Goal: Download file/media

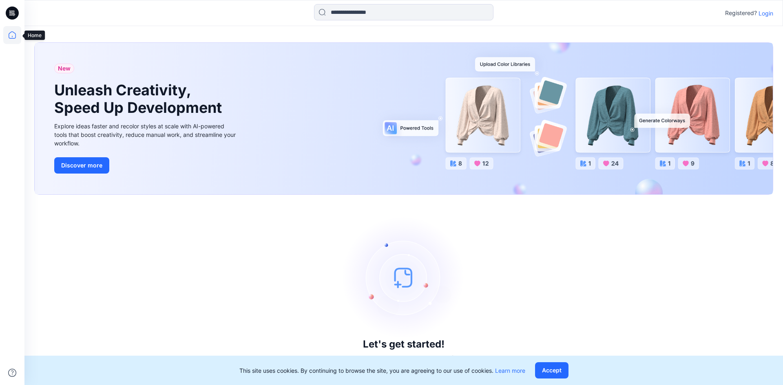
click at [16, 34] on icon at bounding box center [12, 35] width 18 height 18
click at [13, 14] on icon at bounding box center [12, 13] width 13 height 13
click at [563, 375] on button "Accept" at bounding box center [551, 370] width 33 height 16
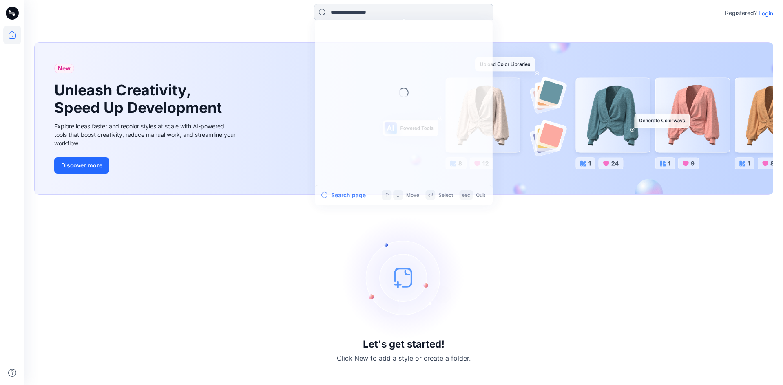
click at [354, 9] on input at bounding box center [403, 12] width 179 height 16
drag, startPoint x: 683, startPoint y: 88, endPoint x: 757, endPoint y: 31, distance: 92.7
click at [684, 86] on div "New Unleash Creativity, Speed Up Development Explore ideas faster and recolor s…" at bounding box center [404, 119] width 738 height 152
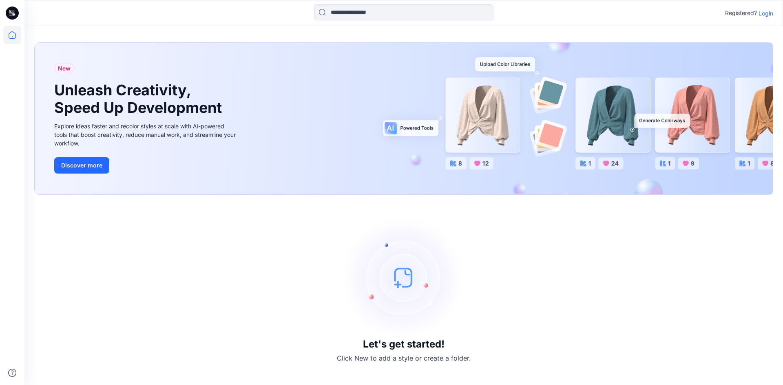
click at [766, 13] on p "Login" at bounding box center [765, 13] width 15 height 9
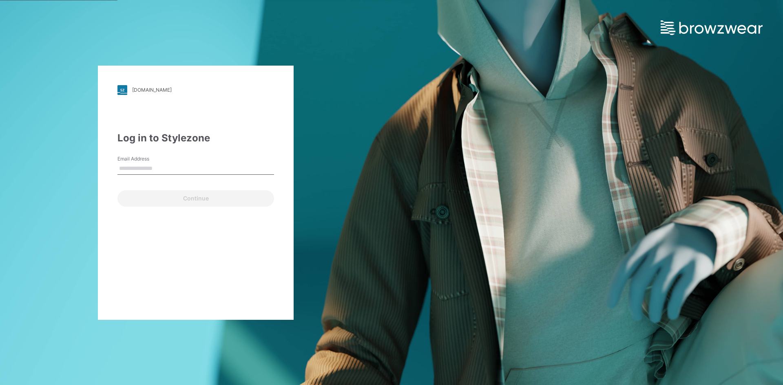
type input "**********"
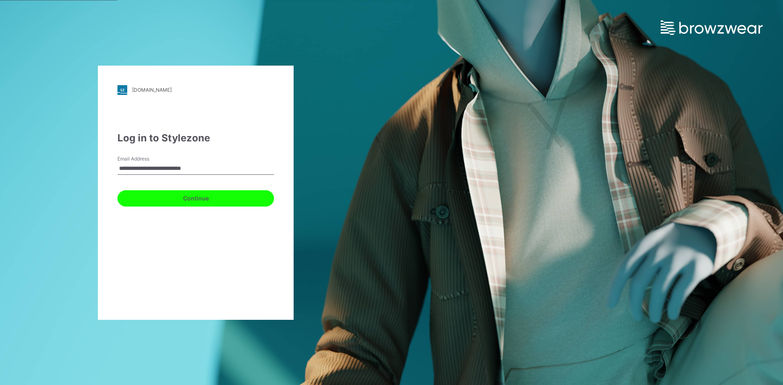
click at [198, 199] on button "Continue" at bounding box center [195, 198] width 157 height 16
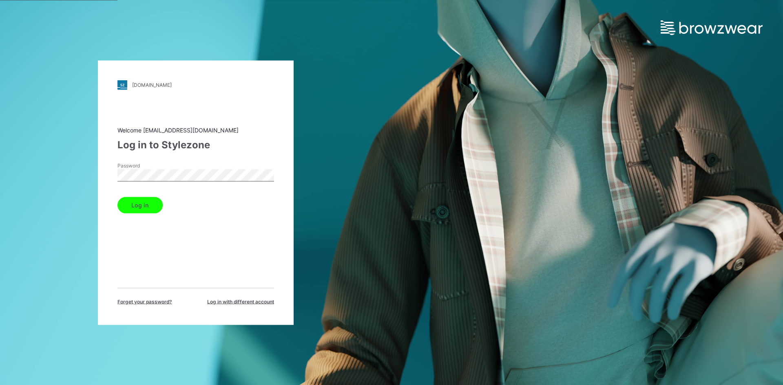
click at [150, 208] on button "Log in" at bounding box center [139, 205] width 45 height 16
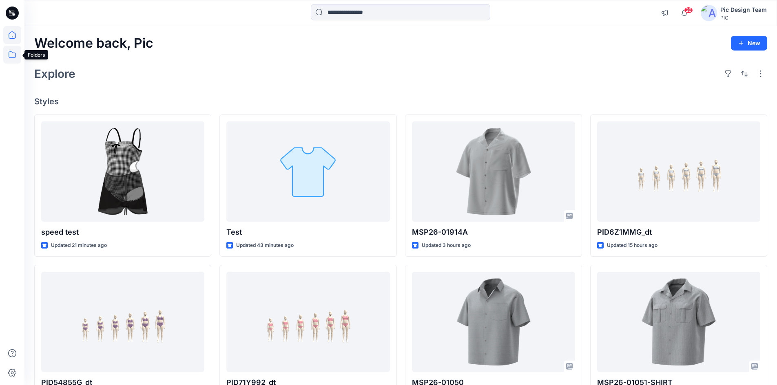
click at [10, 52] on icon at bounding box center [12, 55] width 18 height 18
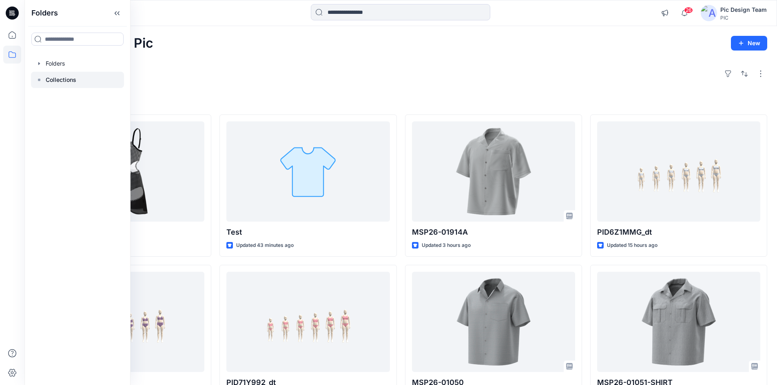
click at [68, 77] on p "Collections" at bounding box center [61, 80] width 31 height 10
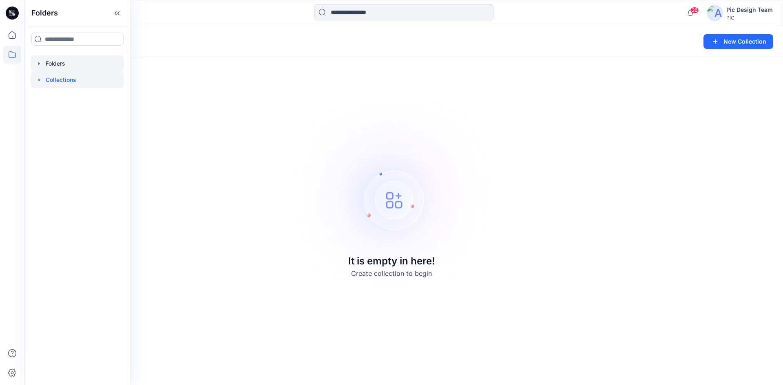
click at [60, 66] on div at bounding box center [77, 63] width 93 height 16
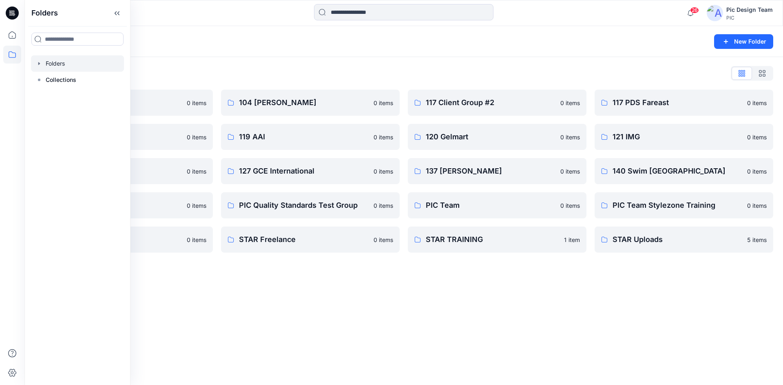
click at [301, 283] on div "Folders New Folder Folders List 103 HIS International 0 items 118 Add Black 0 i…" at bounding box center [403, 205] width 758 height 359
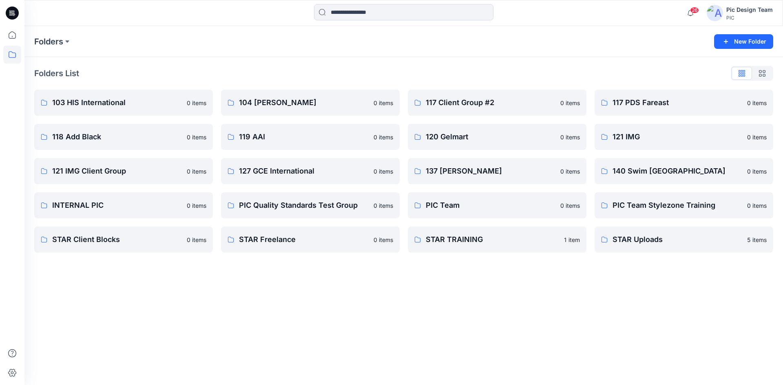
drag, startPoint x: 164, startPoint y: 283, endPoint x: 203, endPoint y: 283, distance: 39.5
click at [447, 135] on p "120 Gelmart" at bounding box center [496, 136] width 141 height 11
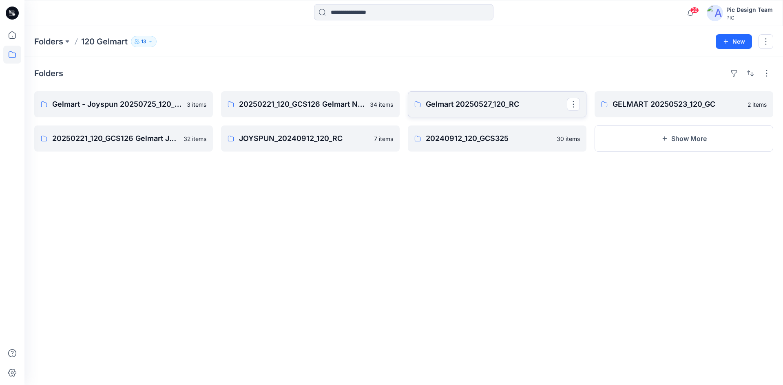
click at [438, 102] on p "Gelmart 20250527_120_RC" at bounding box center [496, 104] width 141 height 11
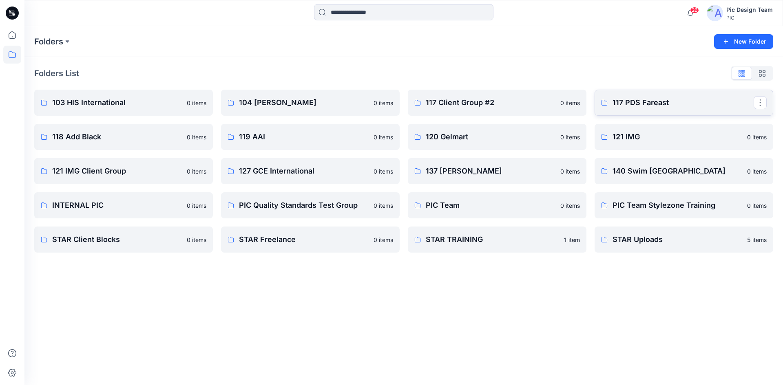
click at [655, 99] on p "117 PDS Fareast" at bounding box center [682, 102] width 141 height 11
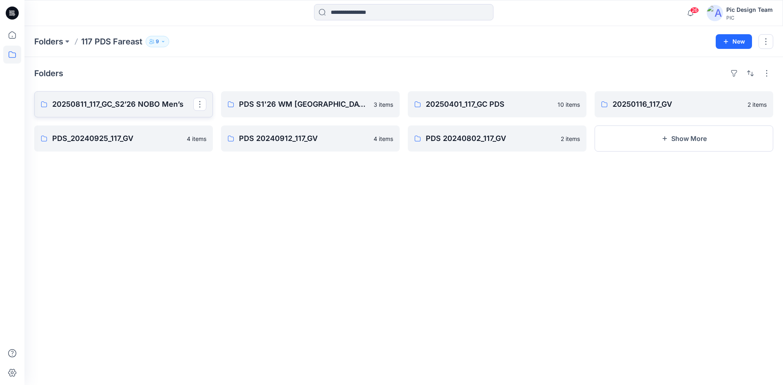
click at [165, 105] on p "20250811_117_GC_S2’26 NOBO Men’s" at bounding box center [122, 104] width 141 height 11
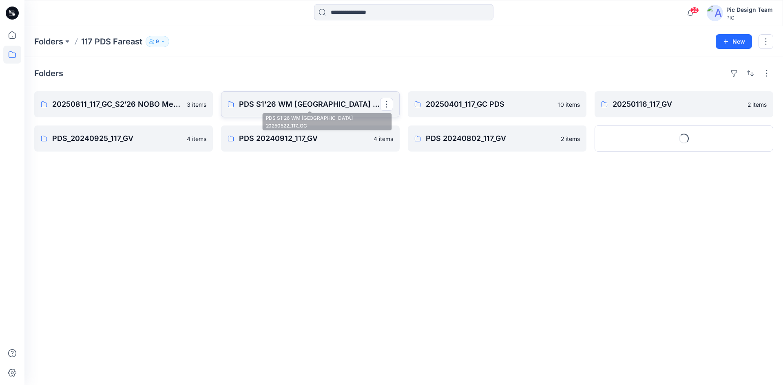
click at [272, 104] on p "PDS S1'26 WM USA 20250522_117_GC" at bounding box center [309, 104] width 141 height 11
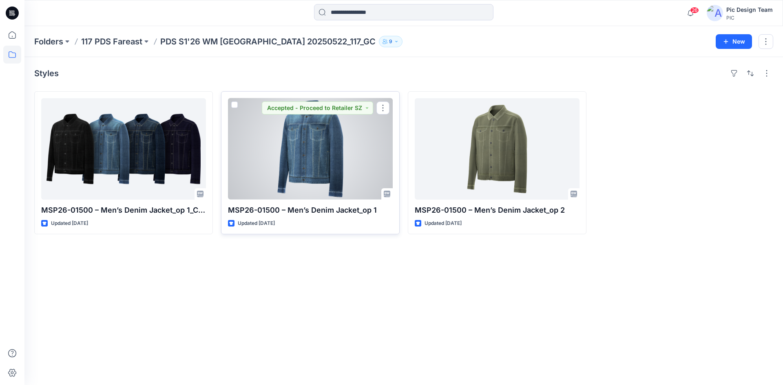
click at [320, 139] on div at bounding box center [310, 149] width 165 height 102
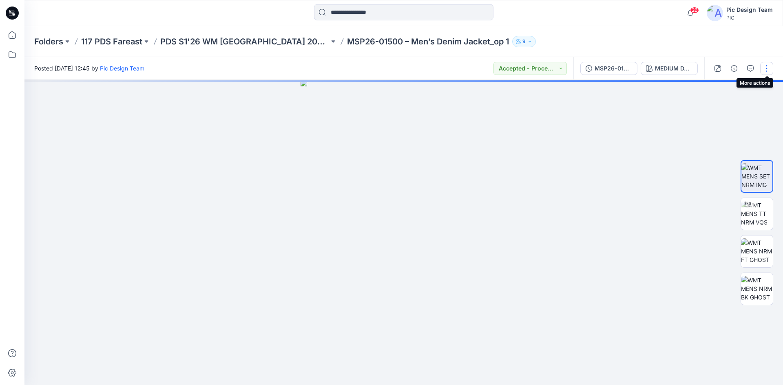
click at [767, 68] on button "button" at bounding box center [766, 68] width 13 height 13
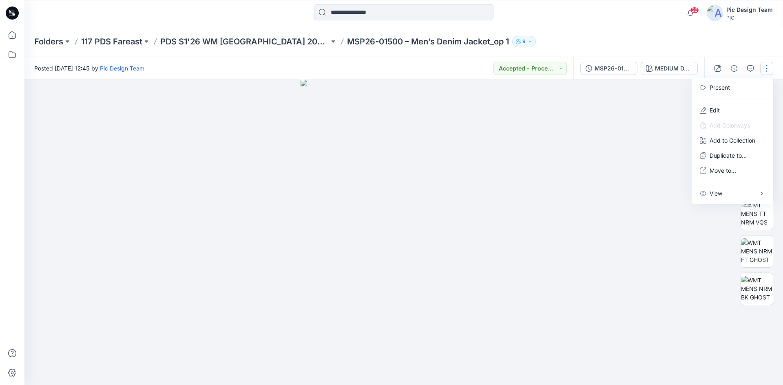
click at [625, 93] on div at bounding box center [403, 232] width 758 height 305
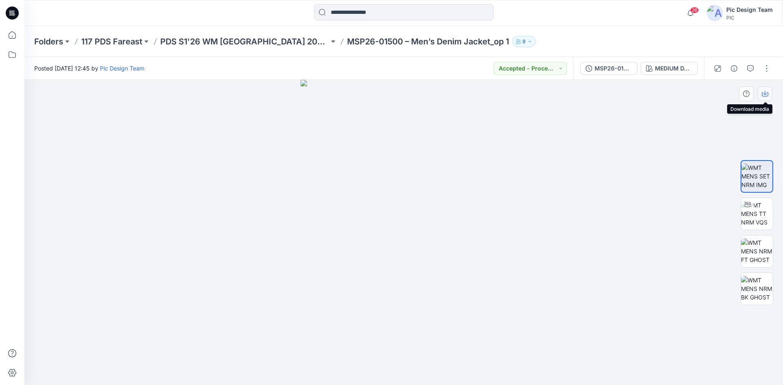
click at [763, 96] on icon "button" at bounding box center [765, 94] width 7 height 4
click at [762, 248] on img at bounding box center [757, 252] width 32 height 26
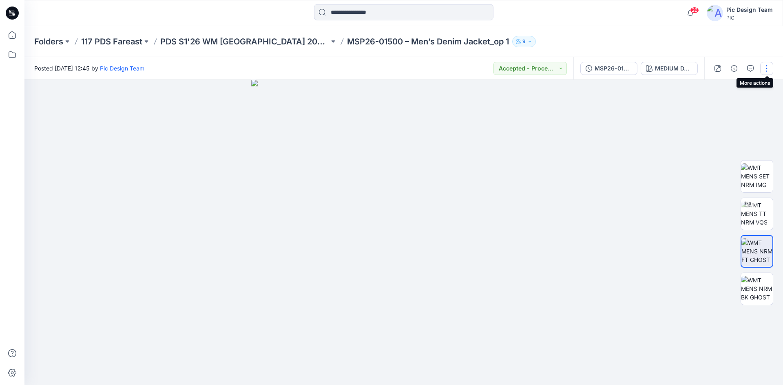
click at [766, 71] on button "button" at bounding box center [766, 68] width 13 height 13
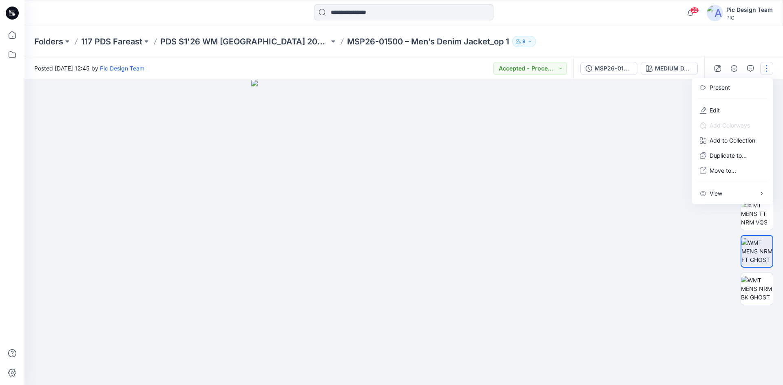
click at [554, 133] on img at bounding box center [403, 232] width 305 height 305
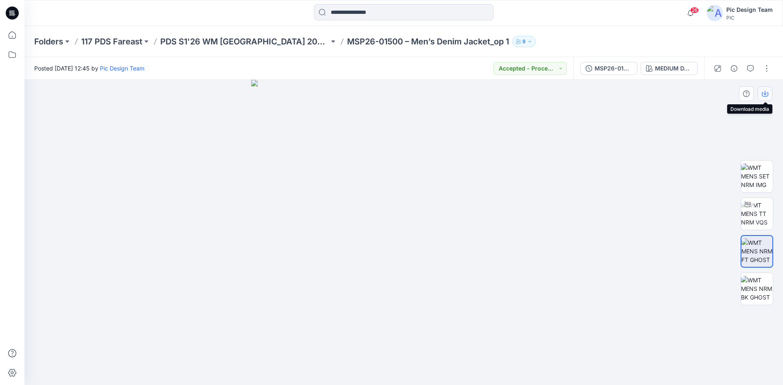
click at [768, 93] on button "button" at bounding box center [765, 93] width 15 height 15
drag, startPoint x: 633, startPoint y: 164, endPoint x: 626, endPoint y: 157, distance: 9.8
click at [632, 163] on div at bounding box center [403, 232] width 758 height 305
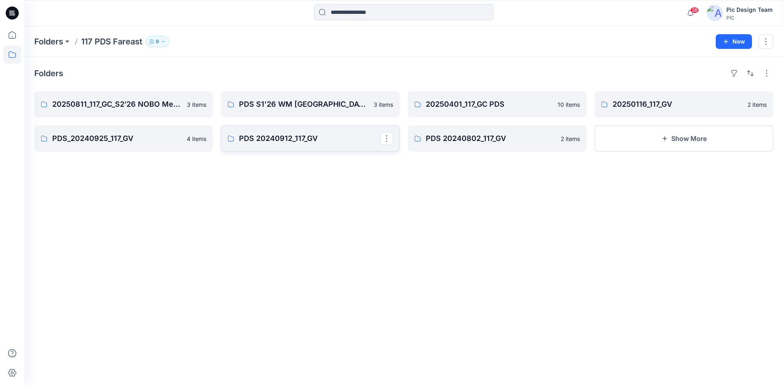
click at [304, 133] on p "PDS 20240912_117_GV" at bounding box center [309, 138] width 141 height 11
click at [109, 137] on p "PDS_20240925_117_GV" at bounding box center [122, 138] width 141 height 11
click at [9, 35] on icon at bounding box center [12, 35] width 18 height 18
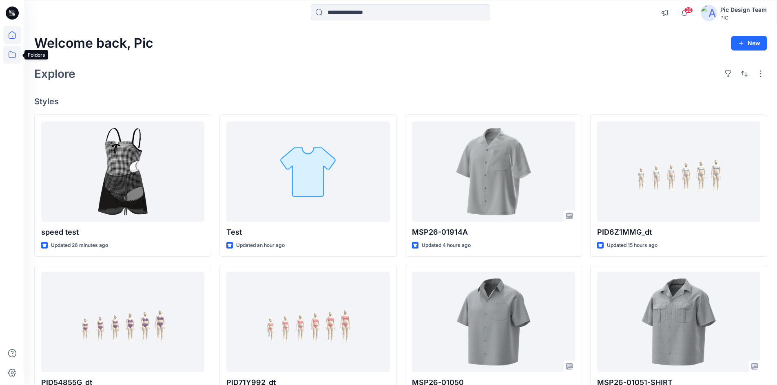
click at [11, 53] on icon at bounding box center [12, 55] width 18 height 18
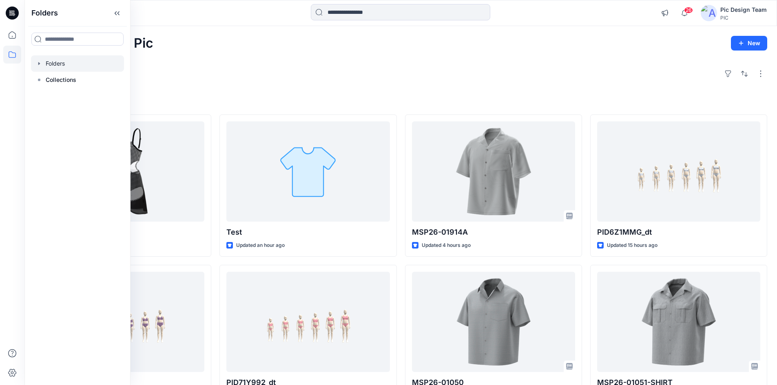
click at [60, 60] on div at bounding box center [77, 63] width 93 height 16
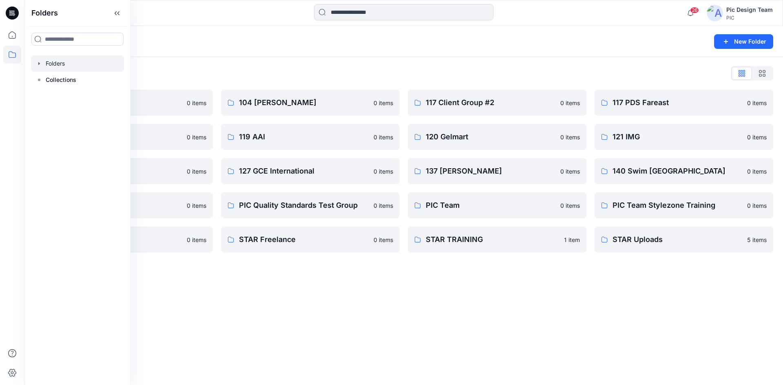
click at [352, 277] on div "Folders New Folder Folders List 103 HIS International 0 items 118 Add Black 0 i…" at bounding box center [403, 205] width 758 height 359
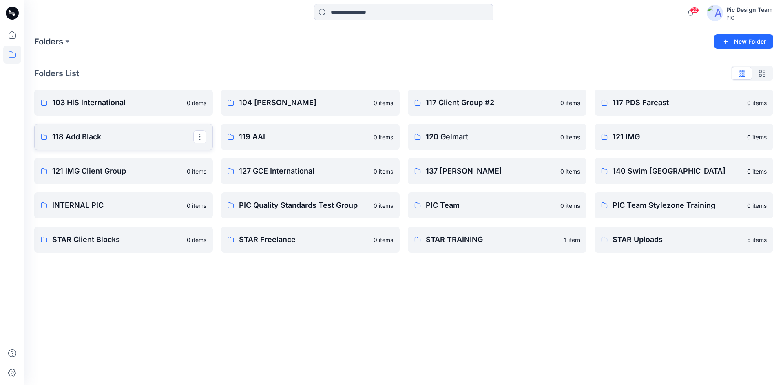
click at [81, 135] on p "118 Add Black" at bounding box center [122, 136] width 141 height 11
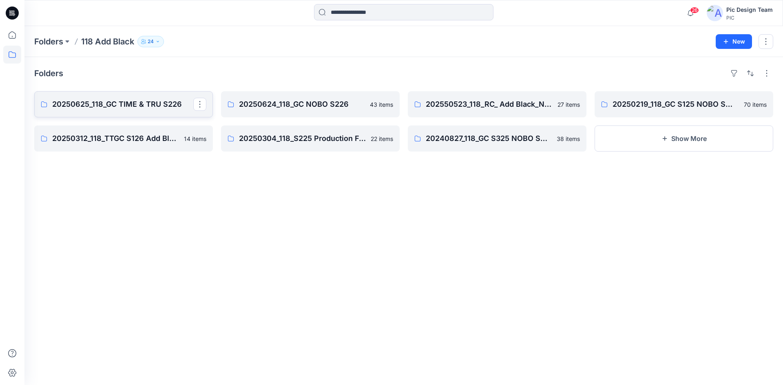
click at [144, 102] on p "20250625_118_GC TIME & TRU S226" at bounding box center [122, 104] width 141 height 11
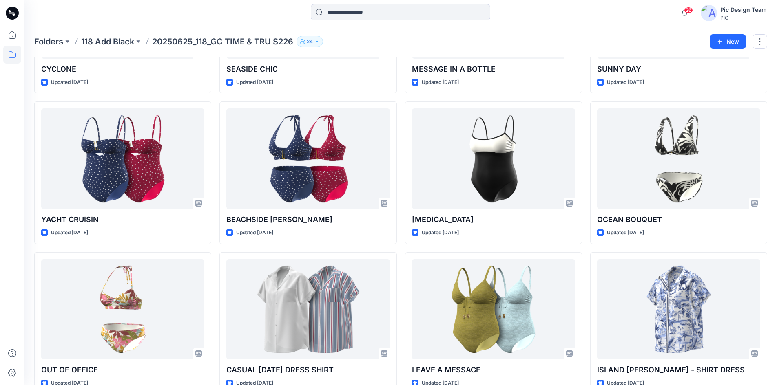
scroll to position [1092, 0]
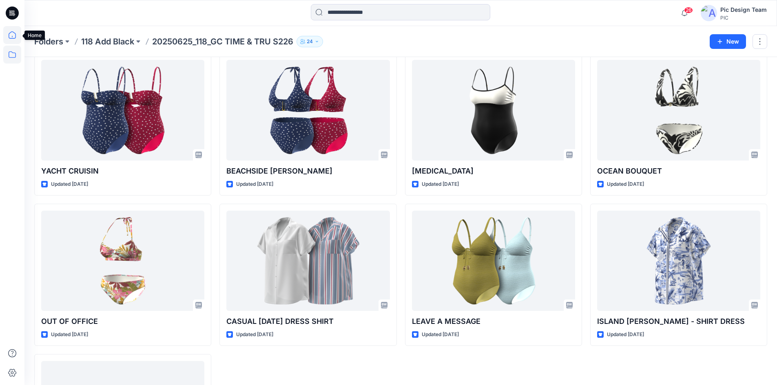
click at [16, 36] on icon at bounding box center [12, 35] width 18 height 18
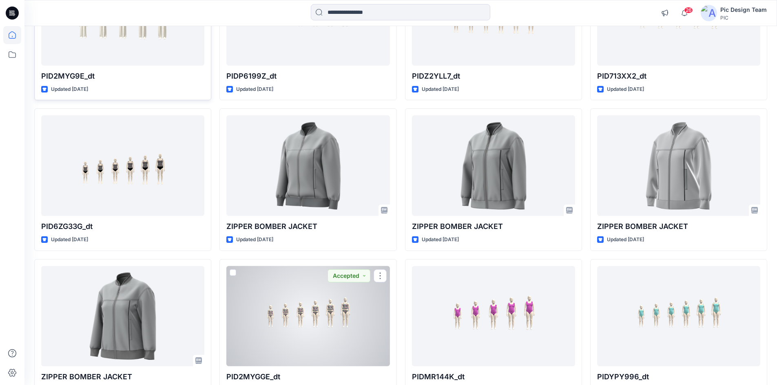
scroll to position [544, 0]
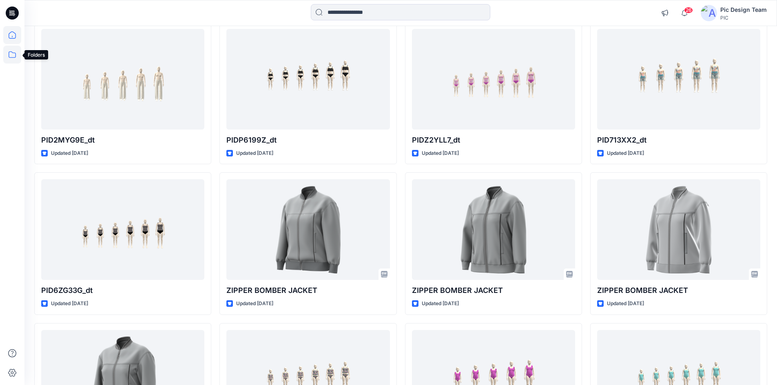
drag, startPoint x: 5, startPoint y: 53, endPoint x: 15, endPoint y: 57, distance: 11.0
click at [5, 53] on icon at bounding box center [12, 55] width 18 height 18
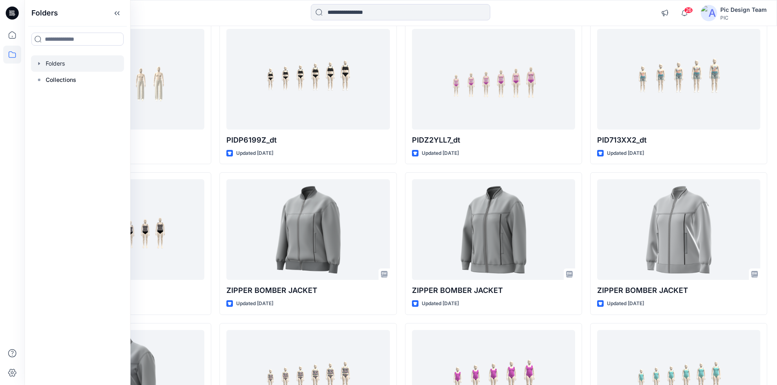
drag, startPoint x: 46, startPoint y: 60, endPoint x: 49, endPoint y: 63, distance: 4.3
click at [47, 60] on div at bounding box center [77, 63] width 93 height 16
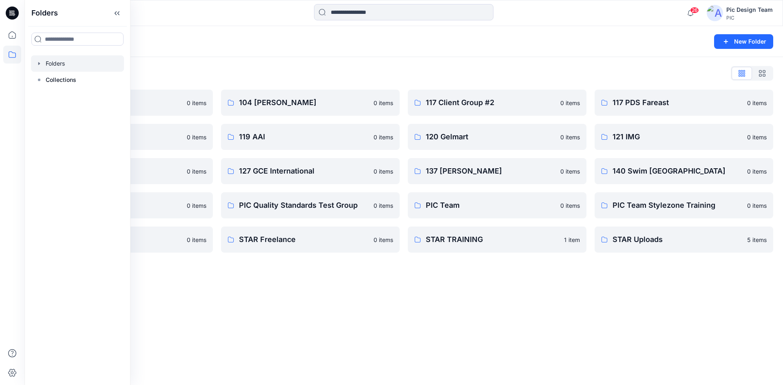
click at [298, 315] on div "Folders New Folder Folders List 103 HIS International 0 items 118 Add Black 0 i…" at bounding box center [403, 205] width 758 height 359
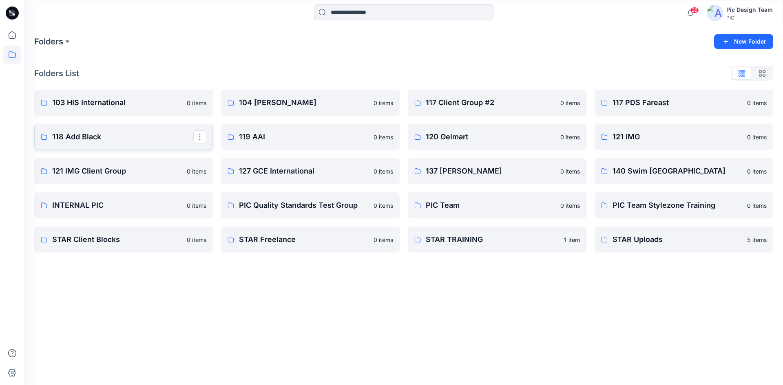
click at [77, 136] on p "118 Add Black" at bounding box center [122, 136] width 141 height 11
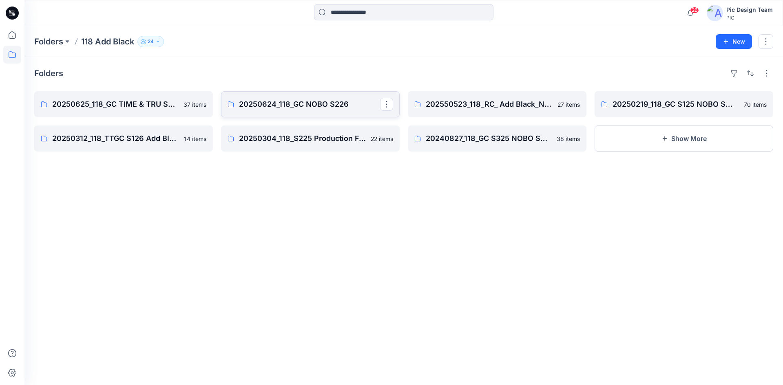
click at [321, 104] on p "20250624_118_GC NOBO S226" at bounding box center [309, 104] width 141 height 11
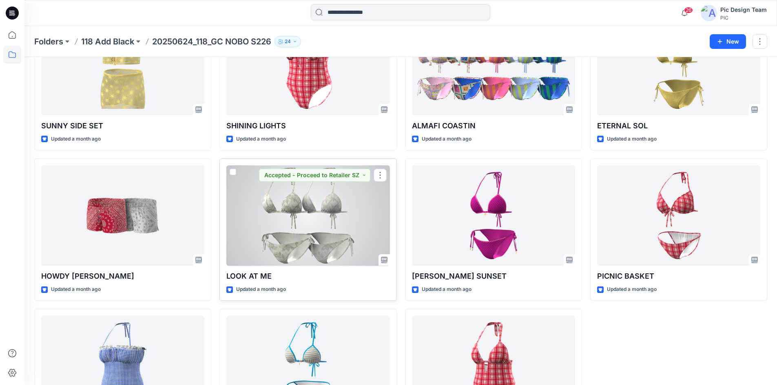
scroll to position [1363, 0]
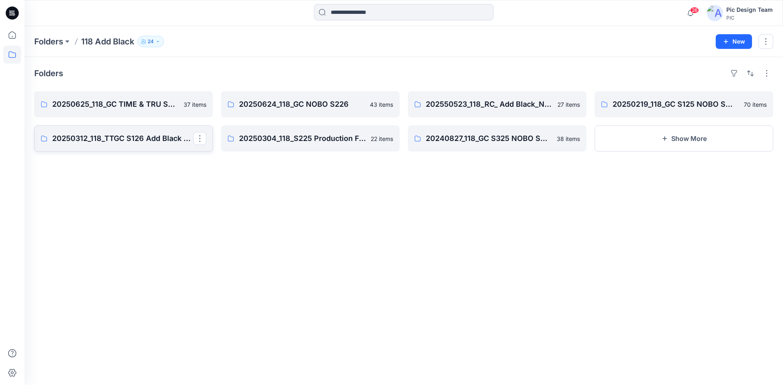
click at [142, 139] on p "20250312_118_TTGC S126 Add Black Time & Tru" at bounding box center [122, 138] width 141 height 11
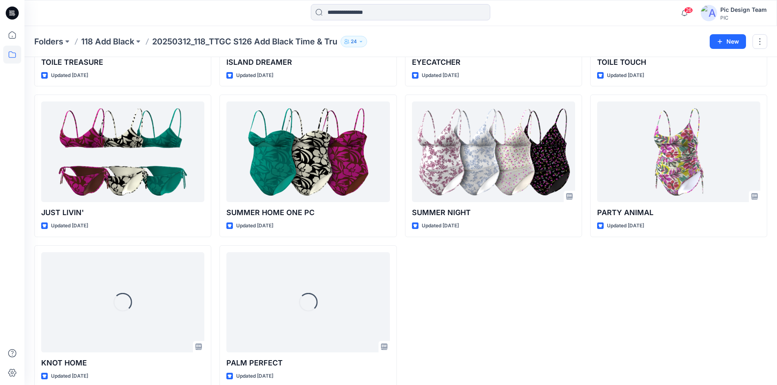
scroll to position [310, 0]
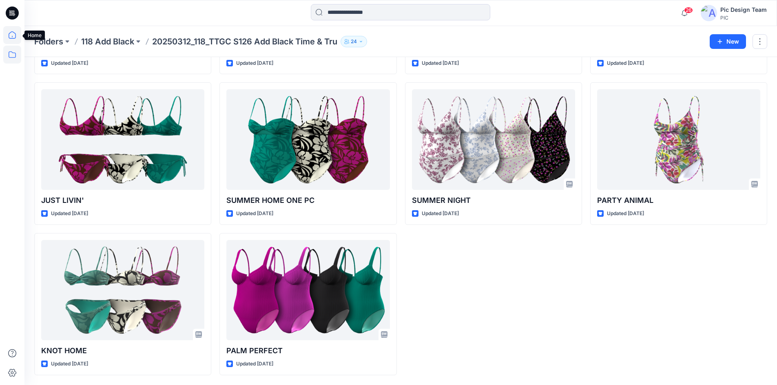
click at [15, 38] on icon at bounding box center [12, 35] width 18 height 18
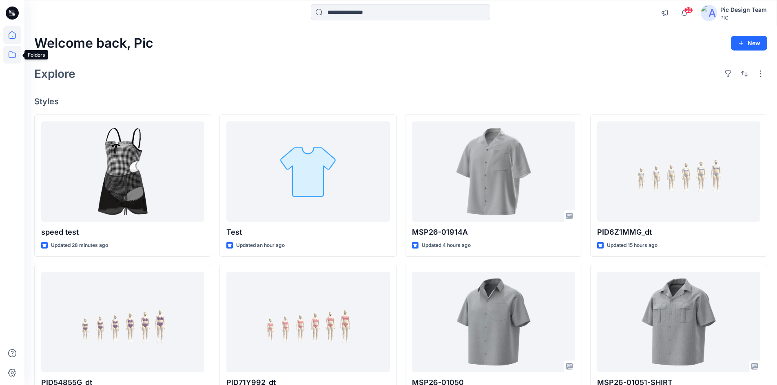
click at [9, 54] on icon at bounding box center [12, 55] width 18 height 18
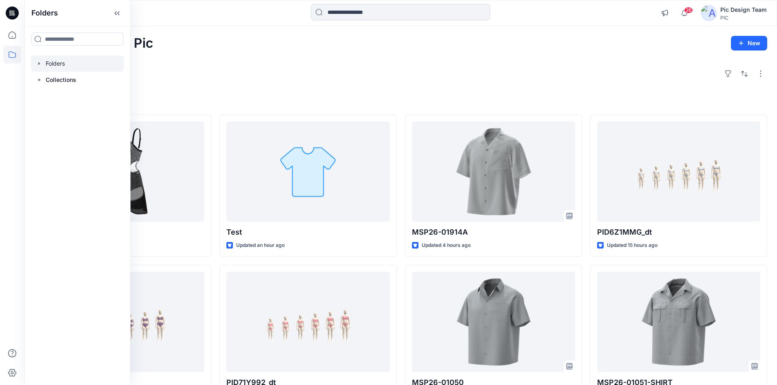
click at [48, 64] on div at bounding box center [77, 63] width 93 height 16
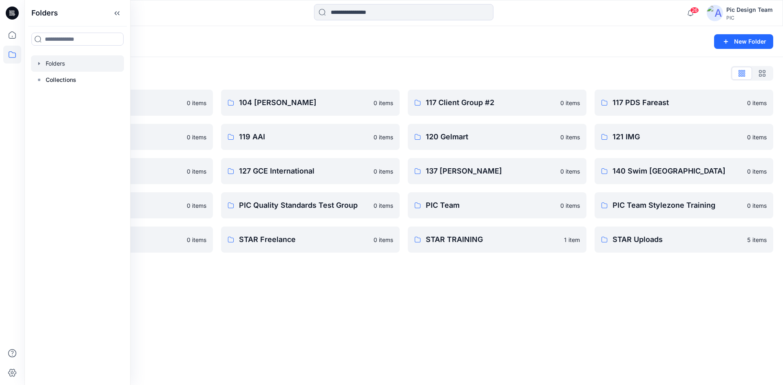
click at [240, 269] on div "Folders New Folder Folders List 103 HIS International 0 items 118 Add Black 0 i…" at bounding box center [403, 205] width 758 height 359
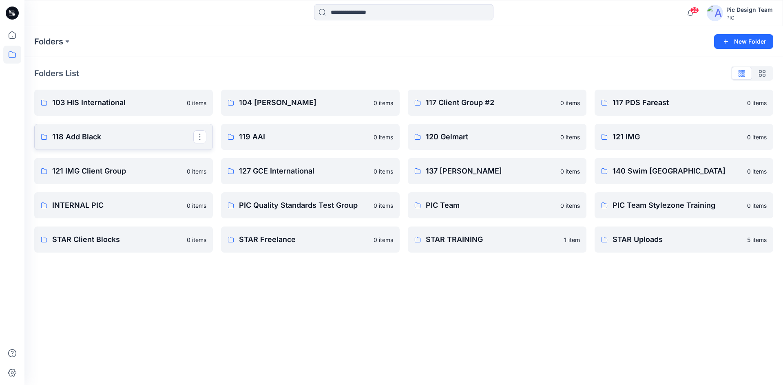
click at [84, 138] on p "118 Add Black" at bounding box center [122, 136] width 141 height 11
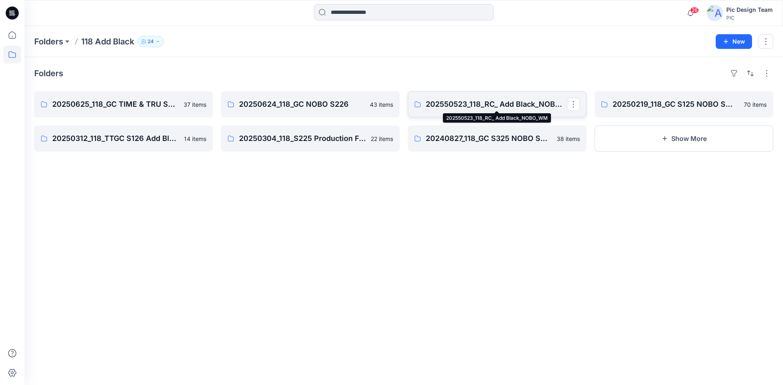
click at [510, 99] on p "202550523_118_RC_ Add Black_NOBO_WM" at bounding box center [496, 104] width 141 height 11
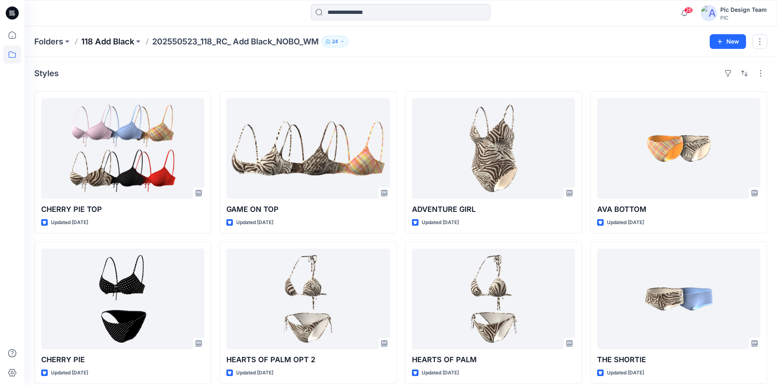
click at [119, 39] on p "118 Add Black" at bounding box center [107, 41] width 53 height 11
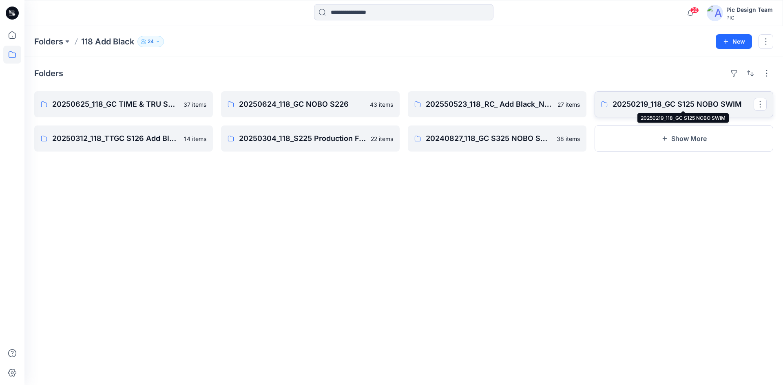
click at [634, 104] on p "20250219_118_GC S125 NOBO SWIM" at bounding box center [682, 104] width 141 height 11
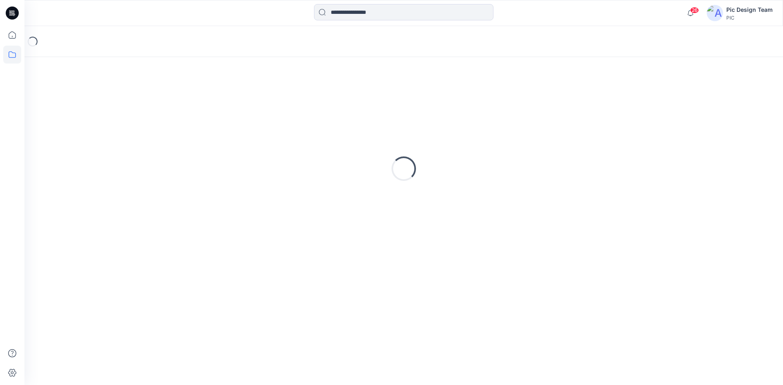
click at [634, 104] on div "Loading..." at bounding box center [403, 169] width 739 height 204
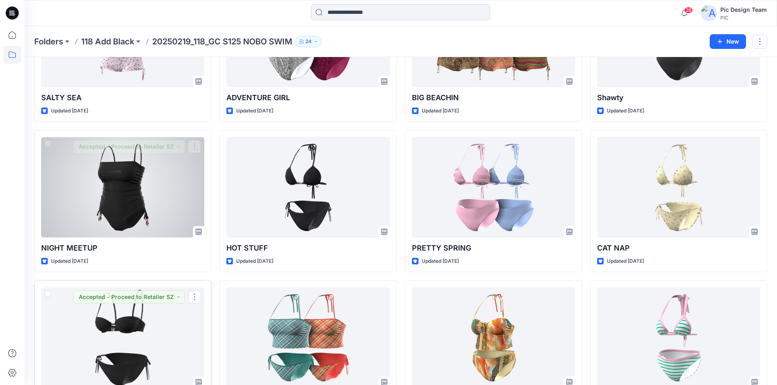
scroll to position [1765, 0]
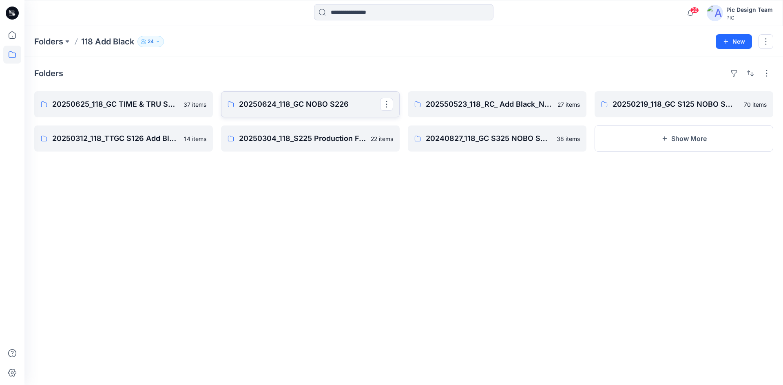
click at [256, 104] on p "20250624_118_GC NOBO S226" at bounding box center [309, 104] width 141 height 11
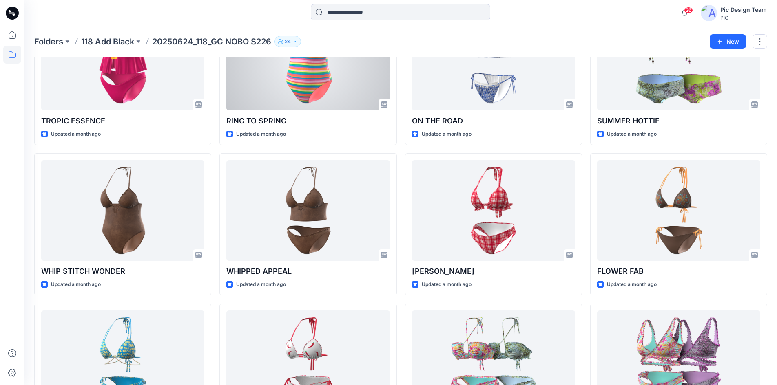
scroll to position [874, 0]
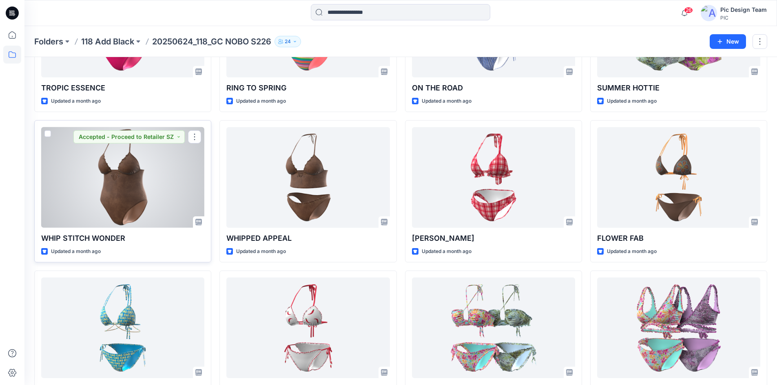
click at [122, 195] on div at bounding box center [122, 177] width 163 height 101
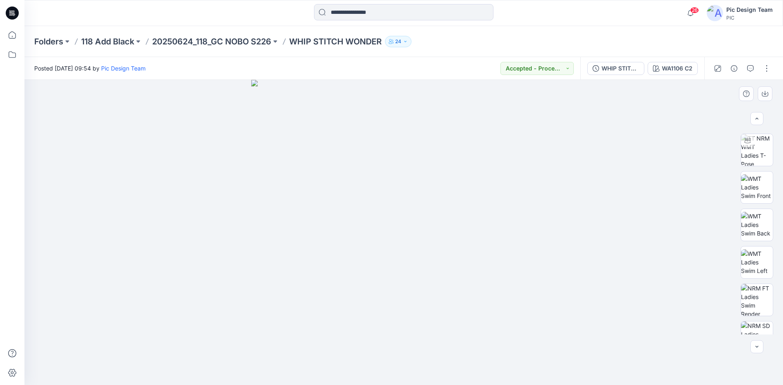
scroll to position [129, 0]
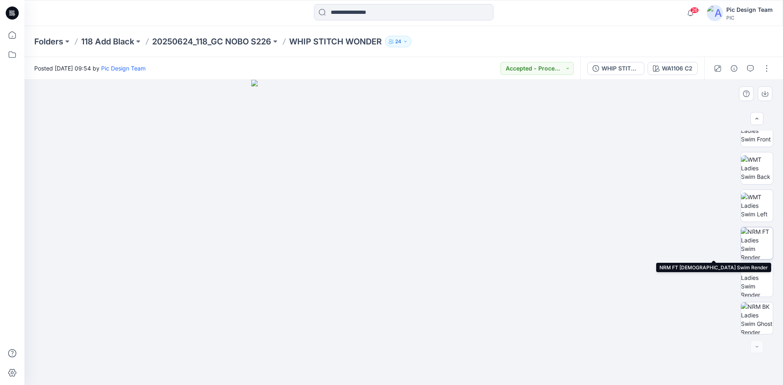
click at [753, 250] on img at bounding box center [757, 243] width 32 height 32
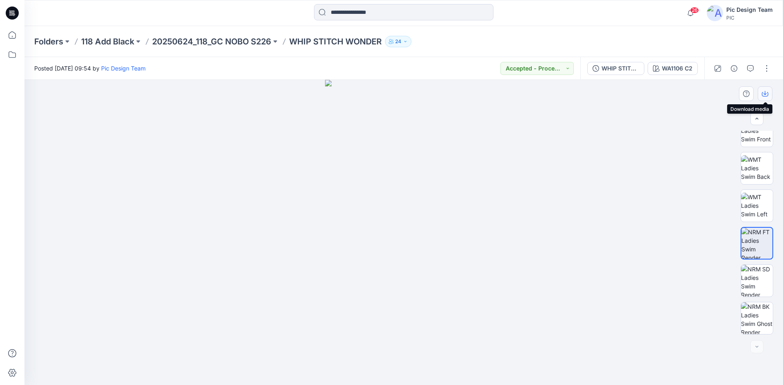
click at [766, 91] on icon "button" at bounding box center [765, 94] width 7 height 7
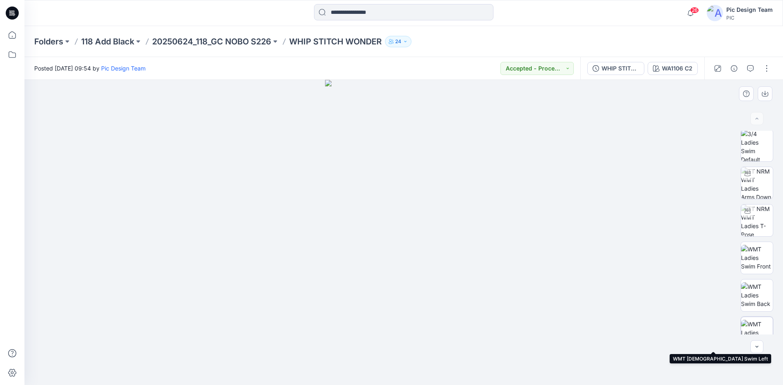
scroll to position [0, 0]
click at [756, 149] on img at bounding box center [757, 147] width 32 height 32
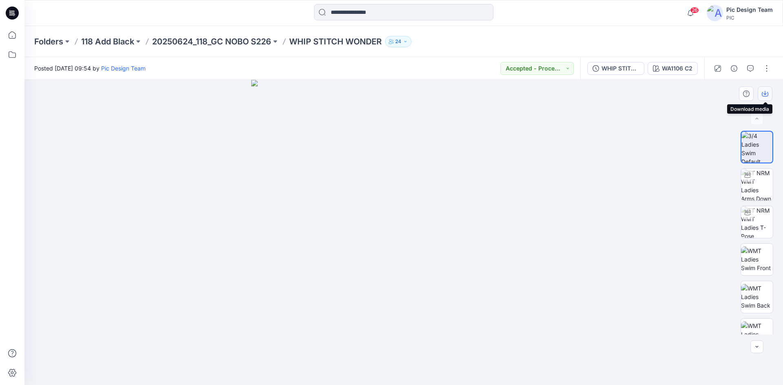
click at [766, 94] on icon "button" at bounding box center [764, 93] width 3 height 4
click at [764, 94] on icon "button" at bounding box center [764, 93] width 3 height 4
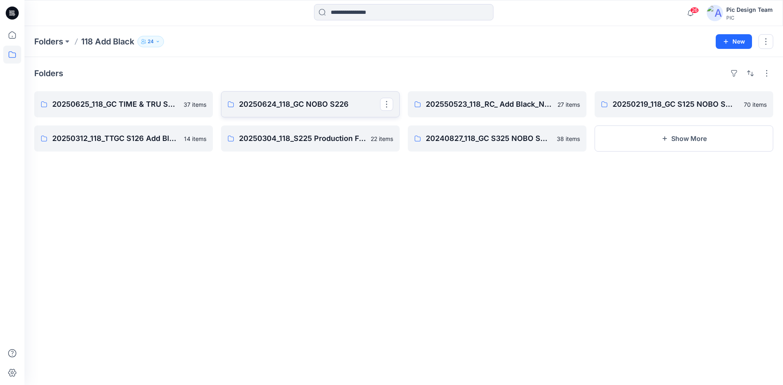
click at [250, 106] on p "20250624_118_GC NOBO S226" at bounding box center [309, 104] width 141 height 11
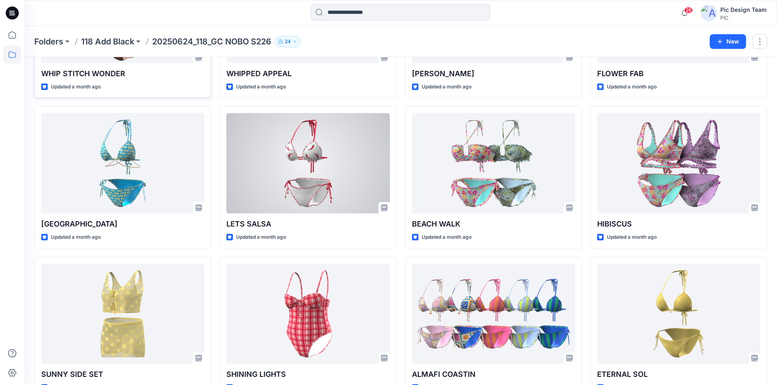
scroll to position [1060, 0]
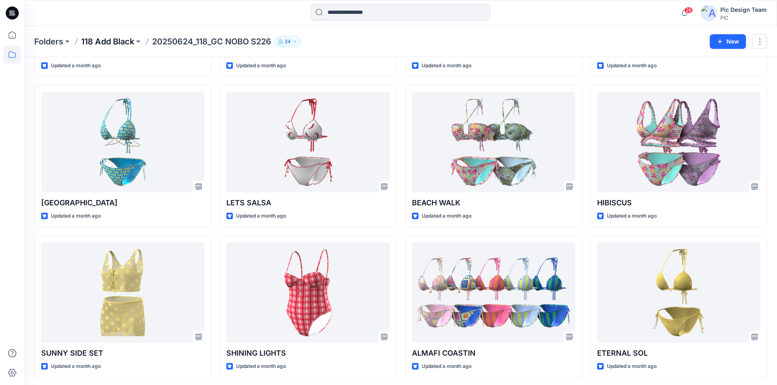
click at [115, 39] on p "118 Add Black" at bounding box center [107, 41] width 53 height 11
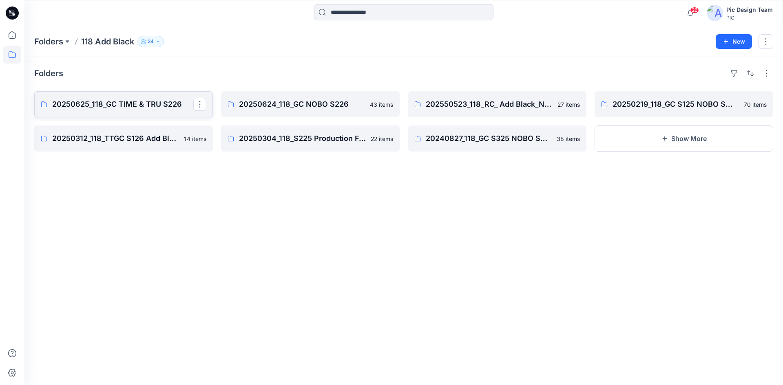
click at [143, 101] on p "20250625_118_GC TIME & TRU S226" at bounding box center [122, 104] width 141 height 11
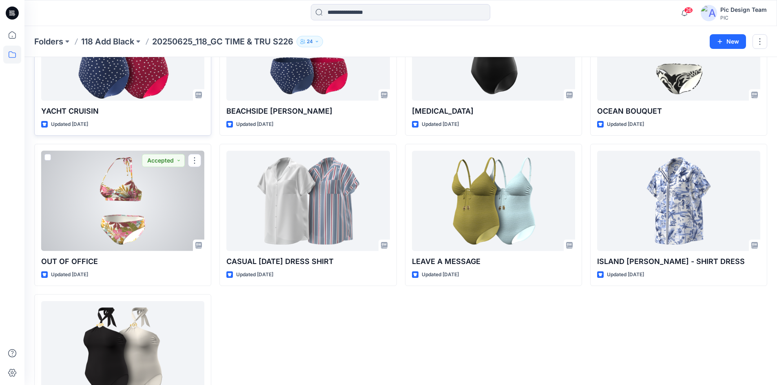
scroll to position [1131, 0]
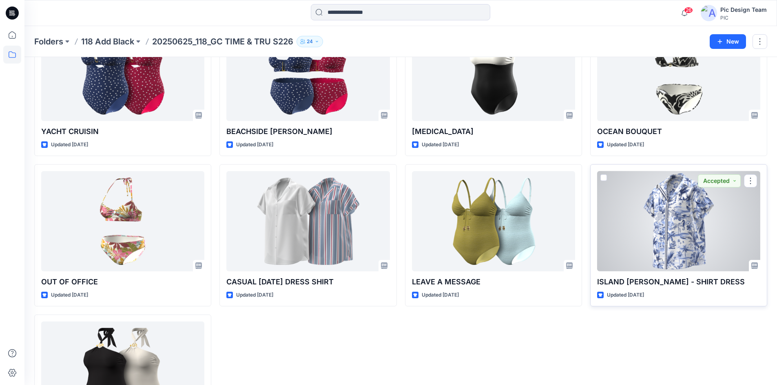
click at [704, 227] on div at bounding box center [678, 221] width 163 height 101
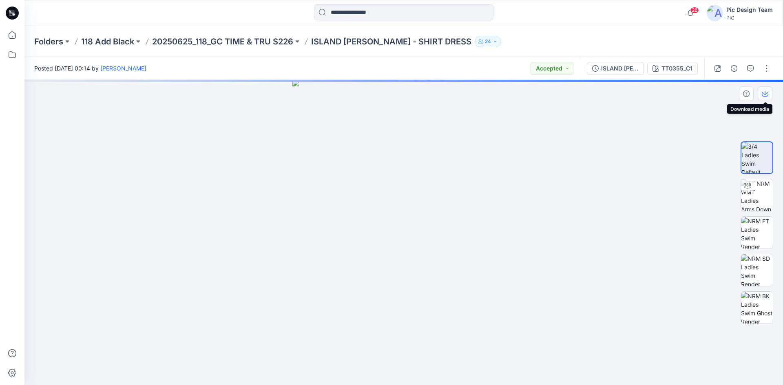
click at [763, 95] on icon "button" at bounding box center [765, 94] width 7 height 7
click at [751, 232] on img at bounding box center [757, 233] width 32 height 32
click at [765, 92] on icon "button" at bounding box center [765, 94] width 7 height 7
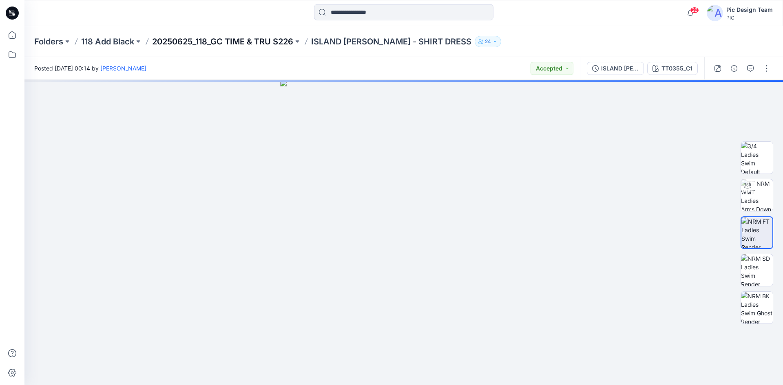
click at [188, 41] on p "20250625_118_GC TIME & TRU S226" at bounding box center [222, 41] width 141 height 11
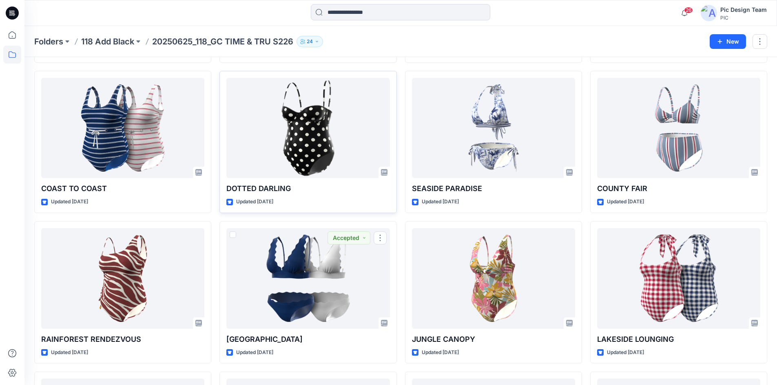
scroll to position [612, 0]
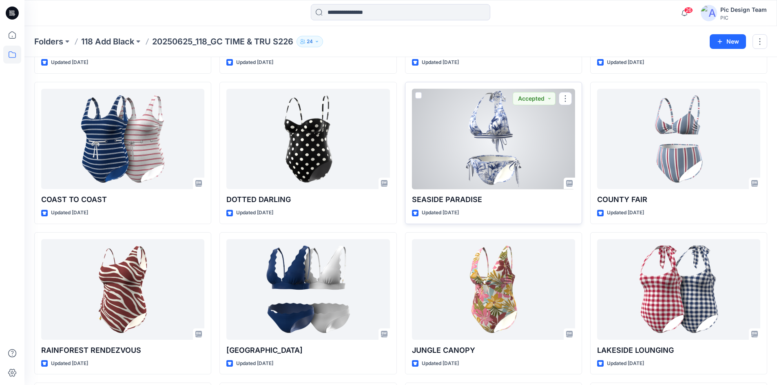
click at [476, 164] on div at bounding box center [493, 139] width 163 height 101
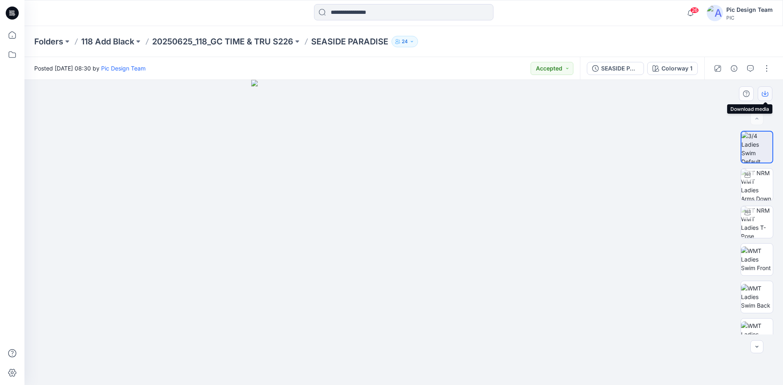
click at [760, 95] on button "button" at bounding box center [765, 93] width 15 height 15
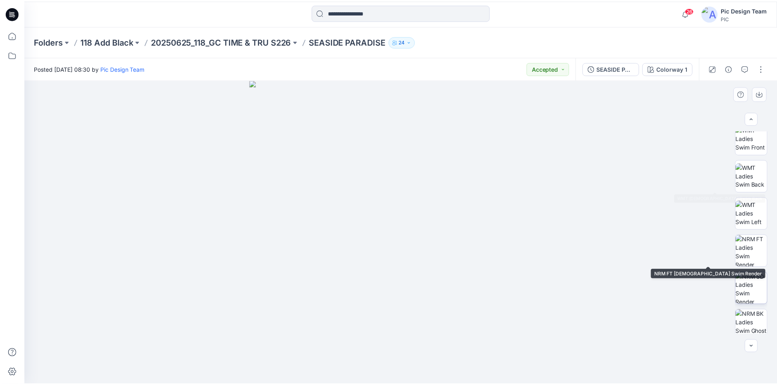
scroll to position [122, 0]
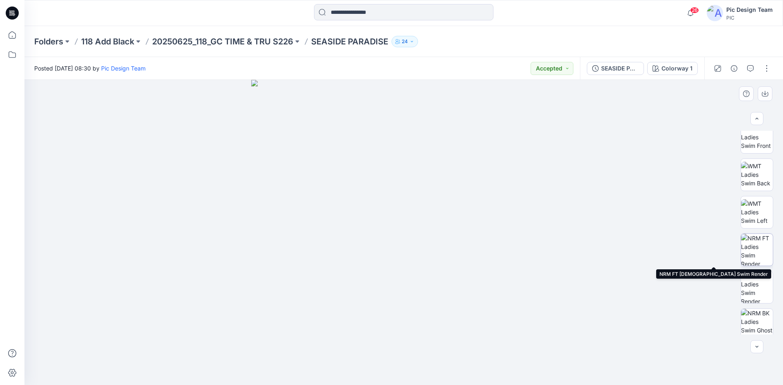
click at [762, 258] on img at bounding box center [757, 250] width 32 height 32
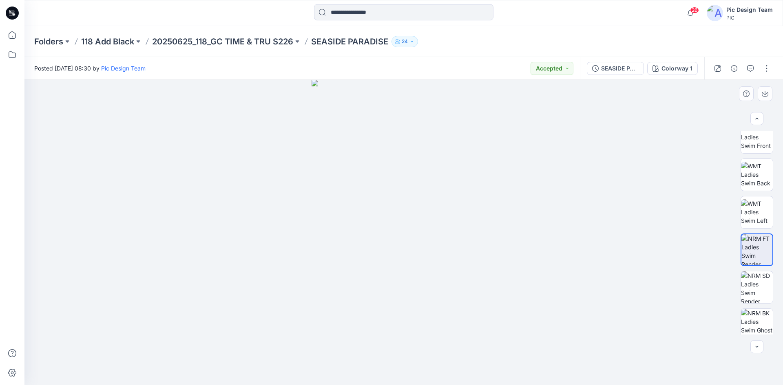
click at [602, 203] on div at bounding box center [403, 232] width 758 height 305
click at [764, 95] on icon "button" at bounding box center [765, 94] width 7 height 7
click at [12, 16] on icon at bounding box center [12, 13] width 13 height 13
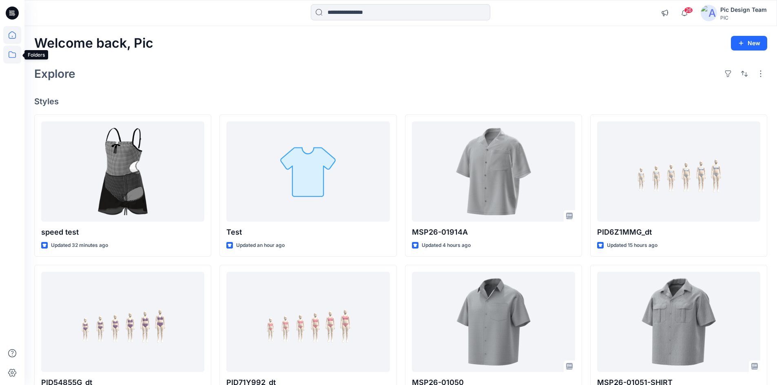
click at [15, 54] on icon at bounding box center [12, 55] width 18 height 18
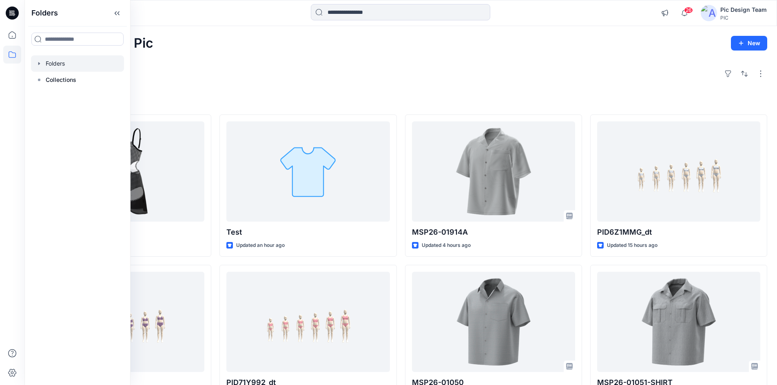
click at [57, 65] on div at bounding box center [77, 63] width 93 height 16
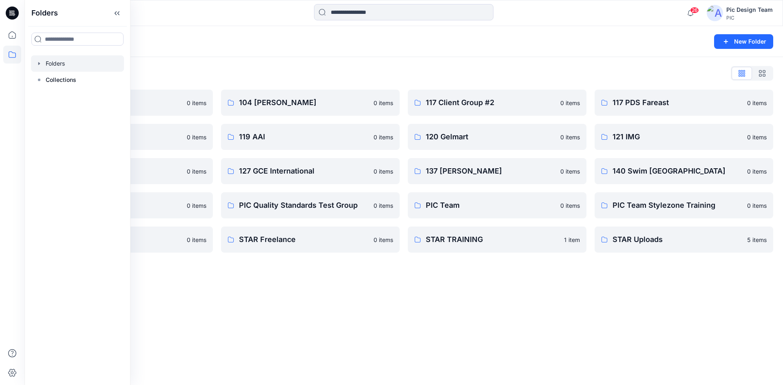
click at [256, 276] on div "Folders New Folder Folders List 103 HIS International 0 items 118 Add Black 0 i…" at bounding box center [403, 205] width 758 height 359
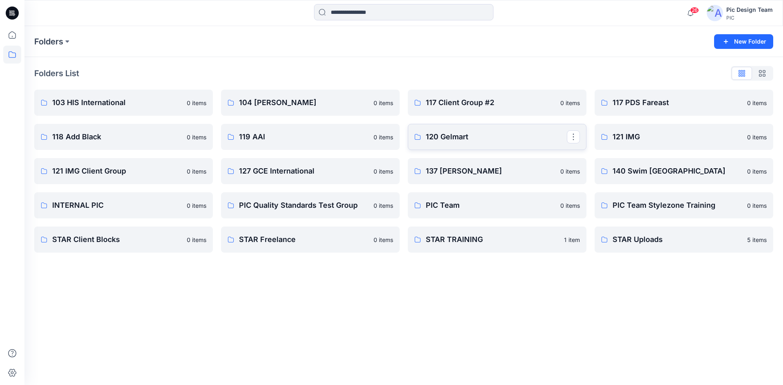
click at [447, 141] on p "120 Gelmart" at bounding box center [496, 136] width 141 height 11
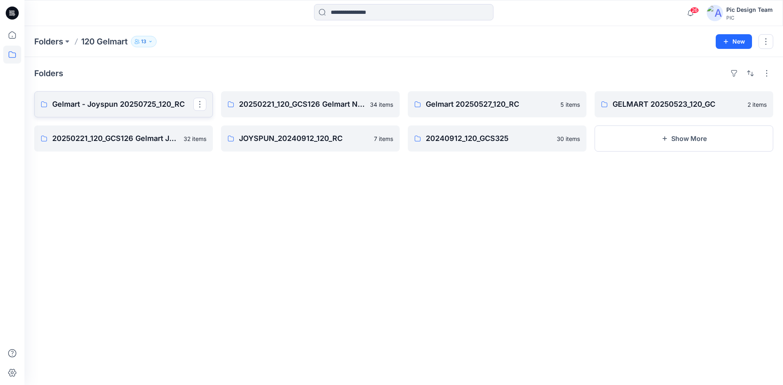
click at [113, 103] on p "Gelmart - Joyspun 20250725_120_RC" at bounding box center [122, 104] width 141 height 11
click at [458, 103] on p "Gelmart 20250527_120_RC" at bounding box center [496, 104] width 141 height 11
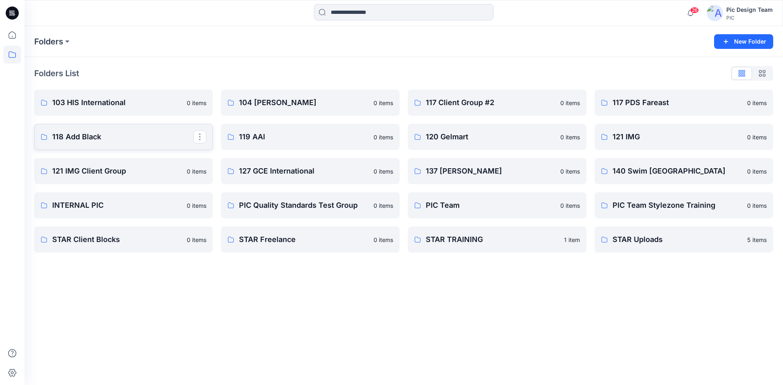
click at [95, 138] on p "118 Add Black" at bounding box center [122, 136] width 141 height 11
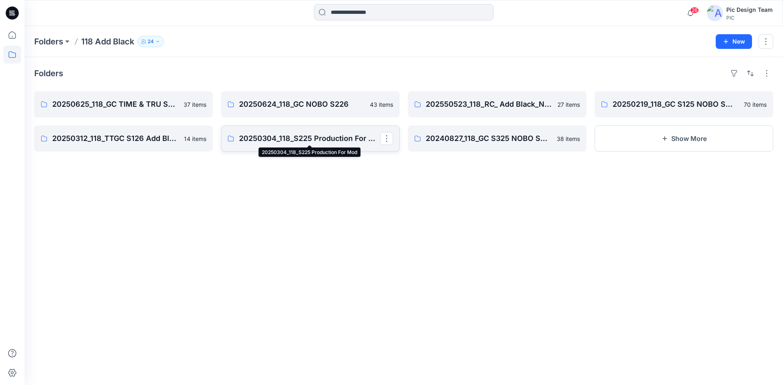
click at [271, 140] on p "20250304_118_S225 Production For Mod" at bounding box center [309, 138] width 141 height 11
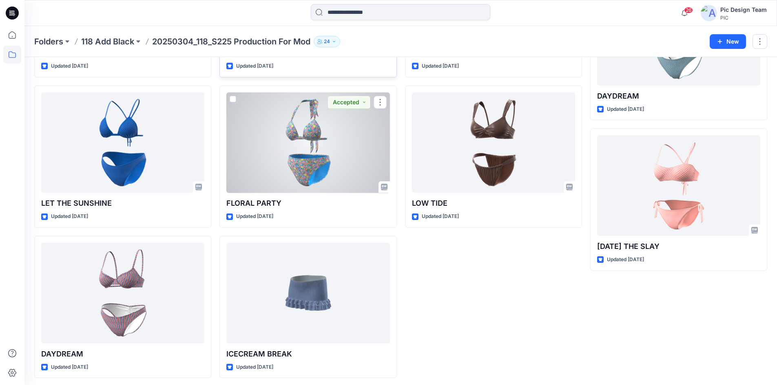
scroll to position [611, 0]
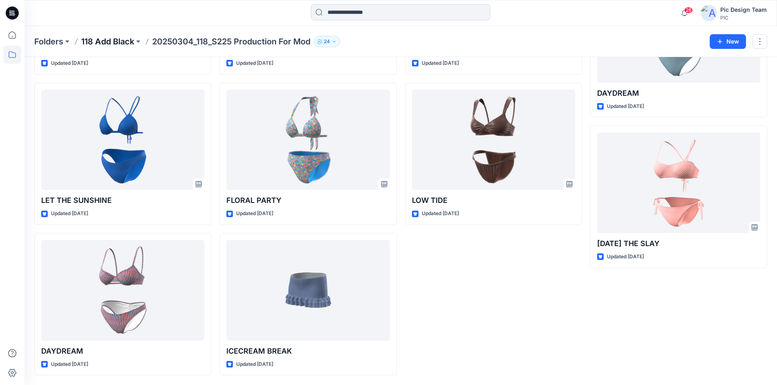
click at [127, 40] on p "118 Add Black" at bounding box center [107, 41] width 53 height 11
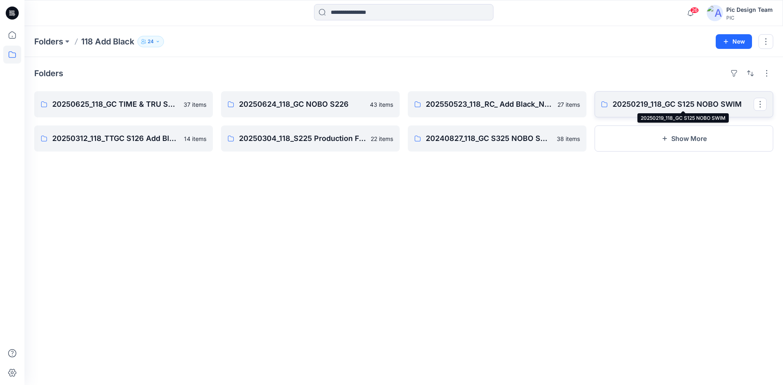
click at [649, 104] on p "20250219_118_GC S125 NOBO SWIM" at bounding box center [682, 104] width 141 height 11
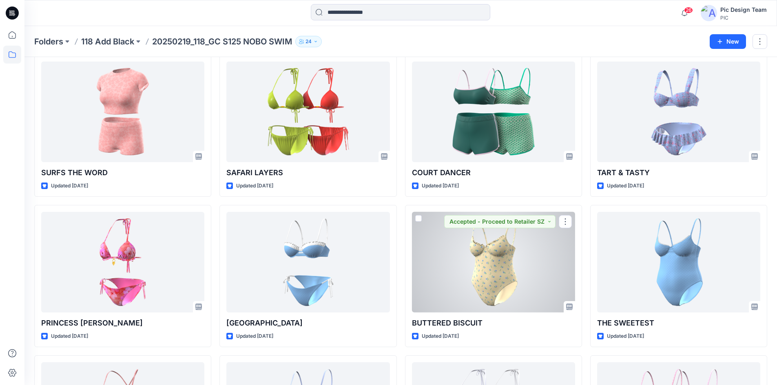
scroll to position [775, 0]
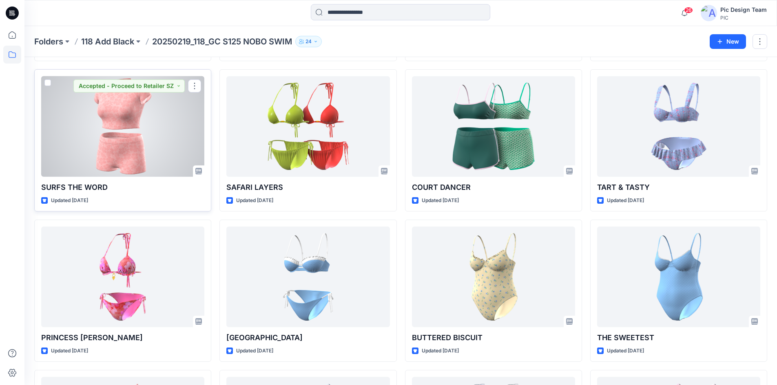
click at [144, 134] on div at bounding box center [122, 126] width 163 height 101
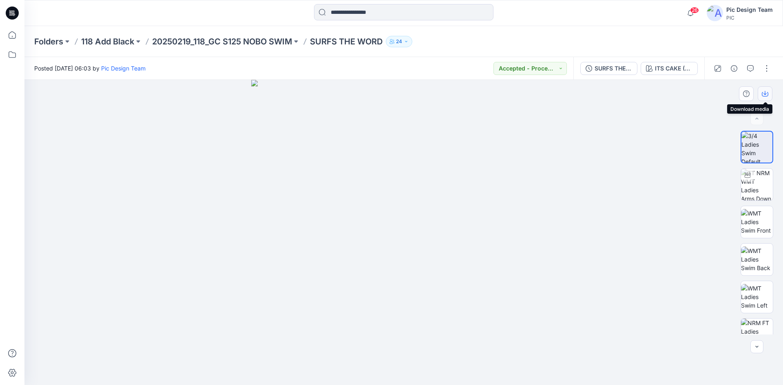
click at [765, 97] on button "button" at bounding box center [765, 93] width 15 height 15
click at [756, 323] on img at bounding box center [757, 335] width 32 height 32
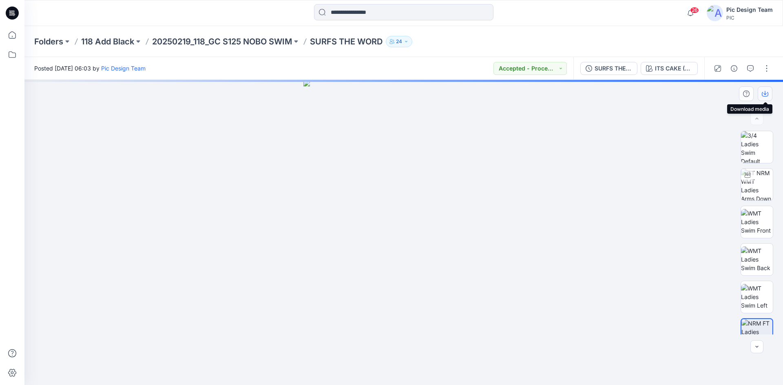
click at [764, 95] on icon "button" at bounding box center [765, 94] width 7 height 7
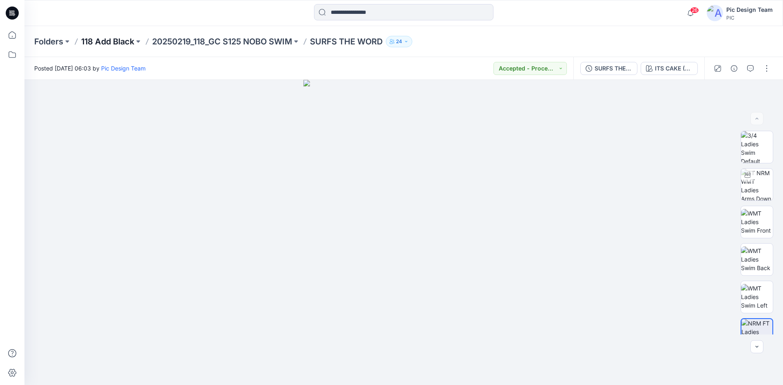
click at [125, 42] on p "118 Add Black" at bounding box center [107, 41] width 53 height 11
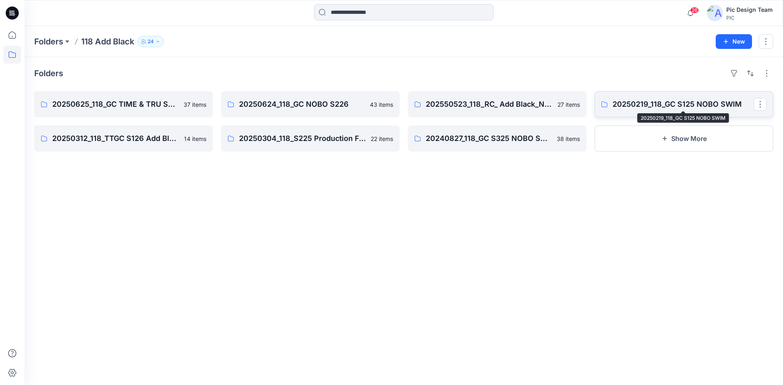
click at [645, 101] on p "20250219_118_GC S125 NOBO SWIM" at bounding box center [682, 104] width 141 height 11
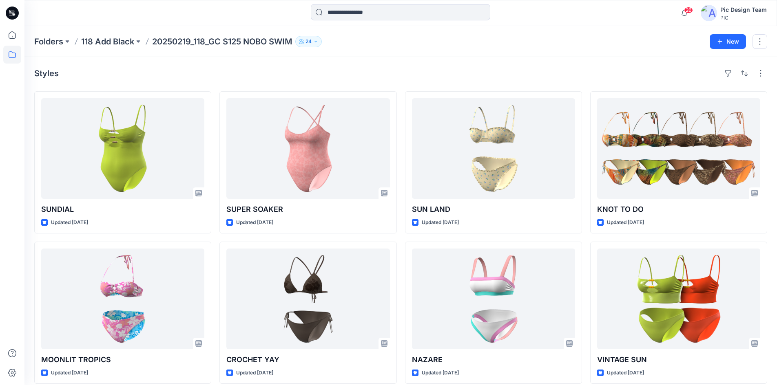
drag, startPoint x: 118, startPoint y: 42, endPoint x: 123, endPoint y: 44, distance: 5.5
click at [118, 41] on p "118 Add Black" at bounding box center [107, 41] width 53 height 11
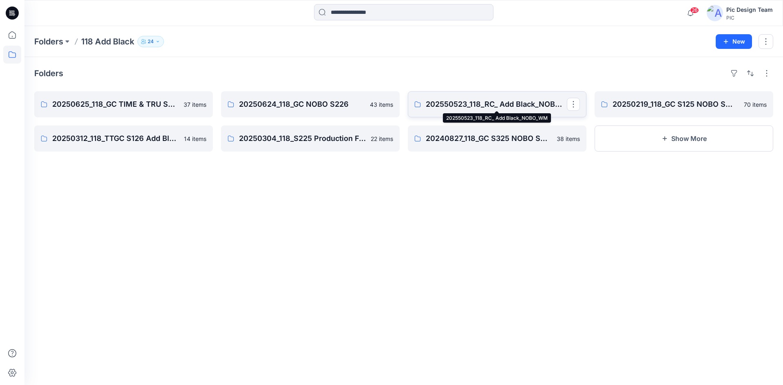
click at [520, 107] on p "202550523_118_RC_ Add Black_NOBO_WM" at bounding box center [496, 104] width 141 height 11
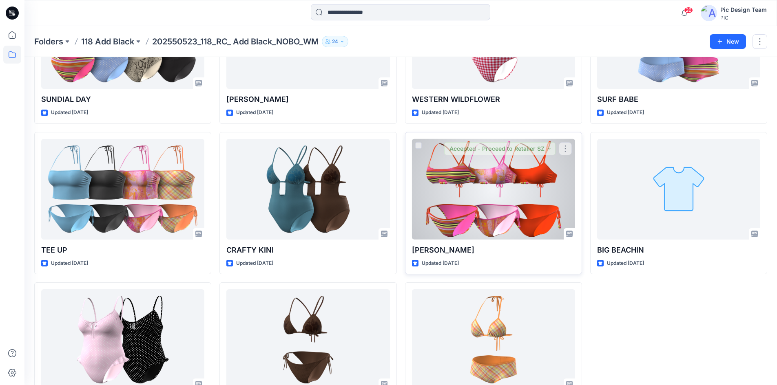
scroll to position [761, 0]
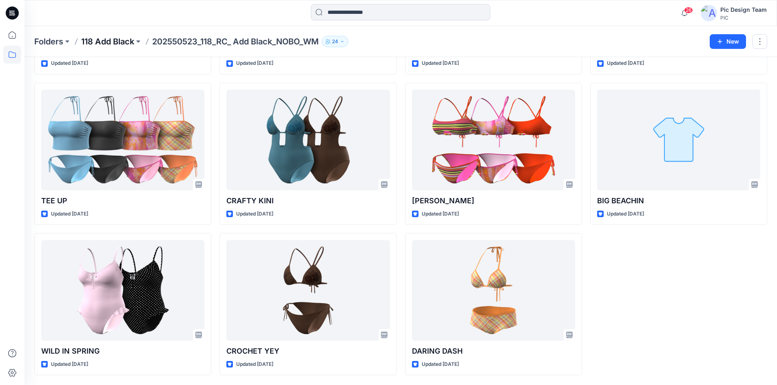
click at [127, 44] on p "118 Add Black" at bounding box center [107, 41] width 53 height 11
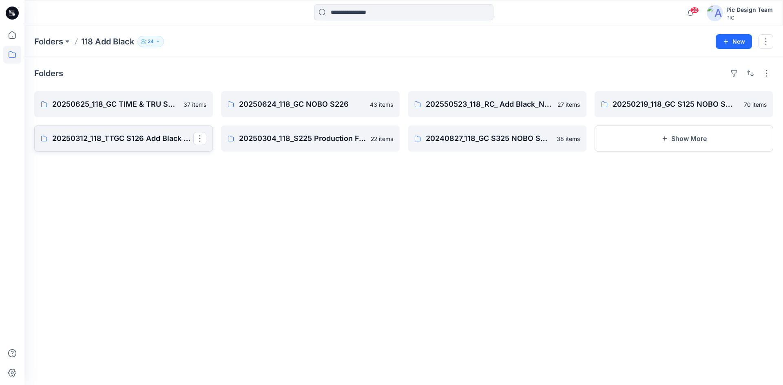
click at [157, 135] on p "20250312_118_TTGC S126 Add Black Time & Tru" at bounding box center [122, 138] width 141 height 11
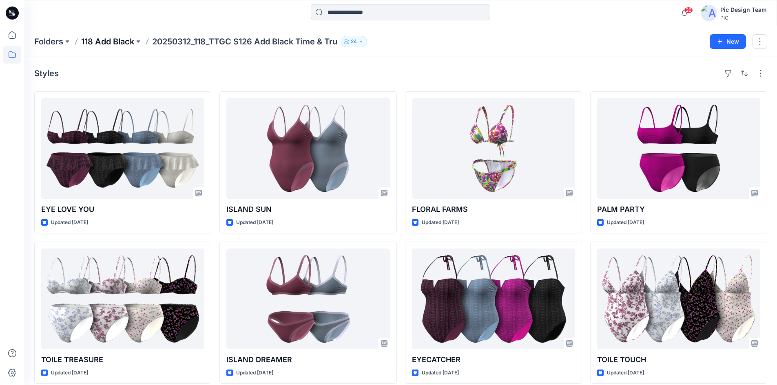
click at [114, 39] on p "118 Add Black" at bounding box center [107, 41] width 53 height 11
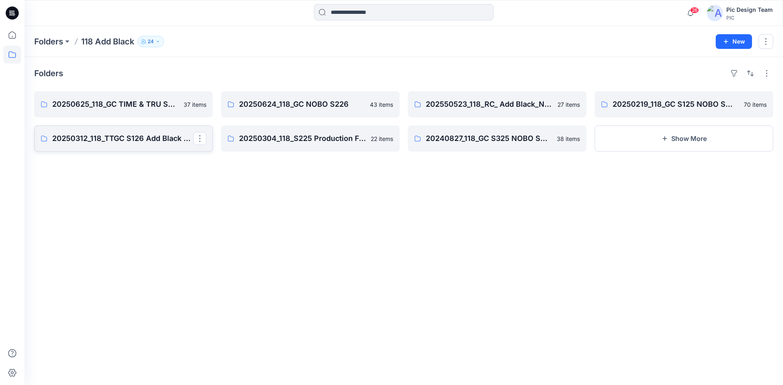
click at [144, 135] on p "20250312_118_TTGC S126 Add Black Time & Tru" at bounding box center [122, 138] width 141 height 11
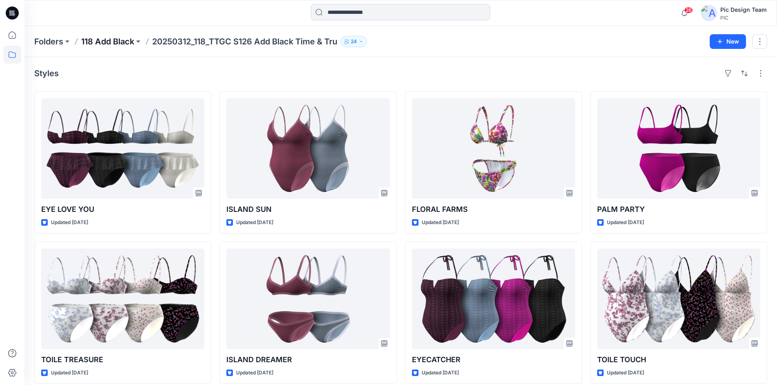
click at [128, 41] on p "118 Add Black" at bounding box center [107, 41] width 53 height 11
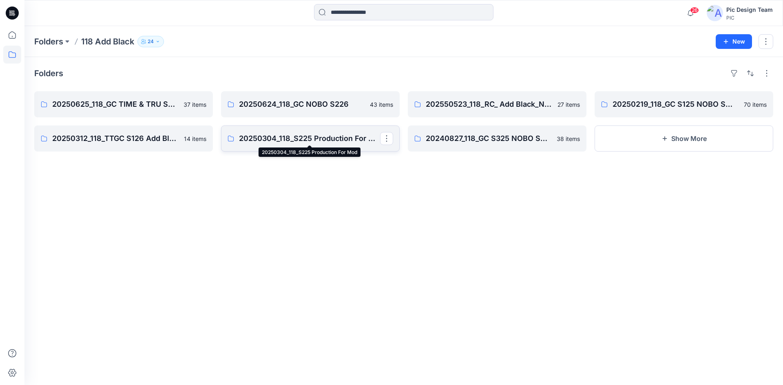
click at [269, 138] on p "20250304_118_S225 Production For Mod" at bounding box center [309, 138] width 141 height 11
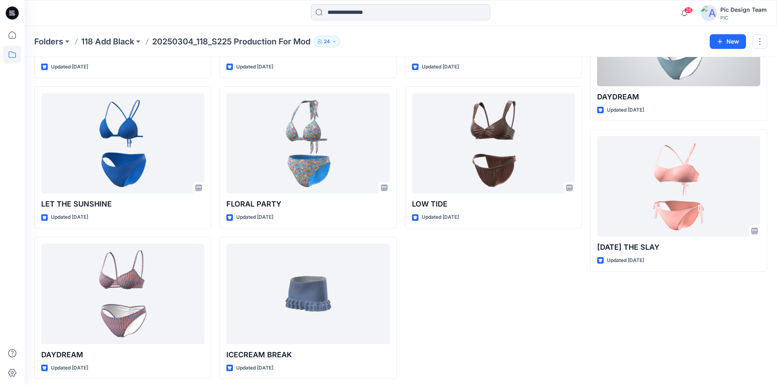
scroll to position [611, 0]
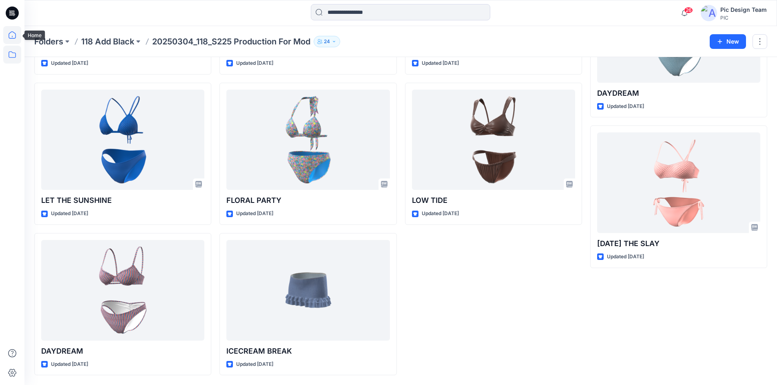
drag, startPoint x: 14, startPoint y: 29, endPoint x: 18, endPoint y: 37, distance: 8.2
click at [14, 29] on icon at bounding box center [12, 35] width 18 height 18
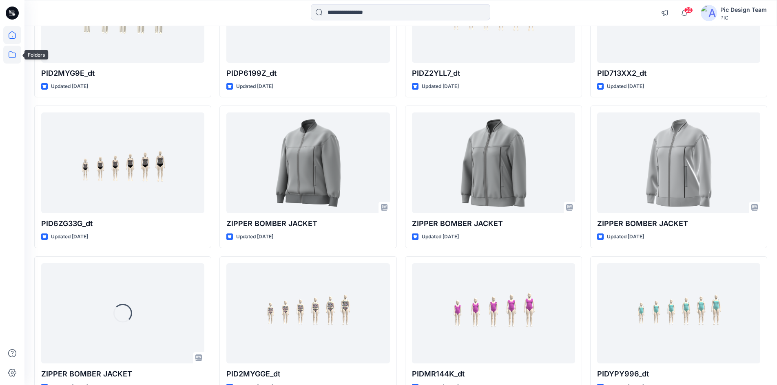
click at [11, 51] on icon at bounding box center [12, 55] width 18 height 18
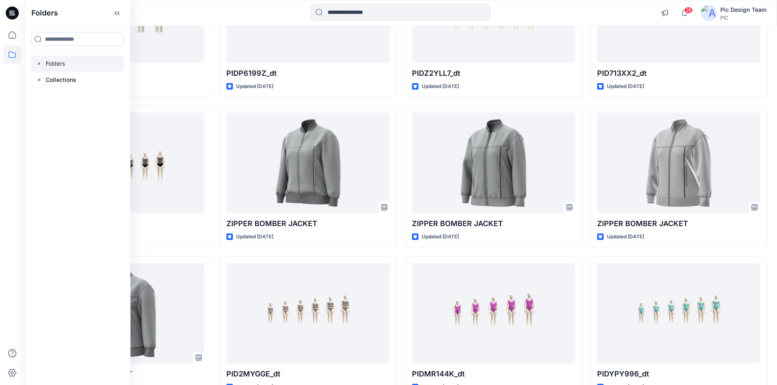
drag, startPoint x: 50, startPoint y: 60, endPoint x: 54, endPoint y: 61, distance: 4.6
click at [50, 60] on div at bounding box center [77, 63] width 93 height 16
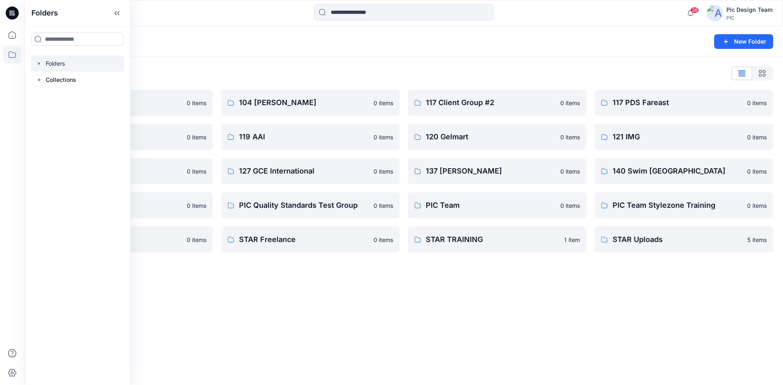
click at [286, 313] on div "Folders New Folder Folders List 103 HIS International 0 items 118 Add Black 0 i…" at bounding box center [403, 205] width 758 height 359
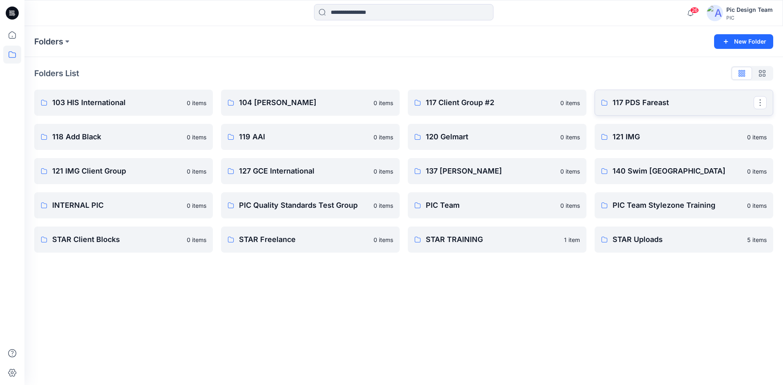
click at [647, 101] on p "117 PDS Fareast" at bounding box center [682, 102] width 141 height 11
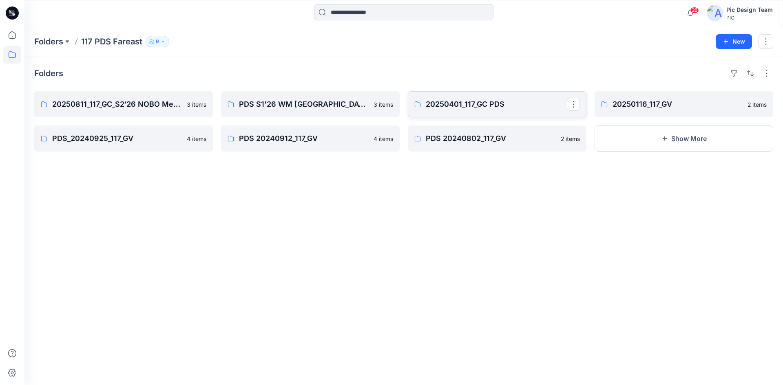
click at [456, 101] on p "20250401_117_GC PDS" at bounding box center [496, 104] width 141 height 11
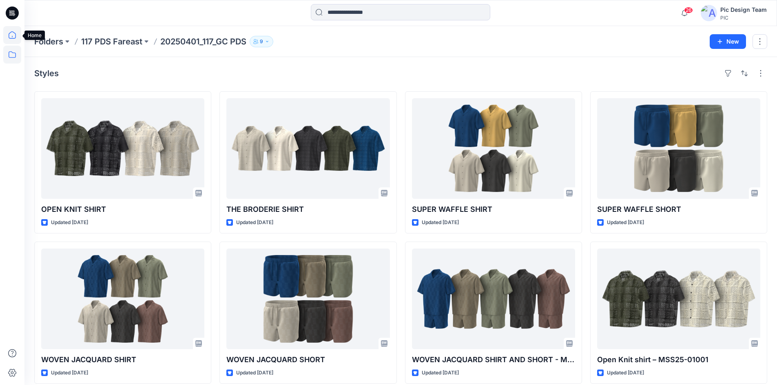
click at [10, 37] on icon at bounding box center [12, 35] width 18 height 18
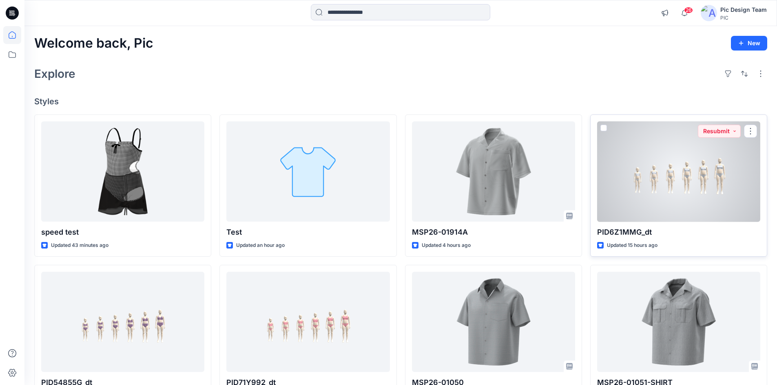
click at [601, 126] on span at bounding box center [603, 128] width 7 height 7
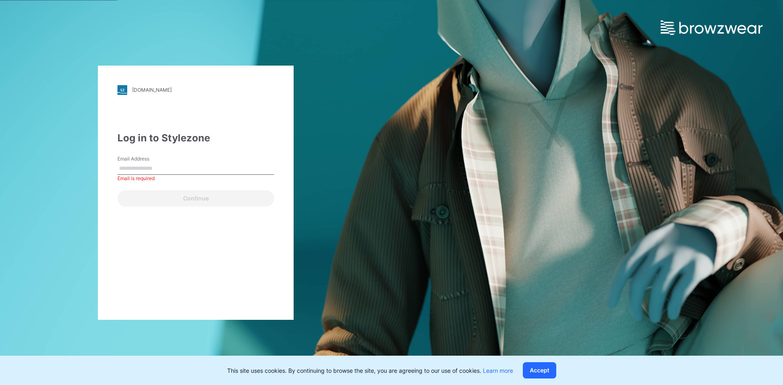
click at [141, 168] on input "Email Address" at bounding box center [195, 169] width 157 height 12
paste input "**********"
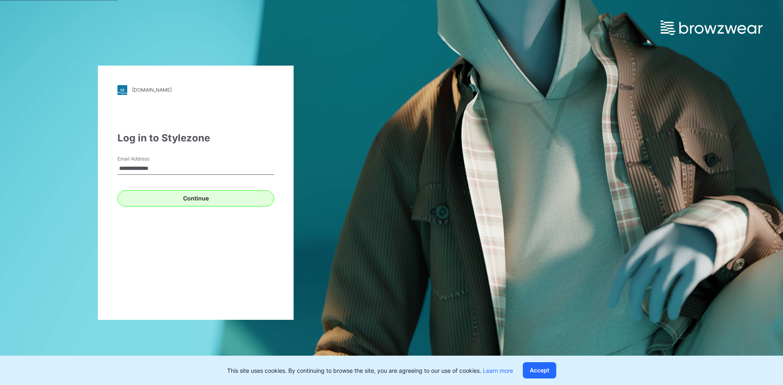
type input "**********"
click at [190, 200] on button "Continue" at bounding box center [195, 198] width 157 height 16
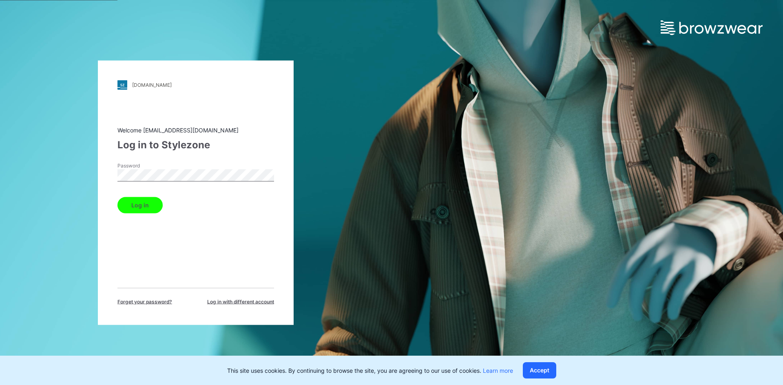
click at [141, 206] on button "Log in" at bounding box center [139, 205] width 45 height 16
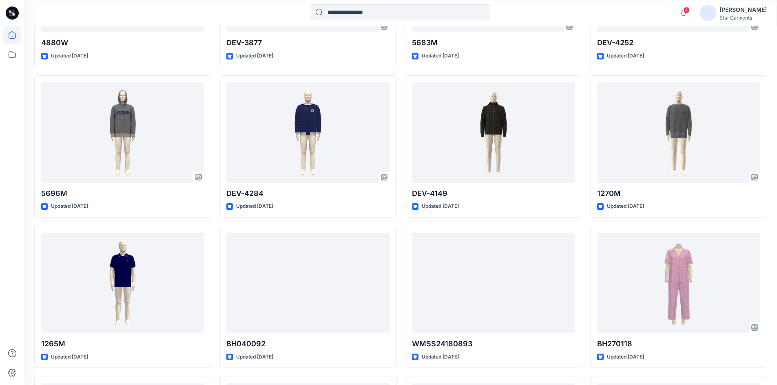
scroll to position [2518, 0]
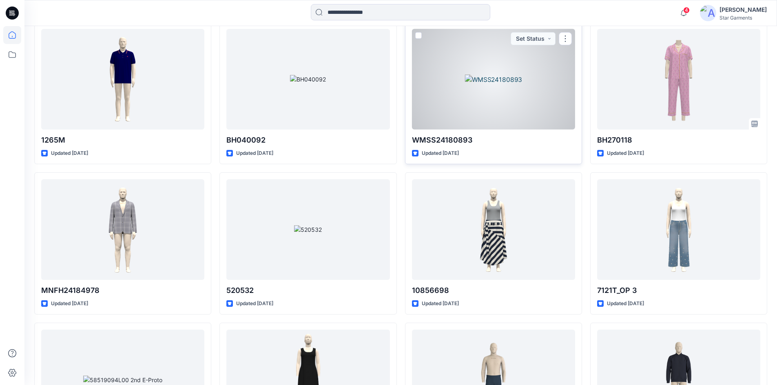
click at [495, 115] on div at bounding box center [493, 79] width 163 height 101
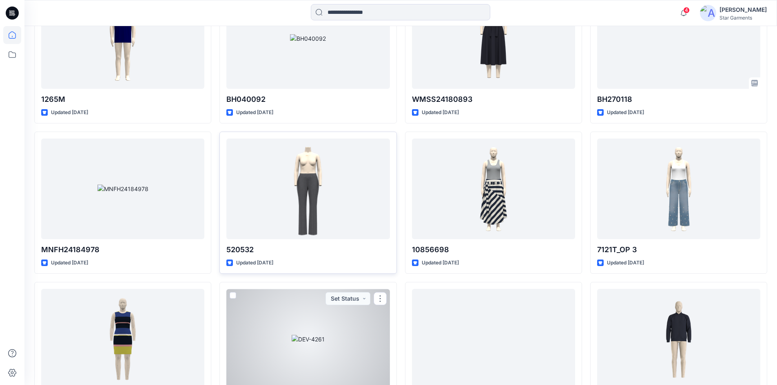
scroll to position [2477, 0]
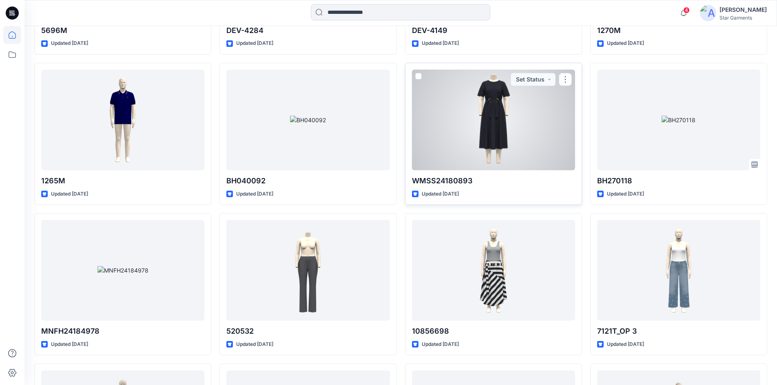
click at [490, 139] on div at bounding box center [493, 120] width 163 height 101
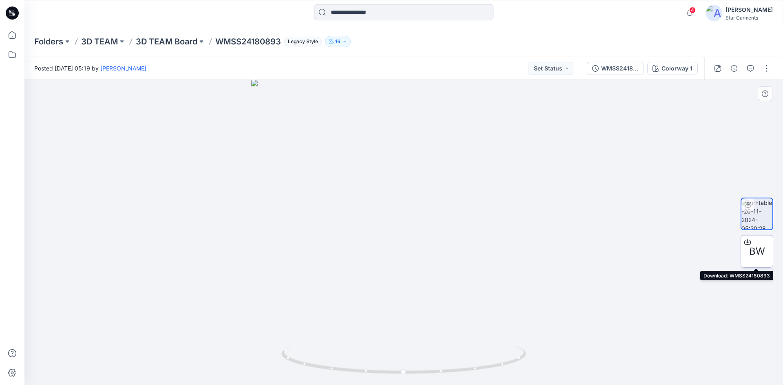
click at [750, 241] on icon at bounding box center [747, 242] width 7 height 4
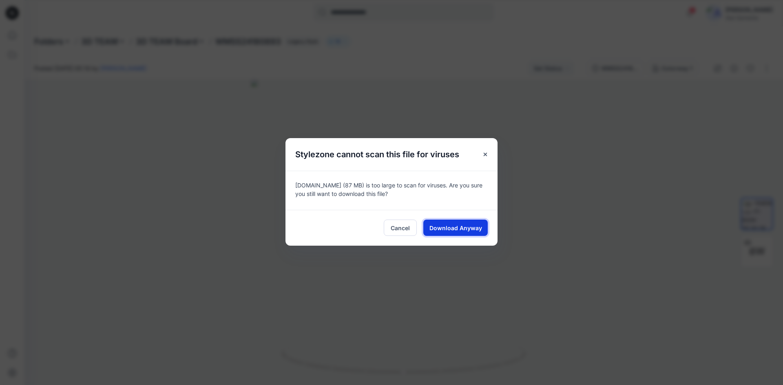
click at [455, 227] on span "Download Anyway" at bounding box center [455, 228] width 53 height 9
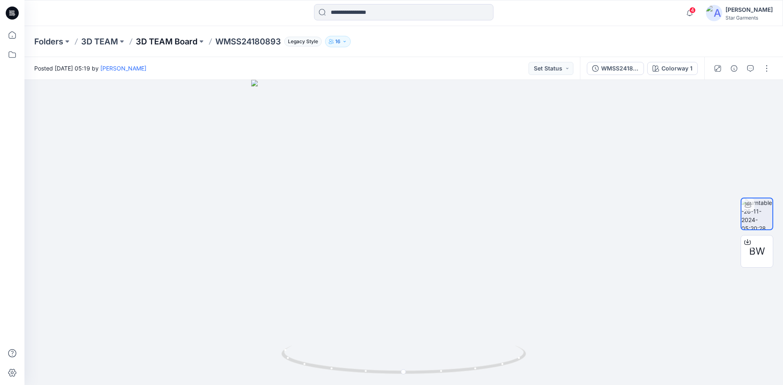
click at [171, 39] on p "3D TEAM Board" at bounding box center [167, 41] width 62 height 11
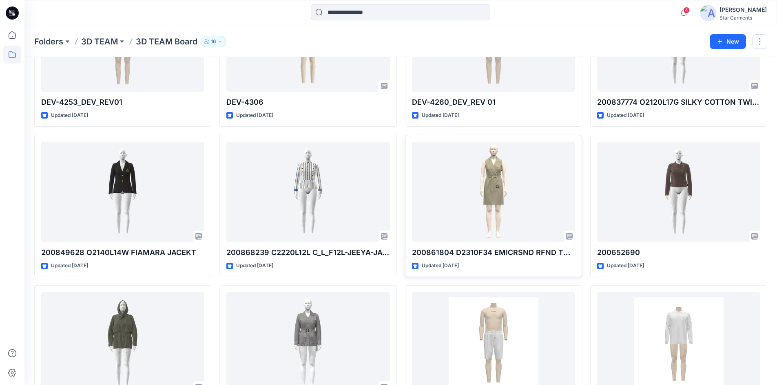
scroll to position [2966, 0]
click at [111, 40] on p "3D TEAM" at bounding box center [99, 41] width 37 height 11
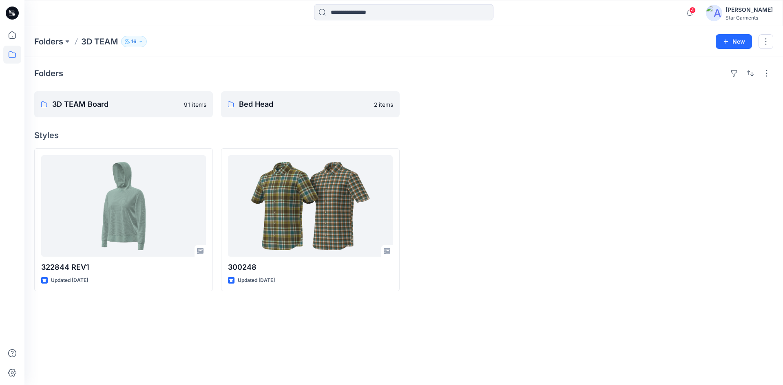
click at [157, 134] on h4 "Styles" at bounding box center [403, 135] width 739 height 10
click at [11, 36] on icon at bounding box center [12, 35] width 18 height 18
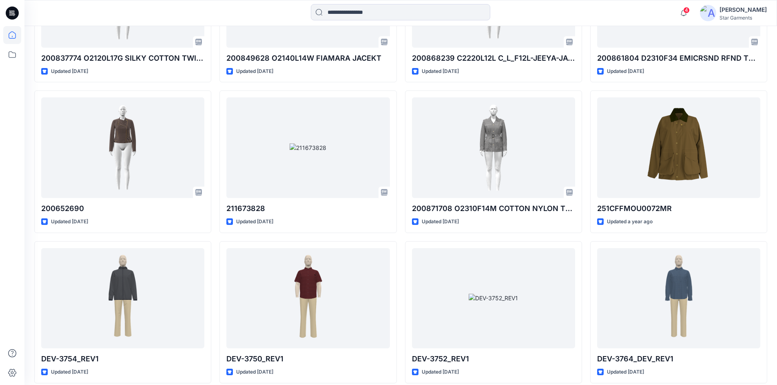
scroll to position [3499, 0]
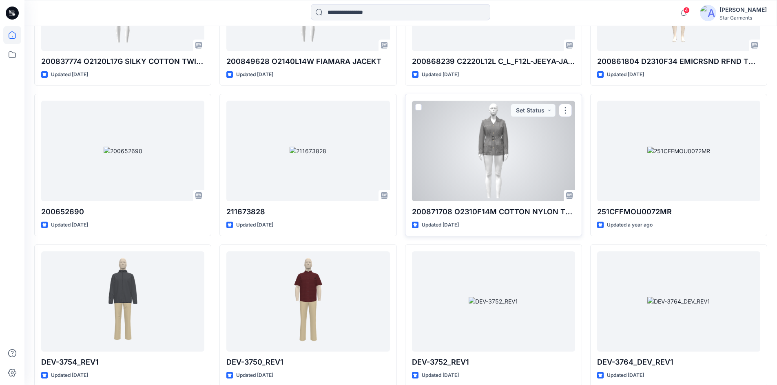
click at [489, 159] on div at bounding box center [493, 151] width 163 height 101
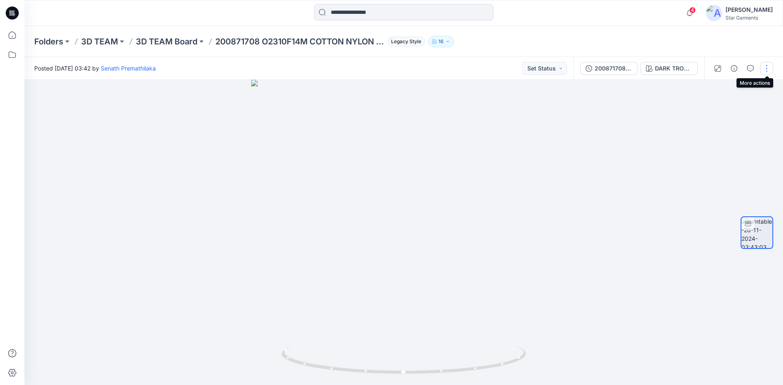
click at [765, 71] on button "button" at bounding box center [766, 68] width 13 height 13
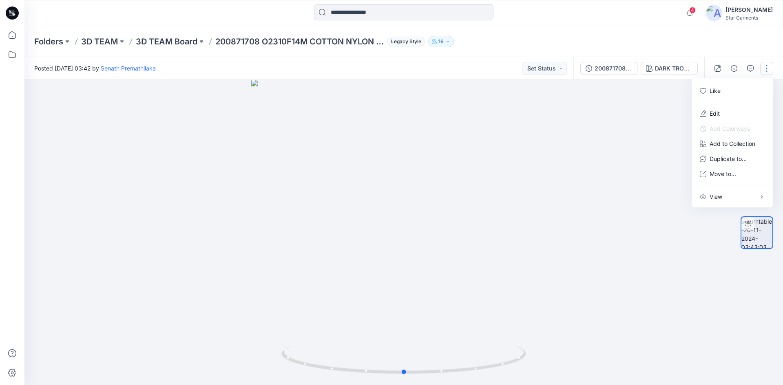
click at [604, 241] on div at bounding box center [403, 232] width 758 height 305
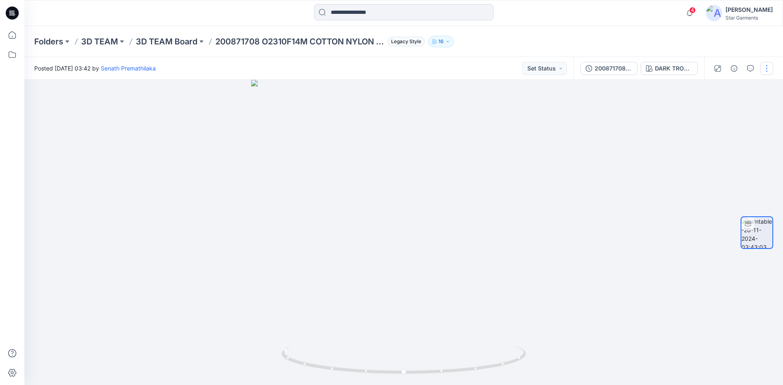
click at [766, 68] on button "button" at bounding box center [766, 68] width 13 height 13
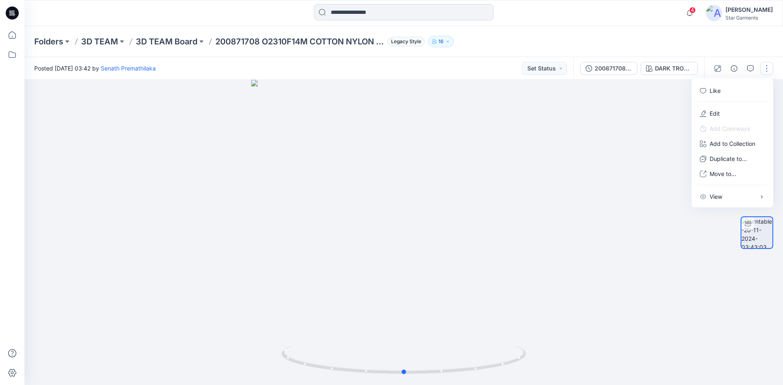
click at [607, 210] on div at bounding box center [403, 232] width 758 height 305
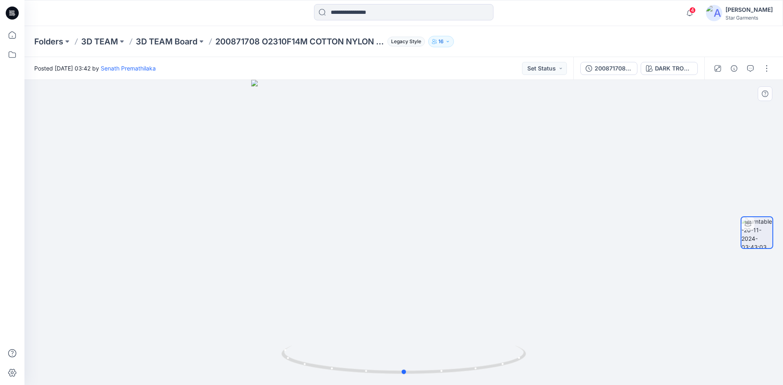
click at [436, 184] on div at bounding box center [403, 232] width 758 height 305
click at [767, 68] on button "button" at bounding box center [766, 68] width 13 height 13
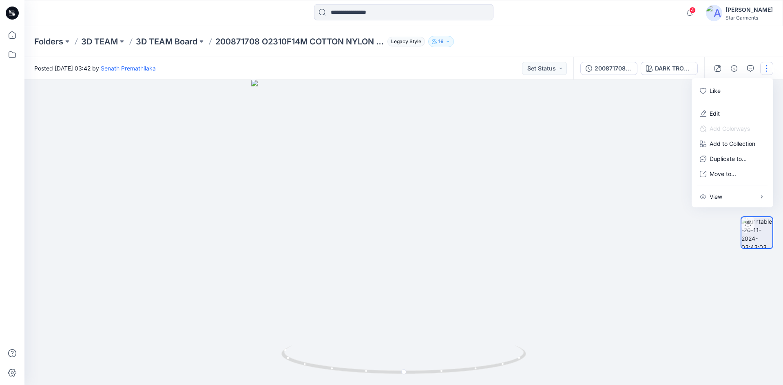
drag, startPoint x: 582, startPoint y: 190, endPoint x: 508, endPoint y: 130, distance: 95.6
click at [581, 187] on div at bounding box center [403, 232] width 758 height 305
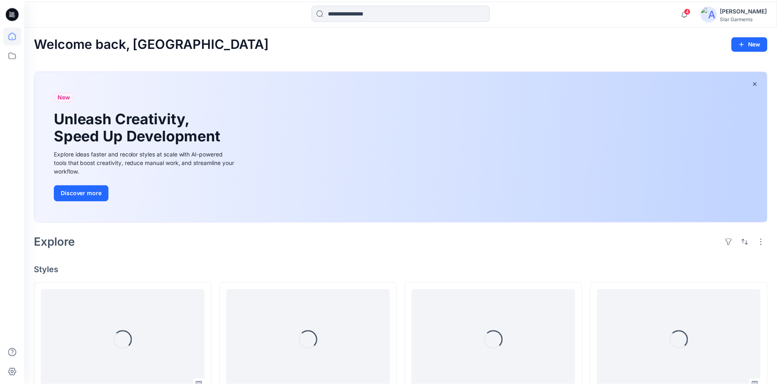
scroll to position [3499, 0]
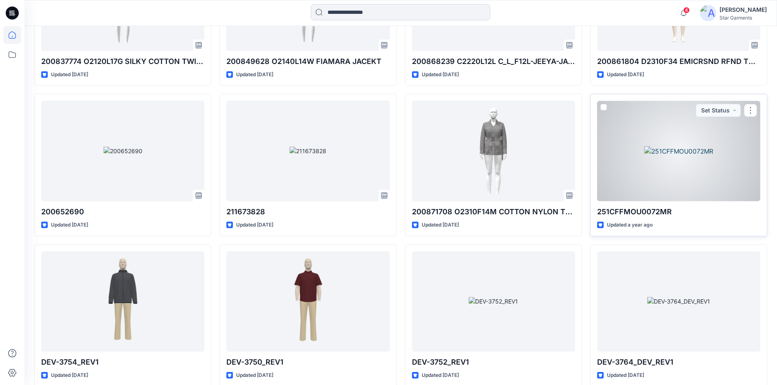
click at [662, 148] on div at bounding box center [678, 151] width 163 height 101
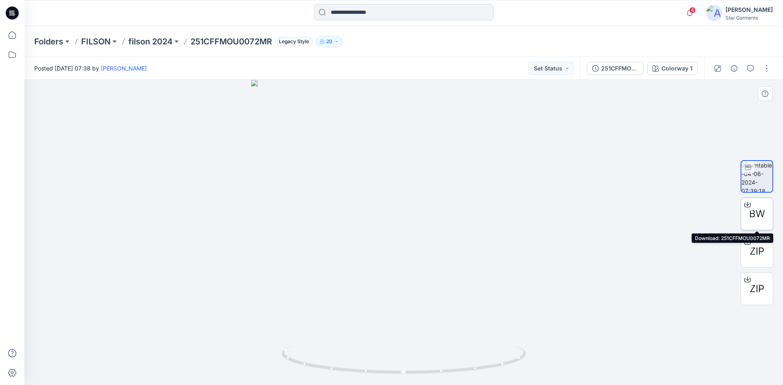
click at [747, 206] on icon at bounding box center [747, 204] width 7 height 7
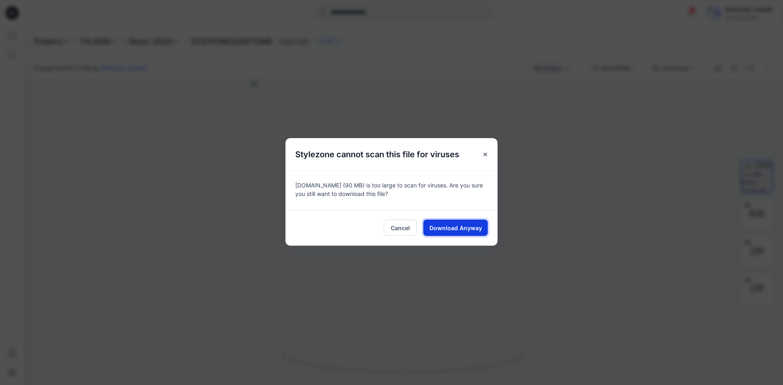
click at [457, 230] on span "Download Anyway" at bounding box center [455, 228] width 53 height 9
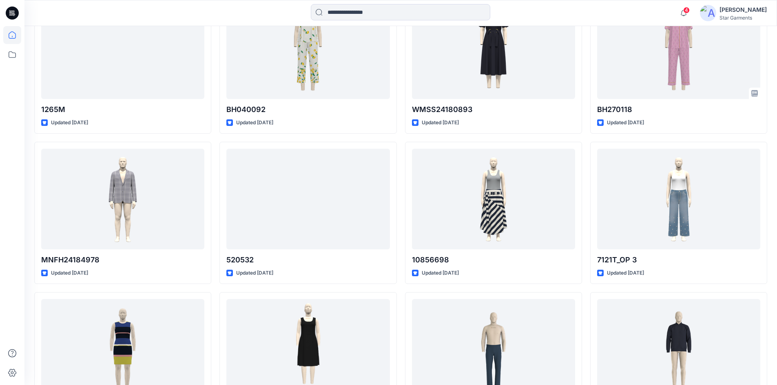
scroll to position [2548, 0]
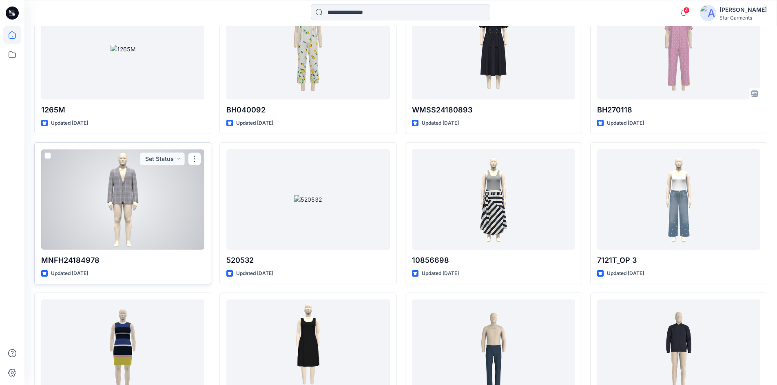
click at [178, 213] on div at bounding box center [122, 199] width 163 height 101
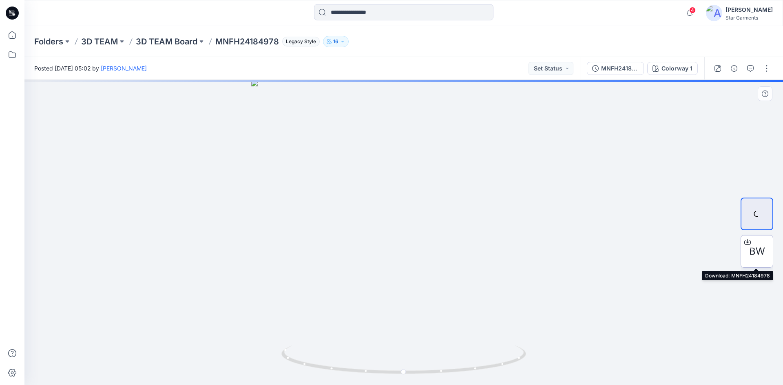
click at [757, 246] on span "BW" at bounding box center [757, 251] width 16 height 15
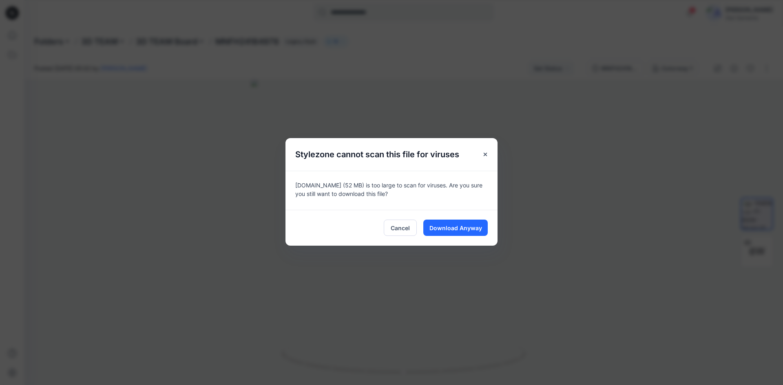
click at [584, 203] on div "Stylezone cannot scan this file for viruses MNFH24184978.bw (52 MB) is too larg…" at bounding box center [391, 192] width 783 height 385
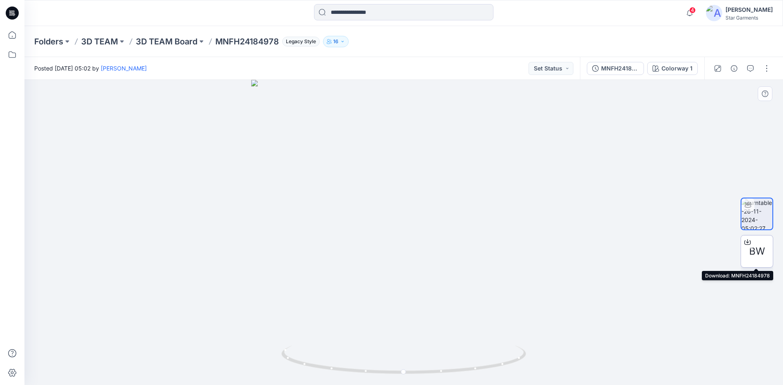
click at [758, 248] on span "BW" at bounding box center [757, 251] width 16 height 15
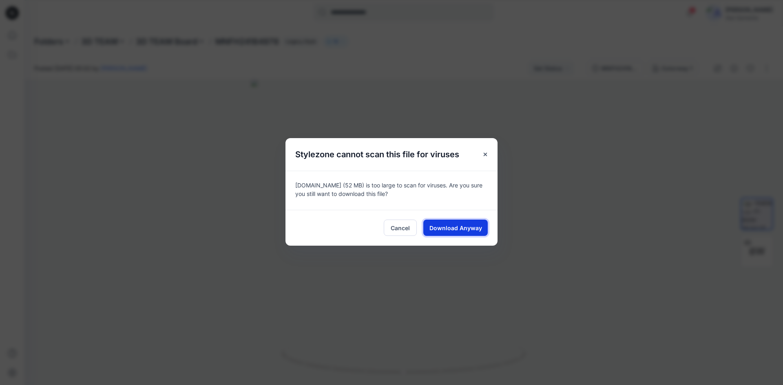
click at [444, 227] on span "Download Anyway" at bounding box center [455, 228] width 53 height 9
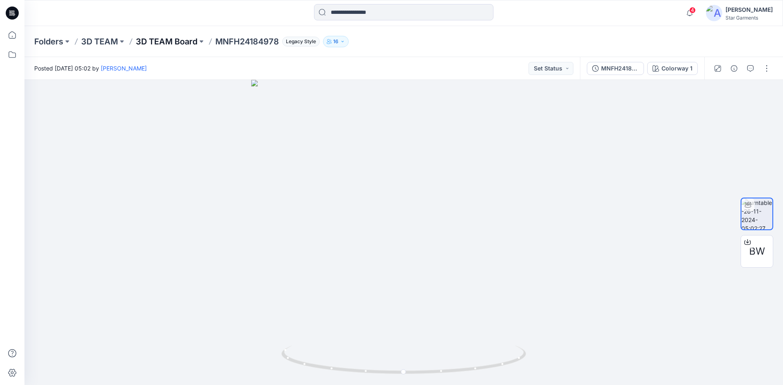
click at [179, 42] on p "3D TEAM Board" at bounding box center [167, 41] width 62 height 11
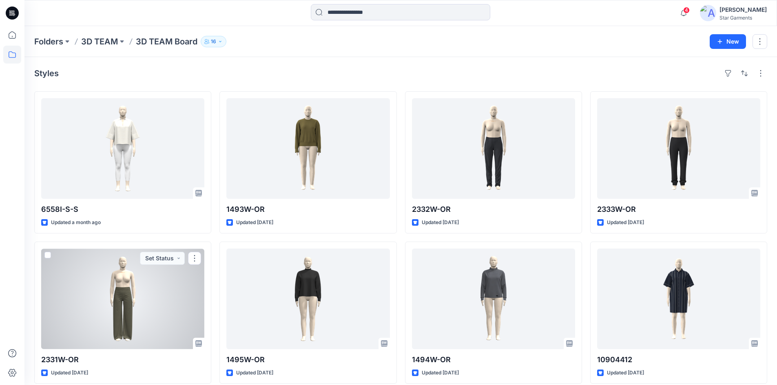
drag, startPoint x: 177, startPoint y: 254, endPoint x: 549, endPoint y: 51, distance: 424.2
click at [549, 51] on div "Folders 3D TEAM 3D TEAM Board 16 New" at bounding box center [400, 41] width 752 height 31
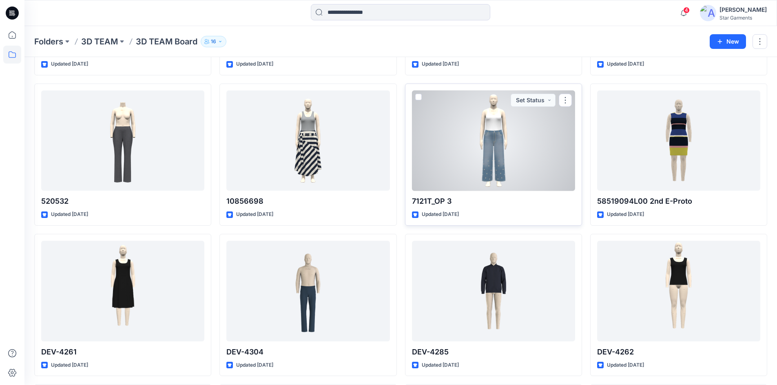
scroll to position [2280, 0]
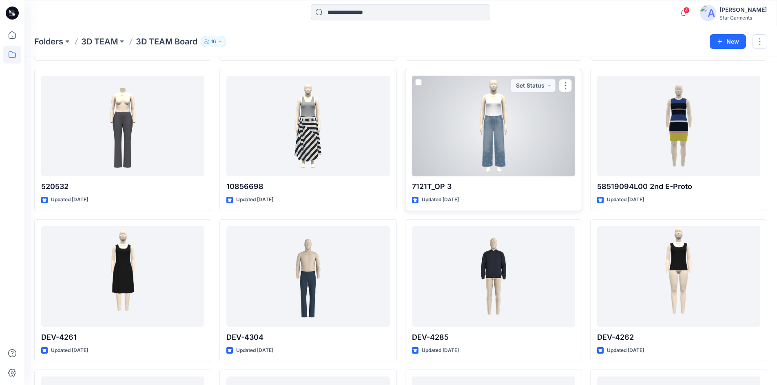
click at [502, 142] on div at bounding box center [493, 126] width 163 height 101
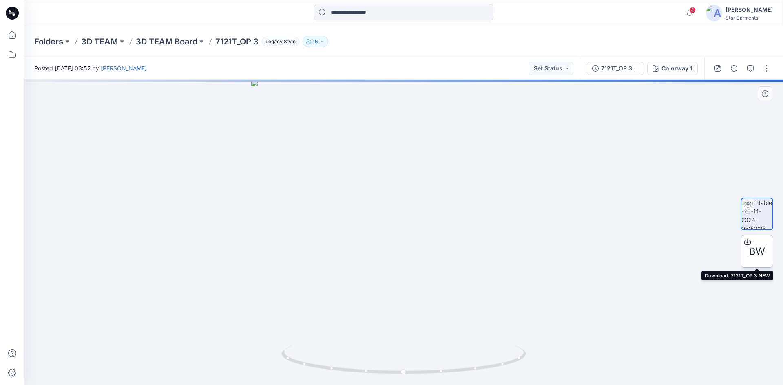
click at [750, 241] on icon at bounding box center [747, 242] width 7 height 4
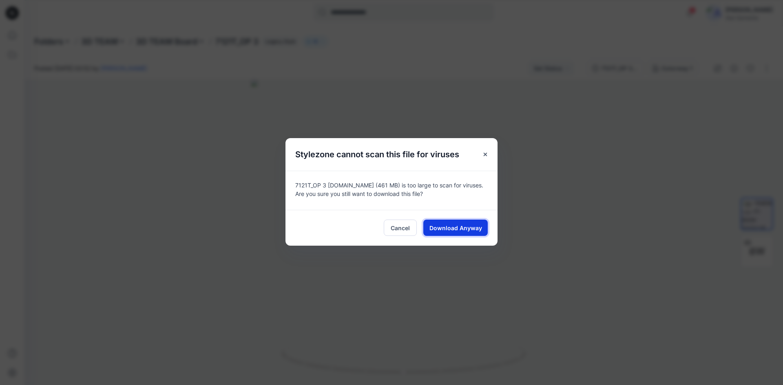
click at [468, 226] on span "Download Anyway" at bounding box center [455, 228] width 53 height 9
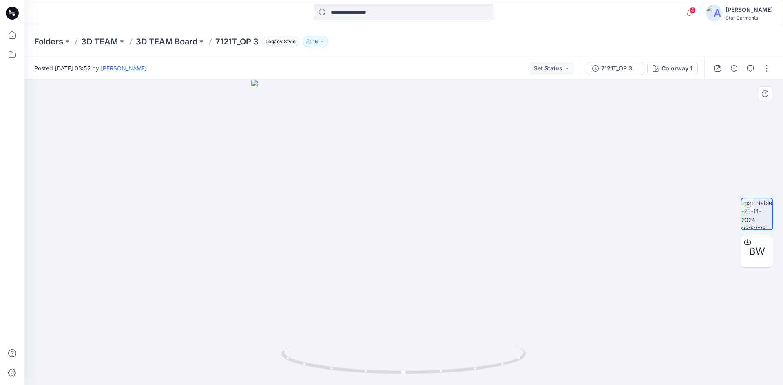
click at [602, 181] on div at bounding box center [403, 232] width 758 height 305
click at [590, 124] on div at bounding box center [403, 232] width 758 height 305
drag, startPoint x: 759, startPoint y: 0, endPoint x: 563, endPoint y: 230, distance: 302.5
click at [563, 230] on div at bounding box center [403, 232] width 758 height 305
click at [163, 40] on p "3D TEAM Board" at bounding box center [167, 41] width 62 height 11
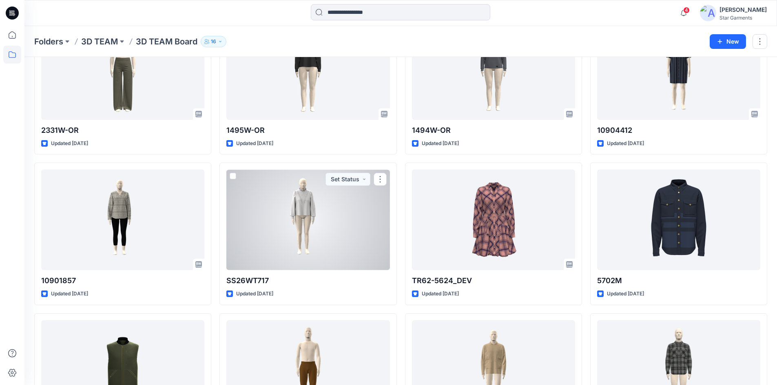
scroll to position [270, 0]
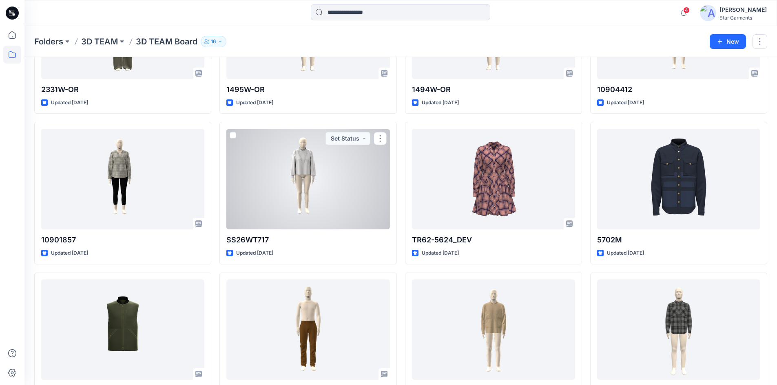
click at [312, 172] on div at bounding box center [307, 179] width 163 height 101
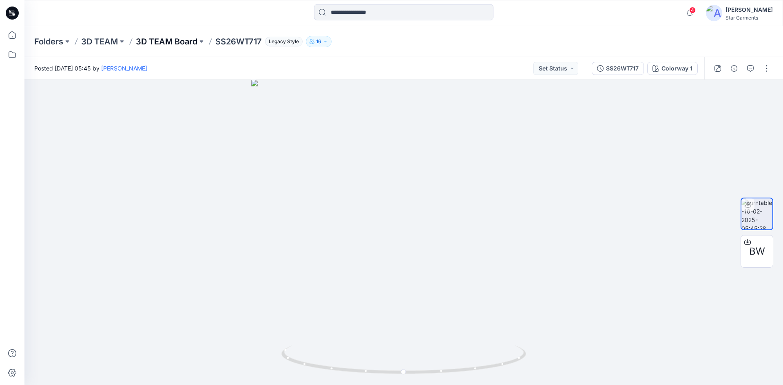
click at [151, 40] on p "3D TEAM Board" at bounding box center [167, 41] width 62 height 11
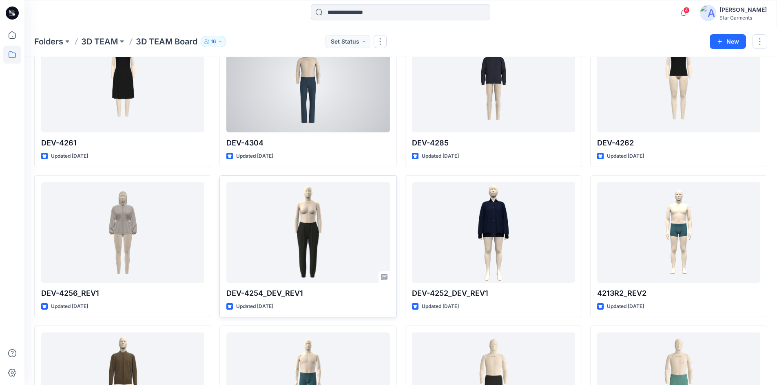
scroll to position [2476, 0]
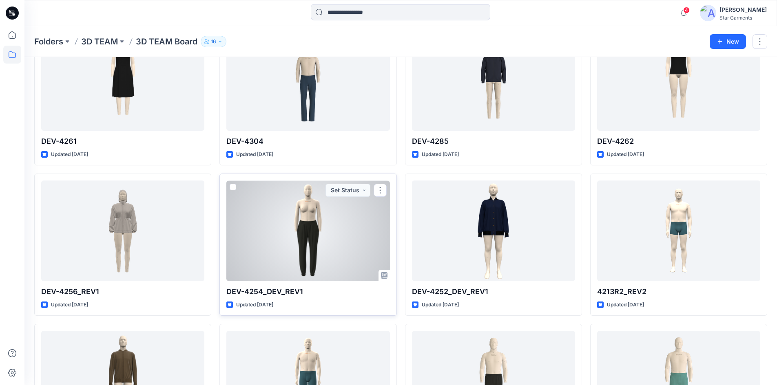
click at [311, 230] on div at bounding box center [307, 231] width 163 height 101
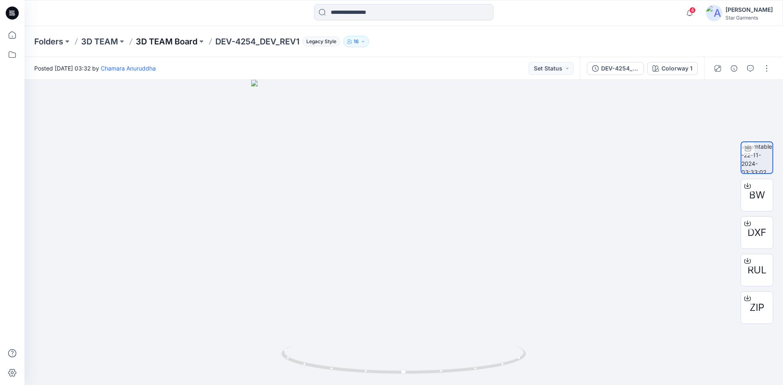
click at [173, 43] on p "3D TEAM Board" at bounding box center [167, 41] width 62 height 11
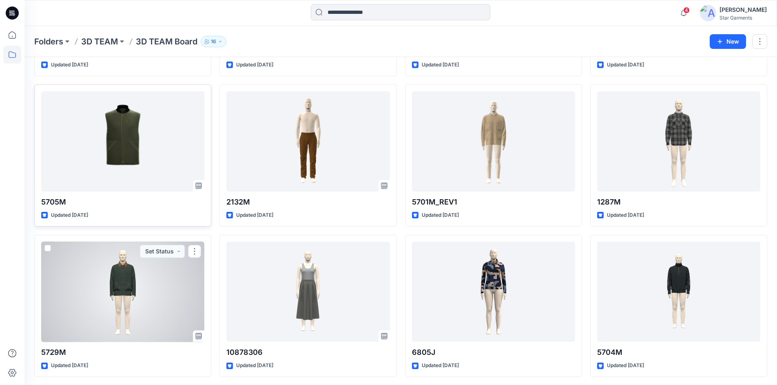
scroll to position [448, 0]
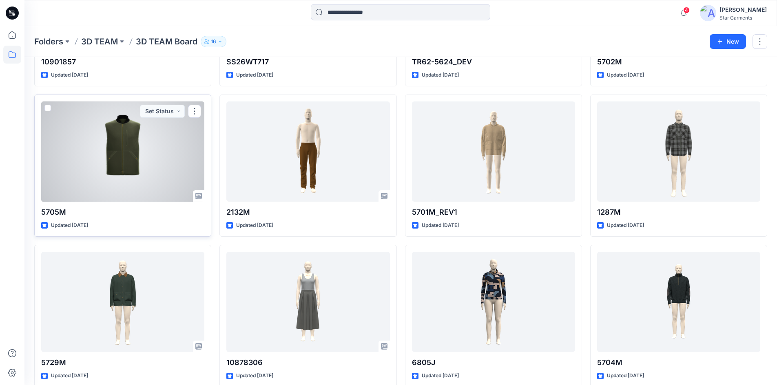
click at [121, 163] on div at bounding box center [122, 152] width 163 height 101
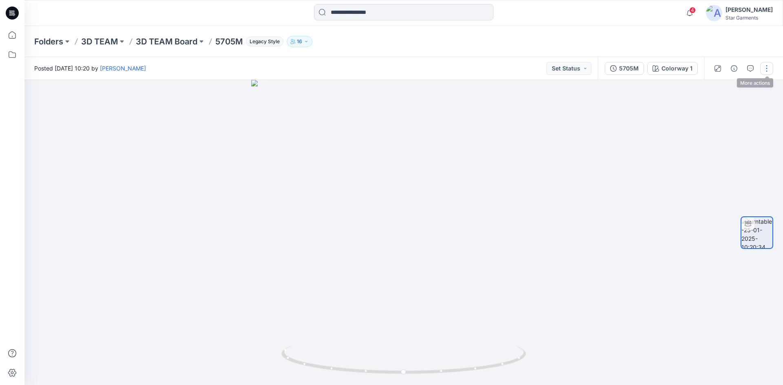
click at [767, 70] on button "button" at bounding box center [766, 68] width 13 height 13
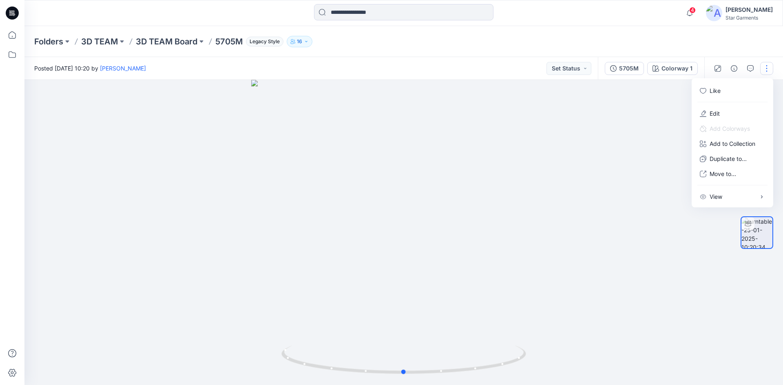
click at [615, 156] on div at bounding box center [403, 232] width 758 height 305
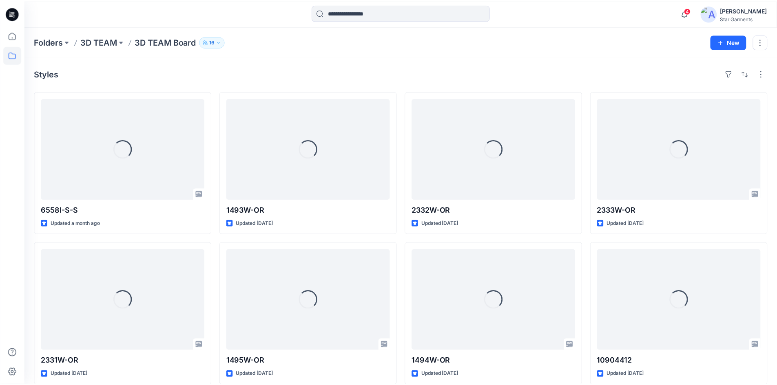
scroll to position [448, 0]
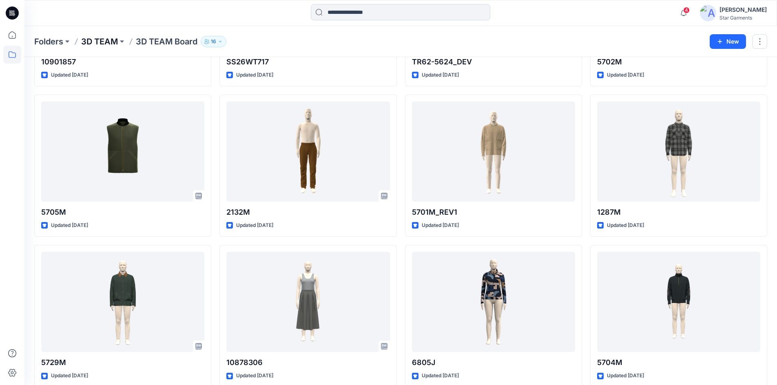
click at [99, 38] on p "3D TEAM" at bounding box center [99, 41] width 37 height 11
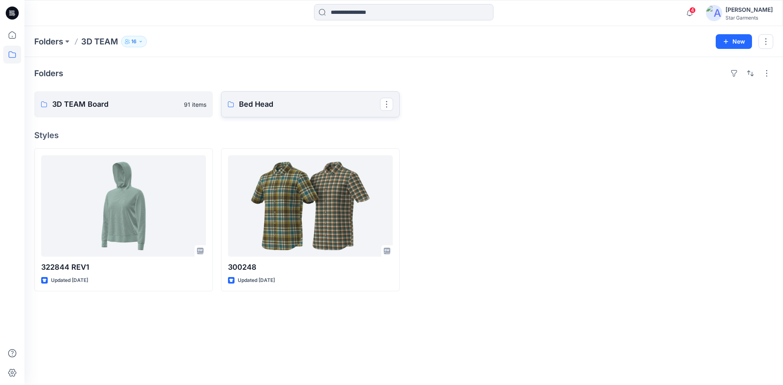
click at [250, 104] on p "Bed Head" at bounding box center [309, 104] width 141 height 11
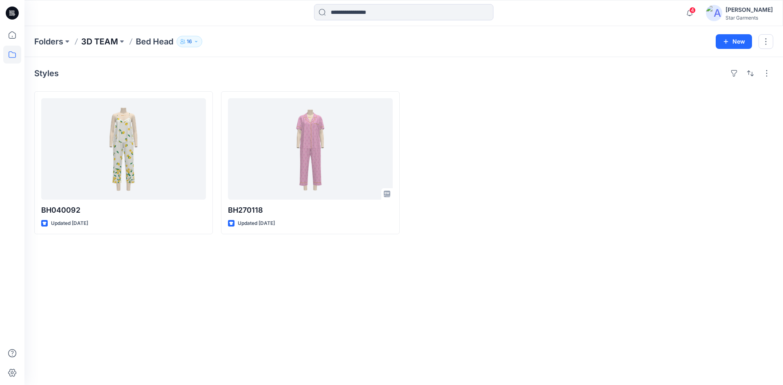
click at [97, 39] on p "3D TEAM" at bounding box center [99, 41] width 37 height 11
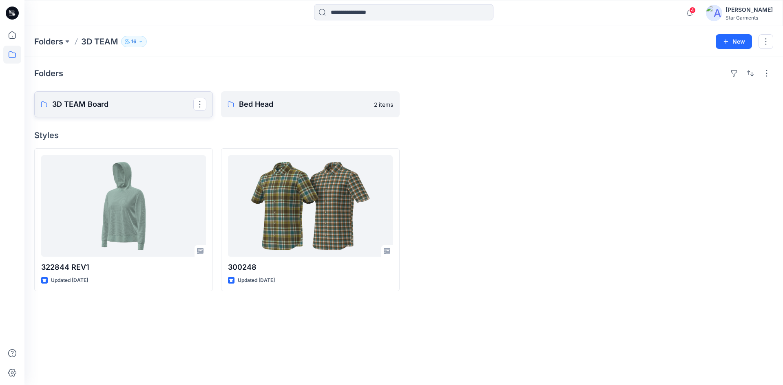
click at [104, 105] on p "3D TEAM Board" at bounding box center [122, 104] width 141 height 11
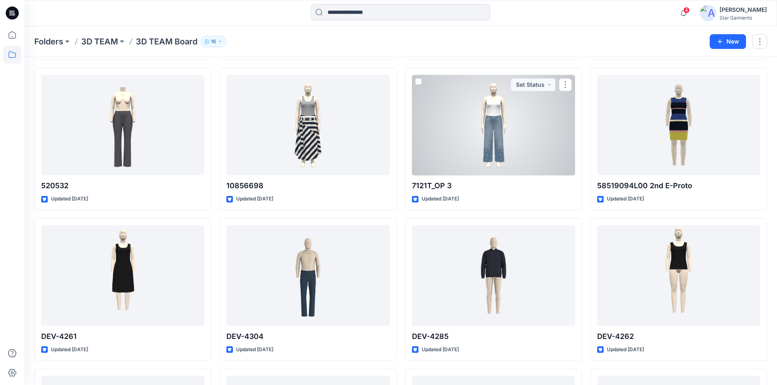
scroll to position [2283, 0]
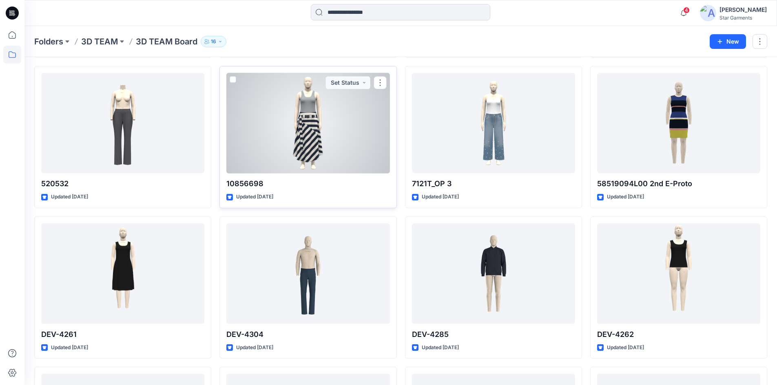
click at [341, 126] on div at bounding box center [307, 123] width 163 height 101
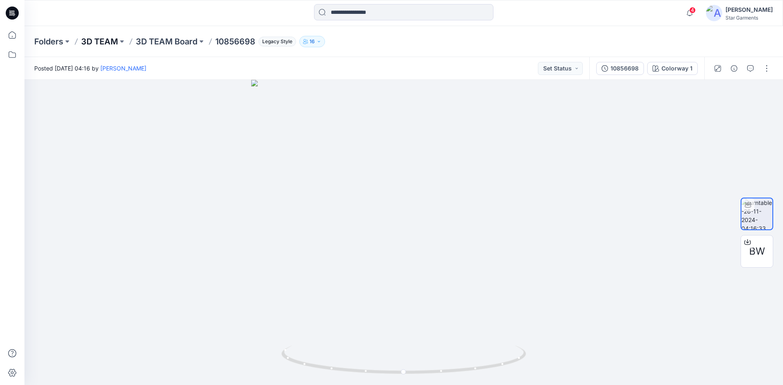
click at [100, 39] on p "3D TEAM" at bounding box center [99, 41] width 37 height 11
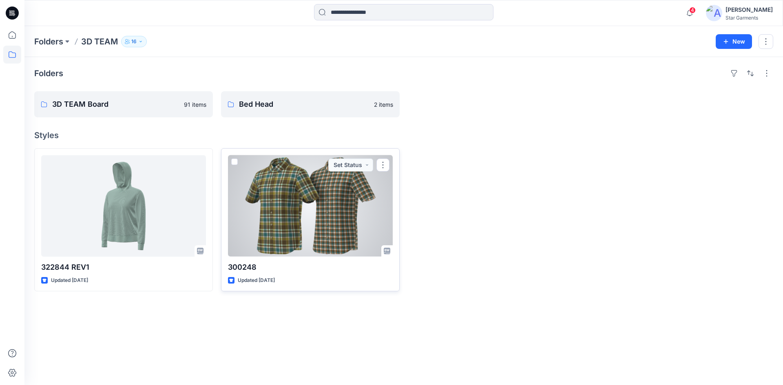
click at [299, 200] on div at bounding box center [310, 206] width 165 height 102
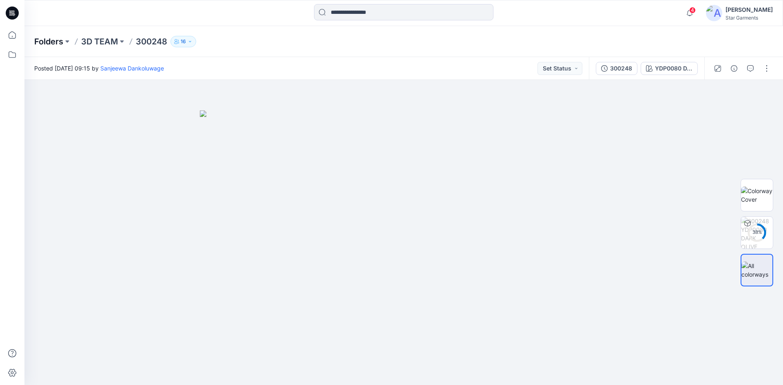
click at [55, 40] on p "Folders" at bounding box center [48, 41] width 29 height 11
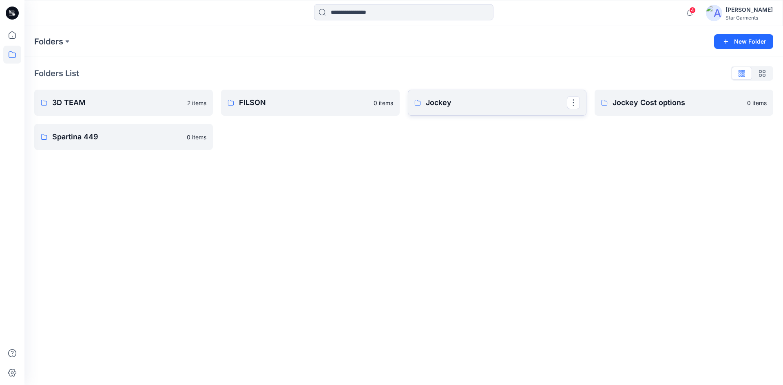
click at [442, 102] on p "Jockey" at bounding box center [496, 102] width 141 height 11
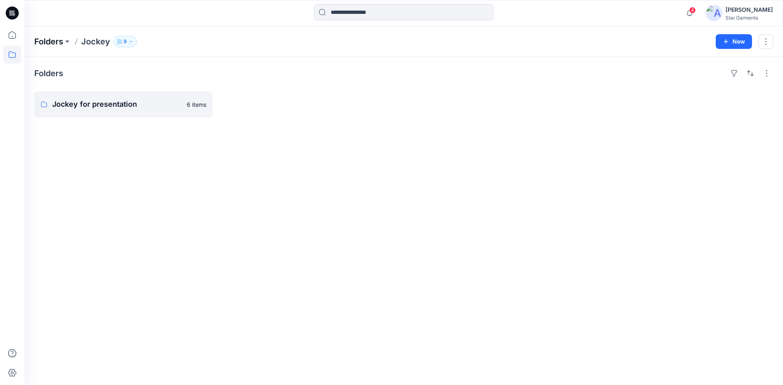
click at [59, 40] on p "Folders" at bounding box center [48, 41] width 29 height 11
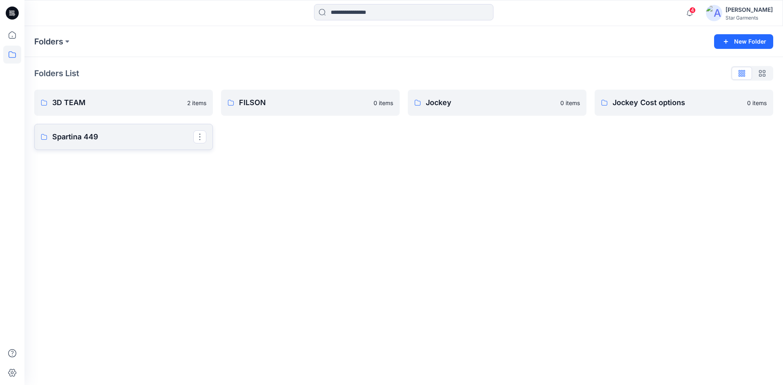
click at [73, 136] on p "Spartina 449" at bounding box center [122, 136] width 141 height 11
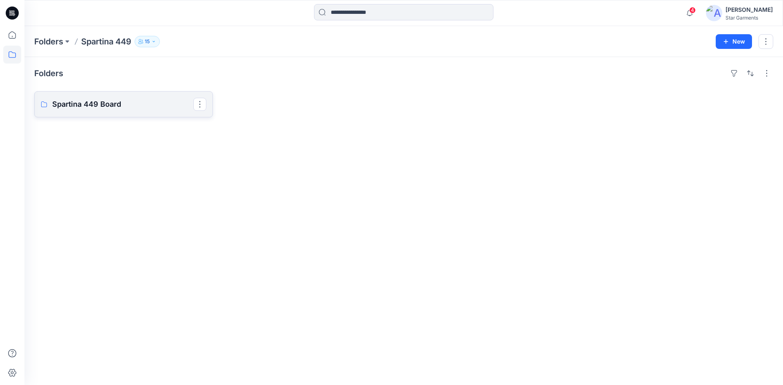
click at [110, 103] on p "Spartina 449 Board" at bounding box center [122, 104] width 141 height 11
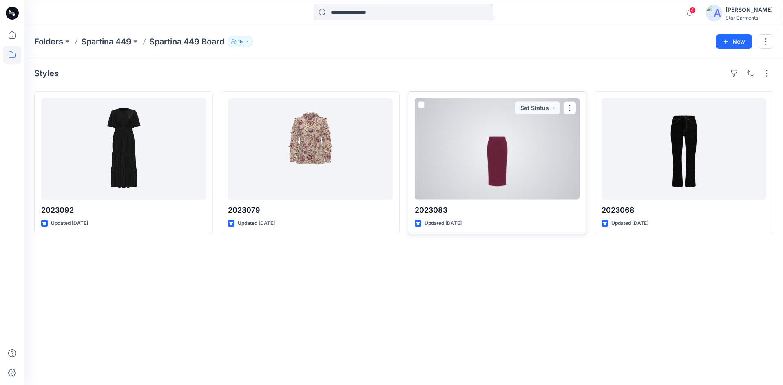
click at [508, 154] on div at bounding box center [497, 149] width 165 height 102
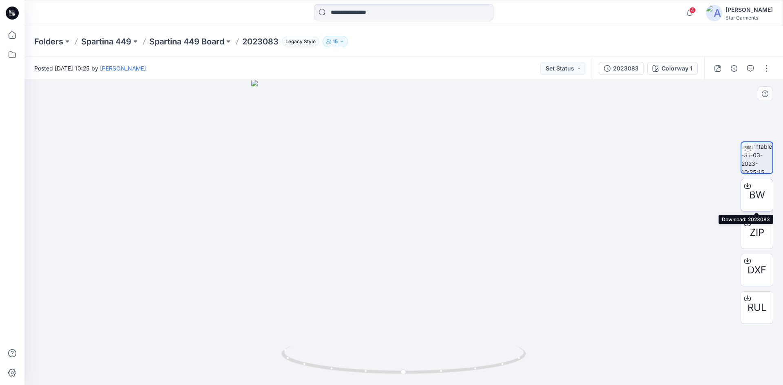
click at [755, 196] on span "BW" at bounding box center [757, 195] width 16 height 15
click at [172, 43] on p "Spartina 449 Board" at bounding box center [186, 41] width 75 height 11
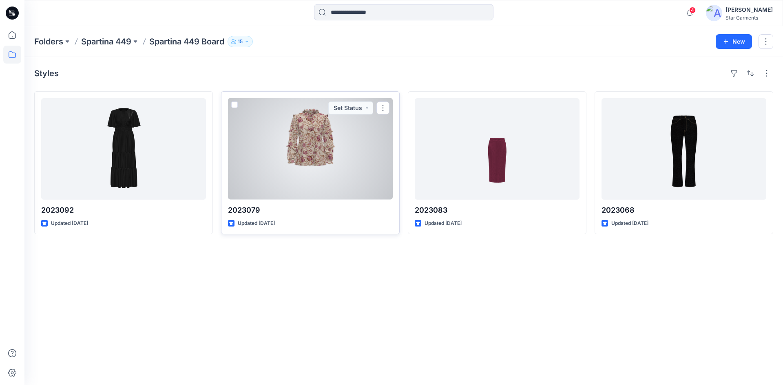
click at [326, 140] on div at bounding box center [310, 149] width 165 height 102
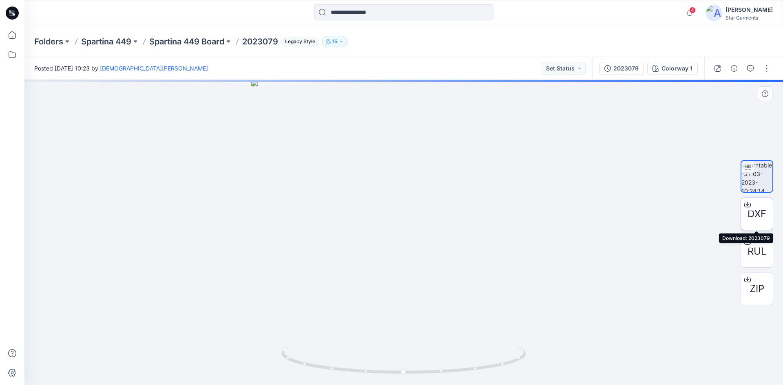
click at [749, 205] on icon at bounding box center [747, 204] width 7 height 7
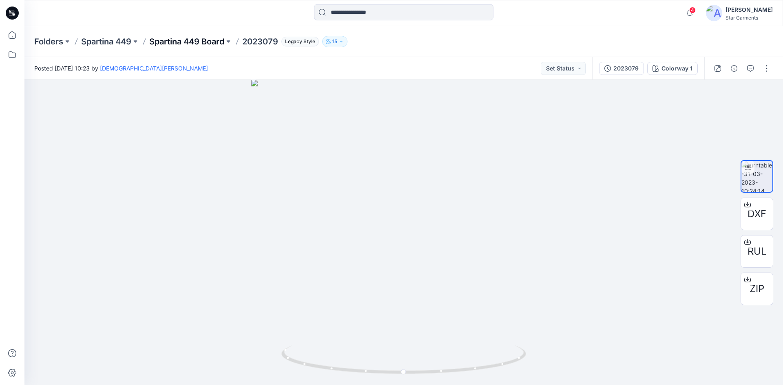
click at [168, 40] on p "Spartina 449 Board" at bounding box center [186, 41] width 75 height 11
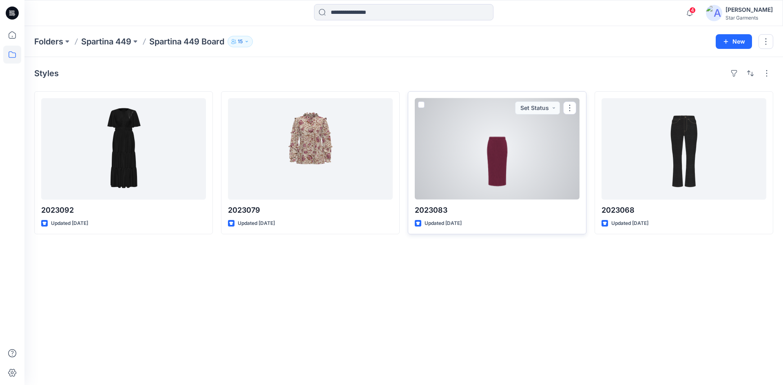
click at [463, 170] on div at bounding box center [497, 149] width 165 height 102
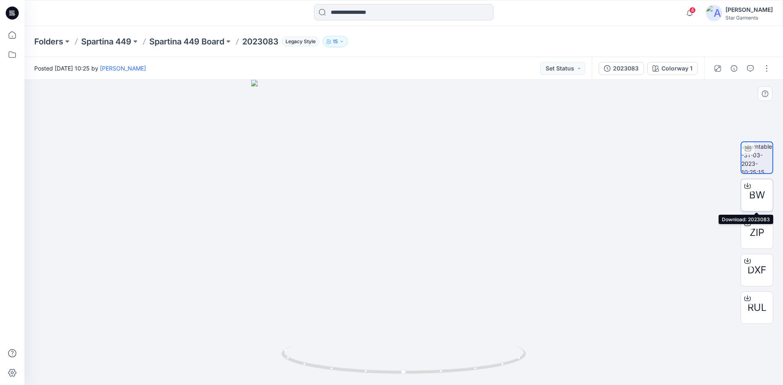
click at [749, 184] on icon at bounding box center [747, 186] width 7 height 7
click at [563, 115] on div at bounding box center [403, 232] width 758 height 305
click at [652, 151] on div at bounding box center [403, 232] width 758 height 305
click at [172, 41] on p "Spartina 449 Board" at bounding box center [186, 41] width 75 height 11
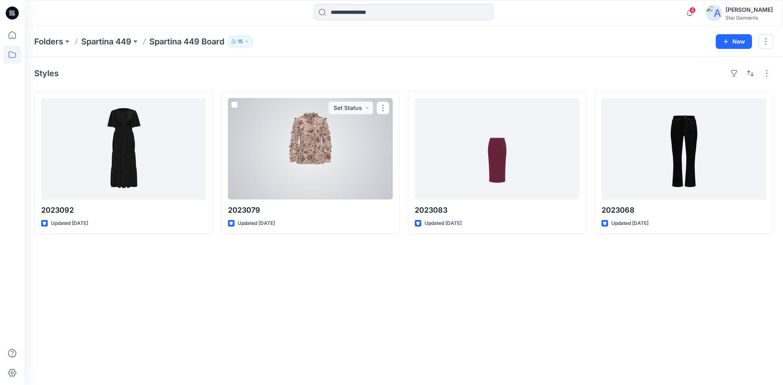
drag, startPoint x: 302, startPoint y: 150, endPoint x: 311, endPoint y: 150, distance: 9.4
click at [302, 150] on div at bounding box center [310, 149] width 165 height 102
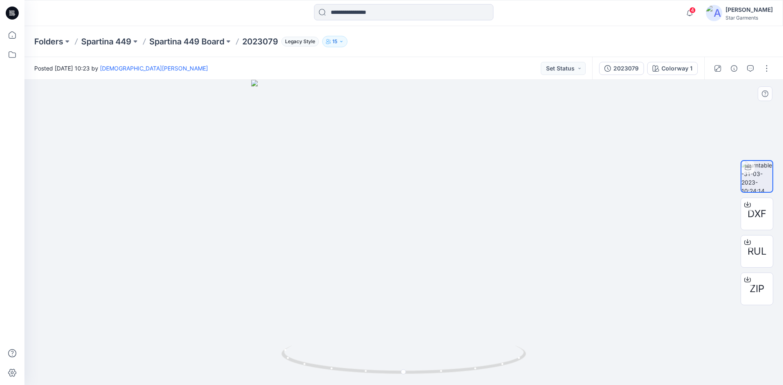
click at [654, 225] on div at bounding box center [403, 232] width 758 height 305
click at [675, 182] on div at bounding box center [403, 232] width 758 height 305
click at [180, 38] on p "Spartina 449 Board" at bounding box center [186, 41] width 75 height 11
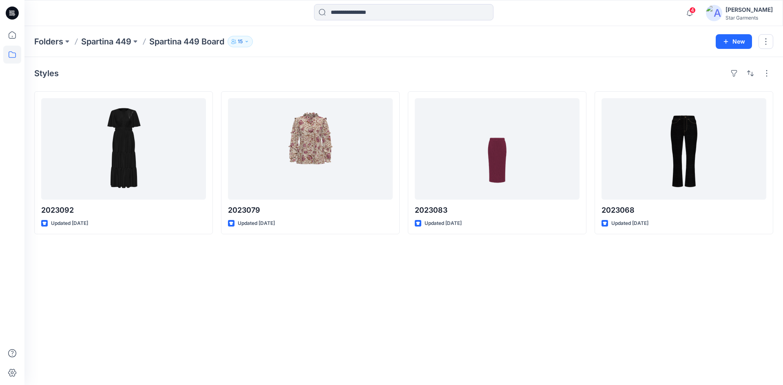
click at [104, 40] on p "Spartina 449" at bounding box center [106, 41] width 50 height 11
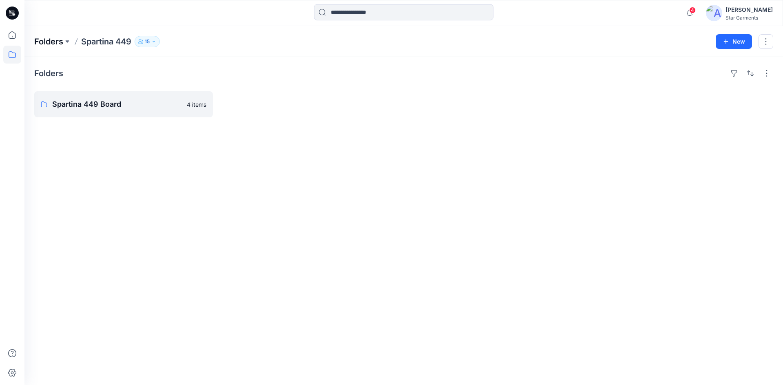
click at [58, 41] on p "Folders" at bounding box center [48, 41] width 29 height 11
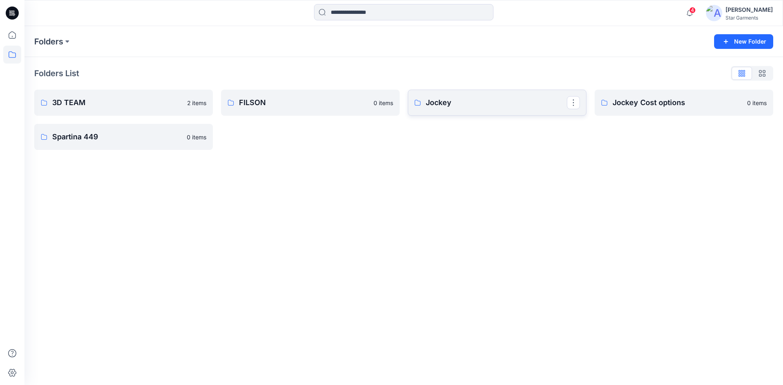
click at [427, 99] on p "Jockey" at bounding box center [496, 102] width 141 height 11
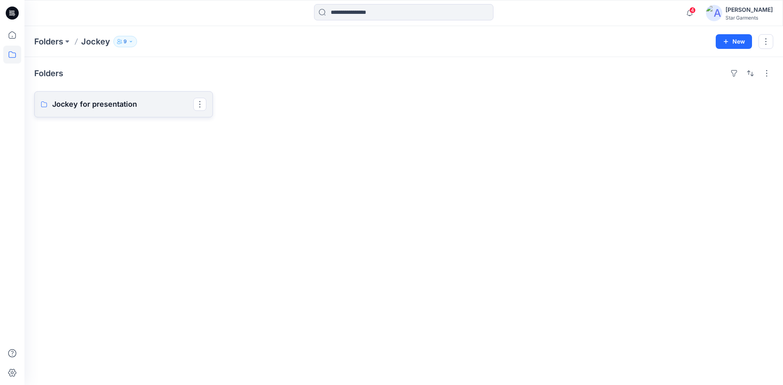
click at [115, 97] on link "Jockey for presentation" at bounding box center [123, 104] width 179 height 26
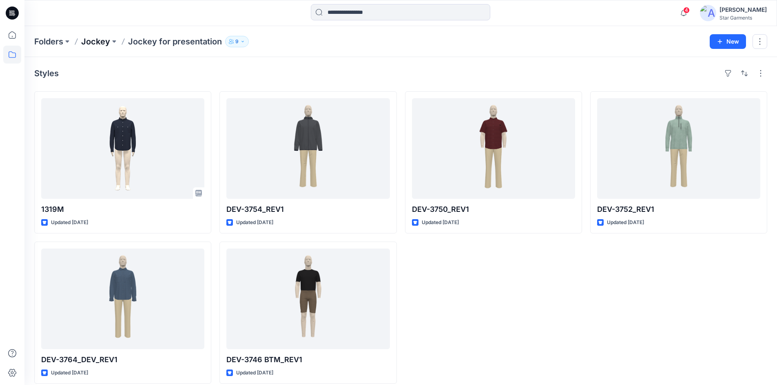
click at [95, 40] on p "Jockey" at bounding box center [95, 41] width 29 height 11
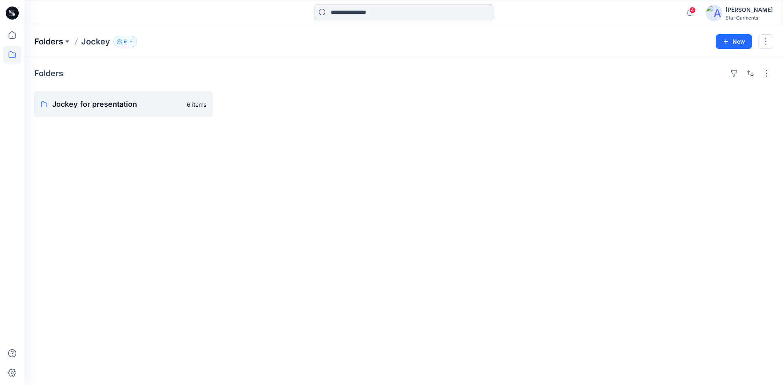
click at [51, 42] on p "Folders" at bounding box center [48, 41] width 29 height 11
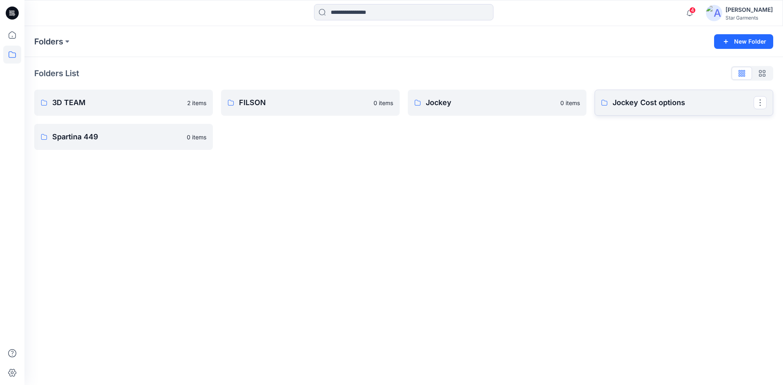
click at [629, 104] on p "Jockey Cost options" at bounding box center [682, 102] width 141 height 11
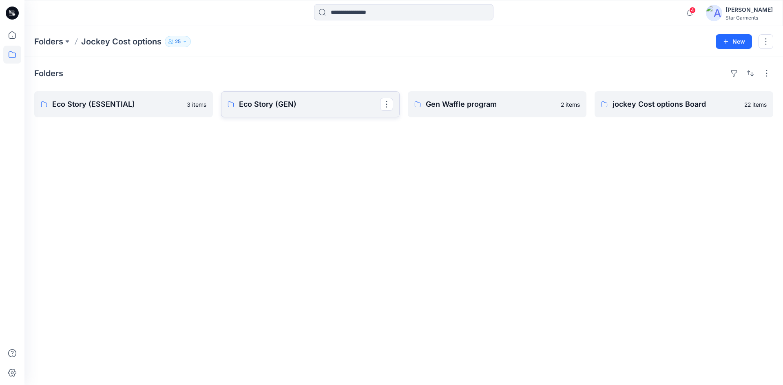
click at [265, 102] on p "Eco Story (GEN)" at bounding box center [309, 104] width 141 height 11
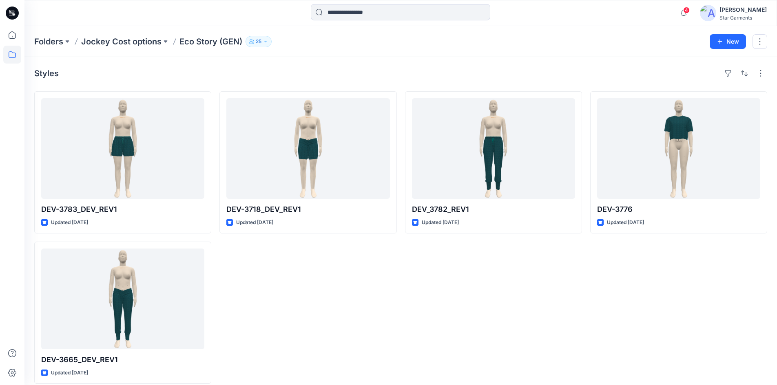
click at [101, 43] on p "Jockey Cost options" at bounding box center [121, 41] width 80 height 11
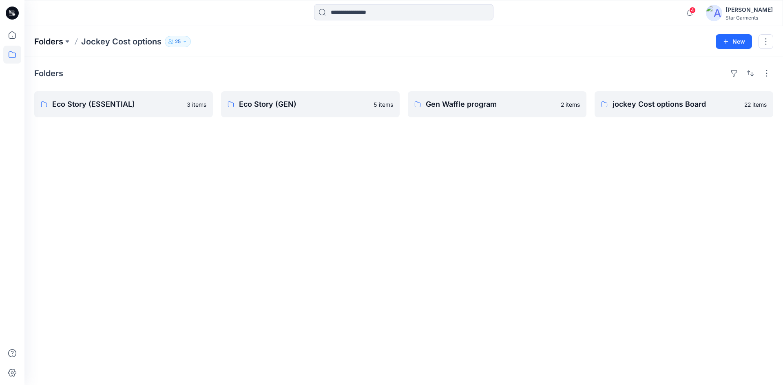
click at [55, 40] on p "Folders" at bounding box center [48, 41] width 29 height 11
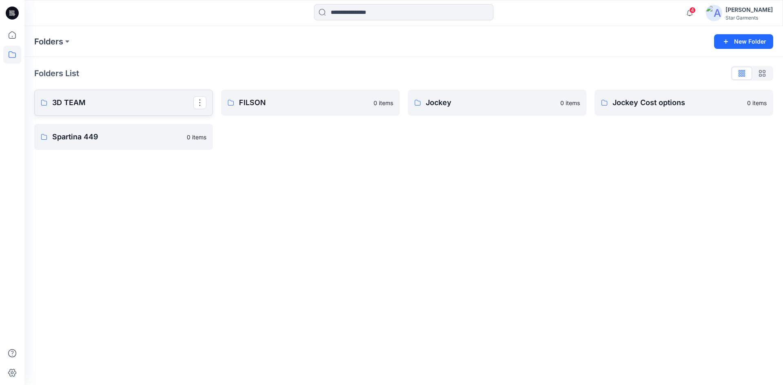
click at [58, 103] on p "3D TEAM" at bounding box center [122, 102] width 141 height 11
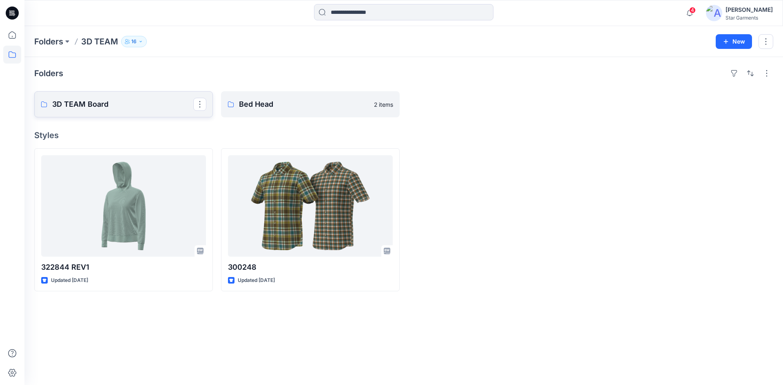
click at [97, 108] on p "3D TEAM Board" at bounding box center [122, 104] width 141 height 11
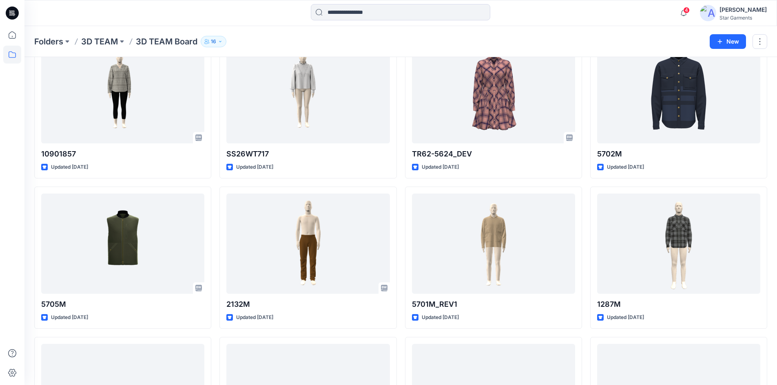
scroll to position [275, 0]
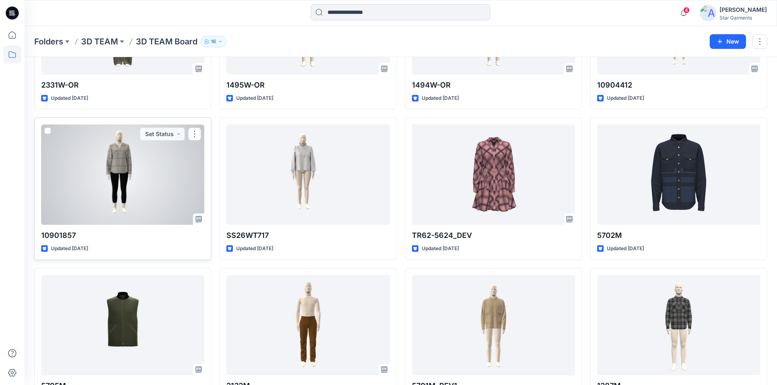
click at [142, 176] on div at bounding box center [122, 174] width 163 height 101
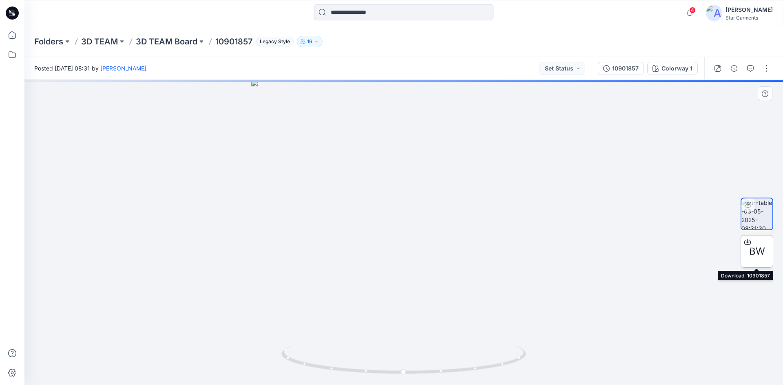
click at [752, 252] on span "BW" at bounding box center [757, 251] width 16 height 15
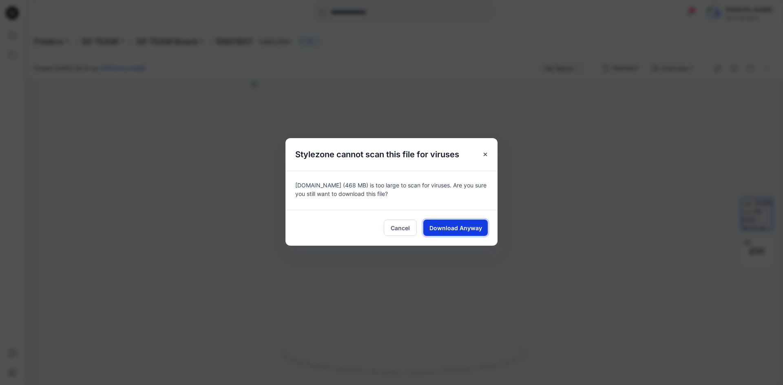
click at [446, 232] on span "Download Anyway" at bounding box center [455, 228] width 53 height 9
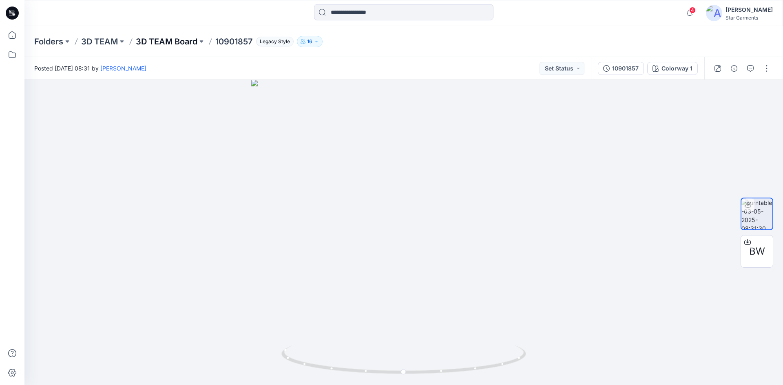
click at [162, 40] on p "3D TEAM Board" at bounding box center [167, 41] width 62 height 11
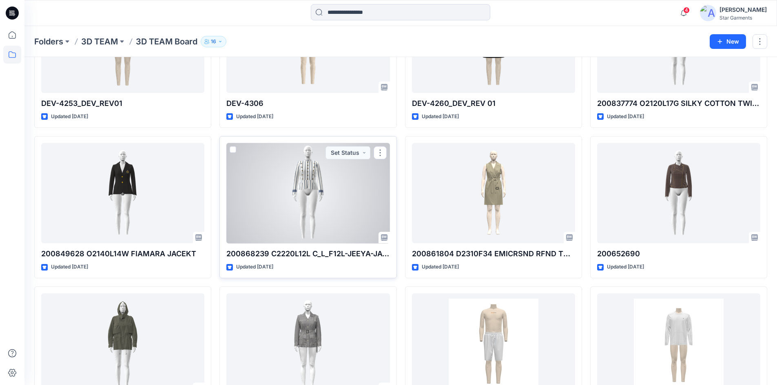
scroll to position [2884, 0]
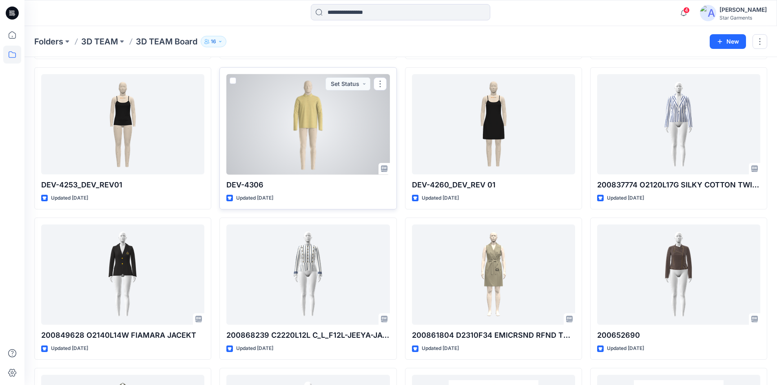
click at [315, 155] on div at bounding box center [307, 124] width 163 height 101
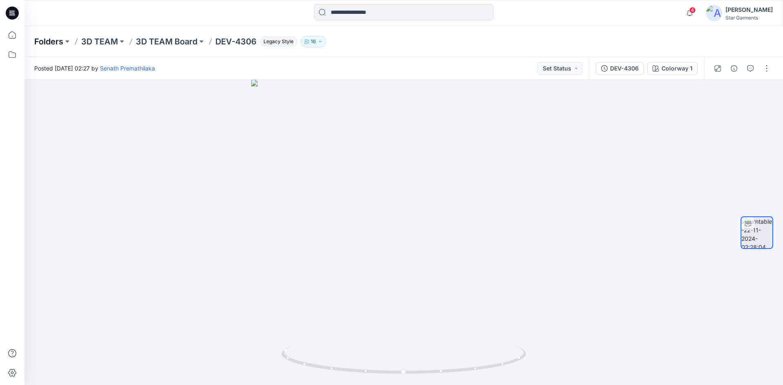
click at [54, 40] on p "Folders" at bounding box center [48, 41] width 29 height 11
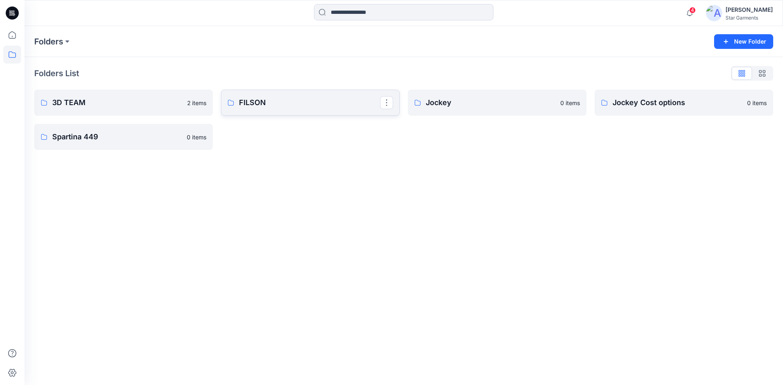
click at [263, 103] on p "FILSON" at bounding box center [309, 102] width 141 height 11
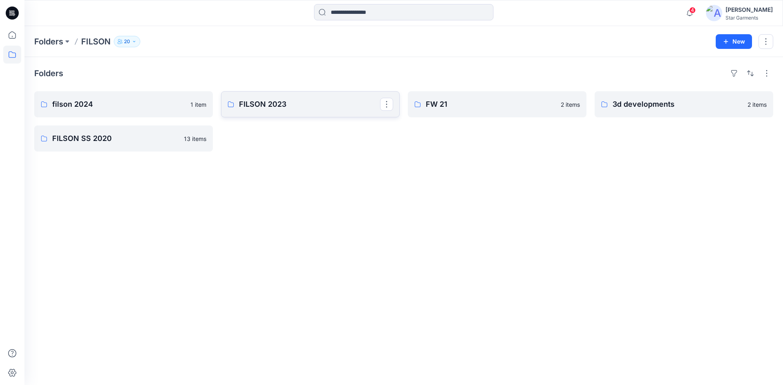
click at [258, 108] on p "FILSON 2023" at bounding box center [309, 104] width 141 height 11
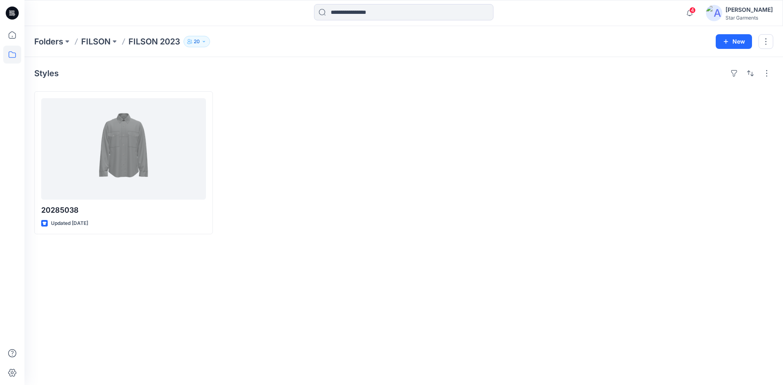
click at [13, 11] on icon at bounding box center [12, 13] width 13 height 13
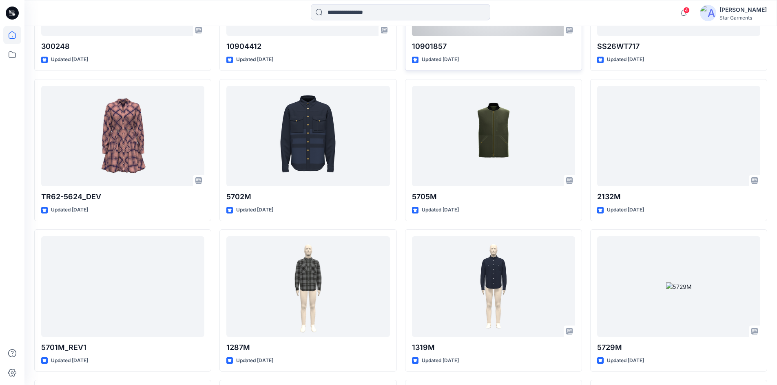
scroll to position [665, 0]
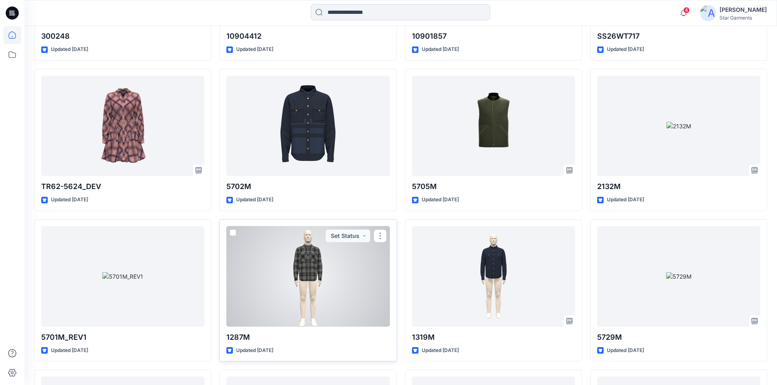
click at [319, 278] on div at bounding box center [307, 276] width 163 height 101
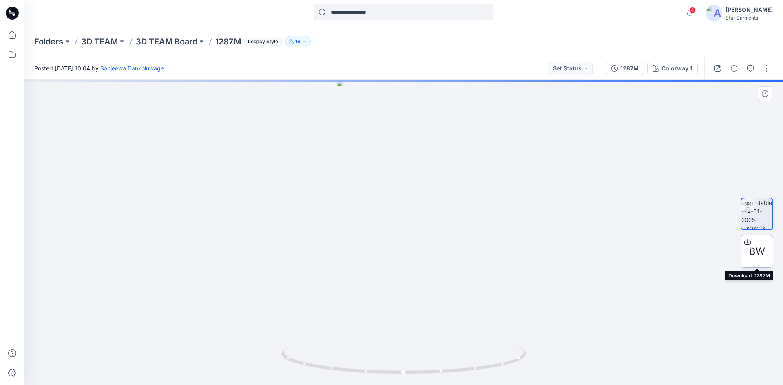
click at [750, 244] on icon at bounding box center [747, 242] width 7 height 4
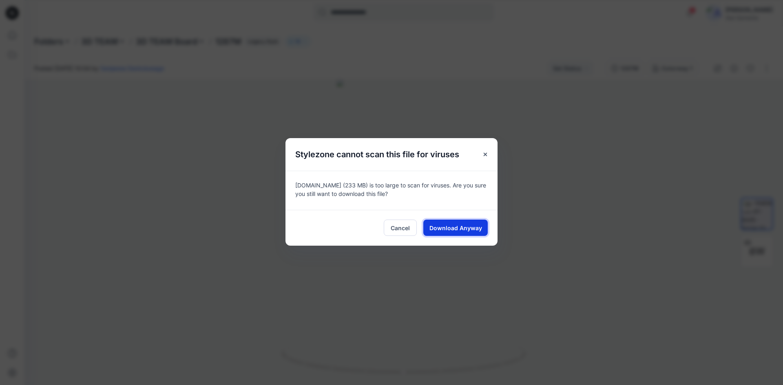
click at [440, 228] on span "Download Anyway" at bounding box center [455, 228] width 53 height 9
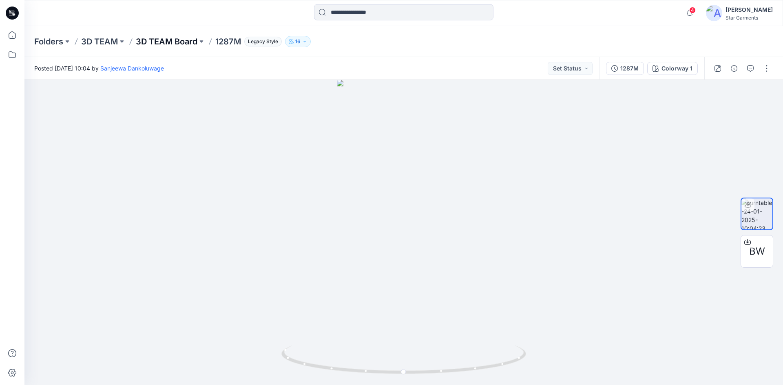
click at [190, 39] on p "3D TEAM Board" at bounding box center [167, 41] width 62 height 11
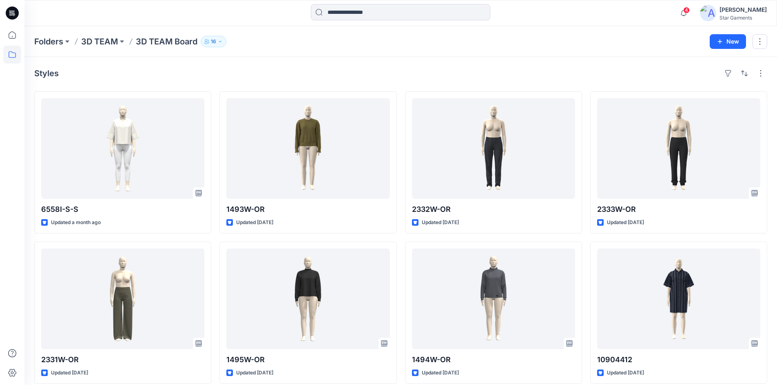
click at [96, 42] on p "3D TEAM" at bounding box center [99, 41] width 37 height 11
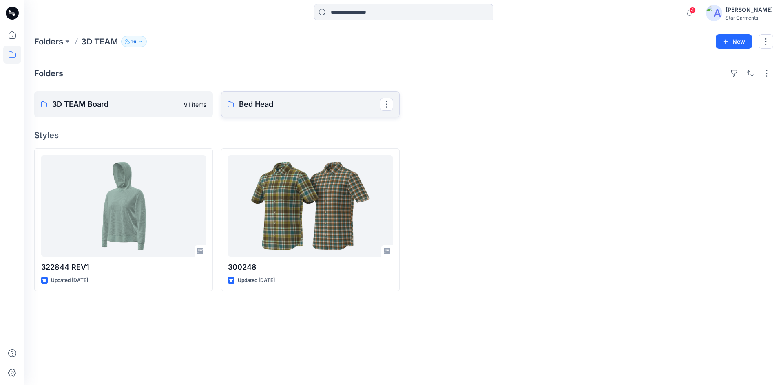
click at [260, 105] on p "Bed Head" at bounding box center [309, 104] width 141 height 11
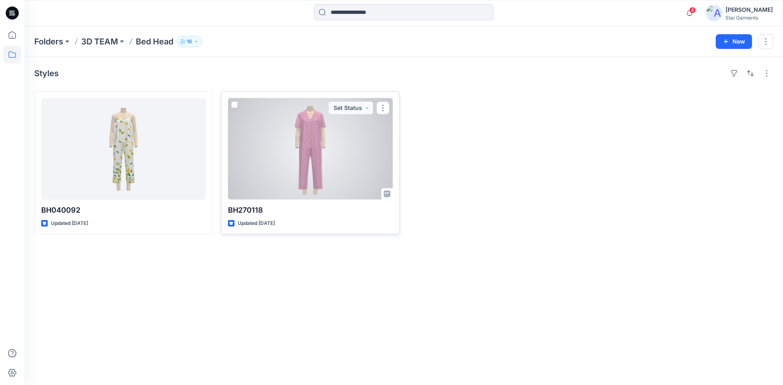
click at [313, 146] on div at bounding box center [310, 149] width 165 height 102
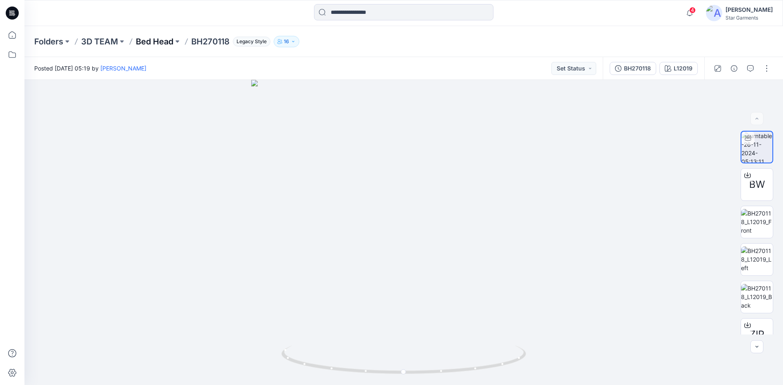
click at [161, 40] on p "Bed Head" at bounding box center [155, 41] width 38 height 11
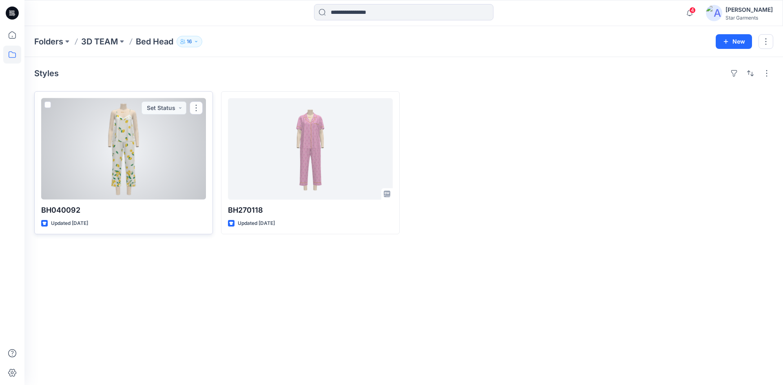
click at [113, 120] on div at bounding box center [123, 149] width 165 height 102
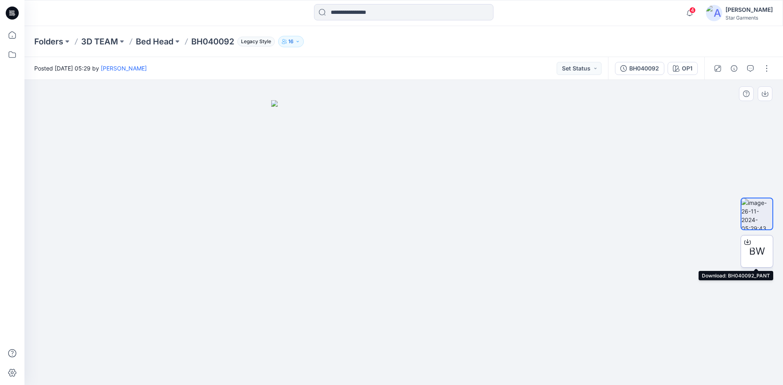
click at [759, 248] on span "BW" at bounding box center [757, 251] width 16 height 15
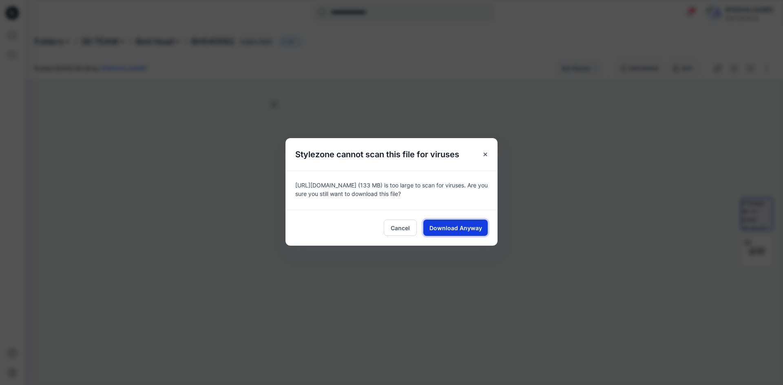
click at [451, 227] on span "Download Anyway" at bounding box center [455, 228] width 53 height 9
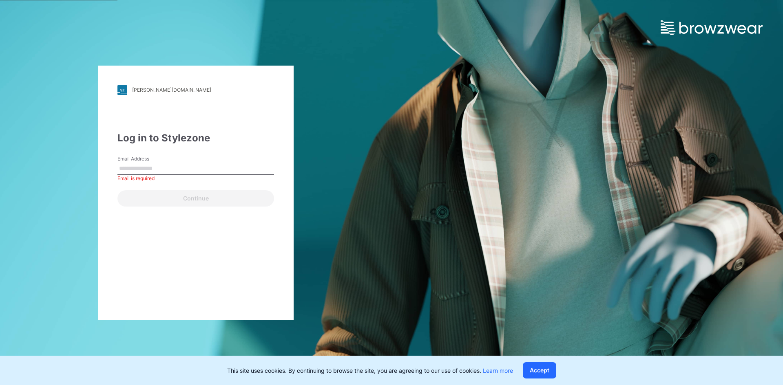
click at [134, 168] on input "Email Address" at bounding box center [195, 169] width 157 height 12
paste input "**********"
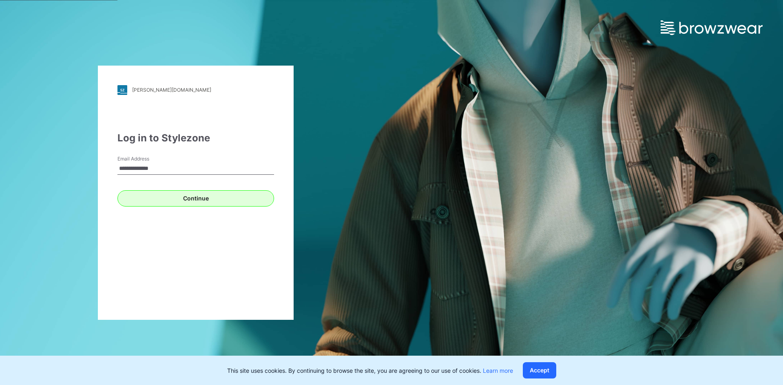
type input "**********"
click at [162, 197] on button "Continue" at bounding box center [195, 198] width 157 height 16
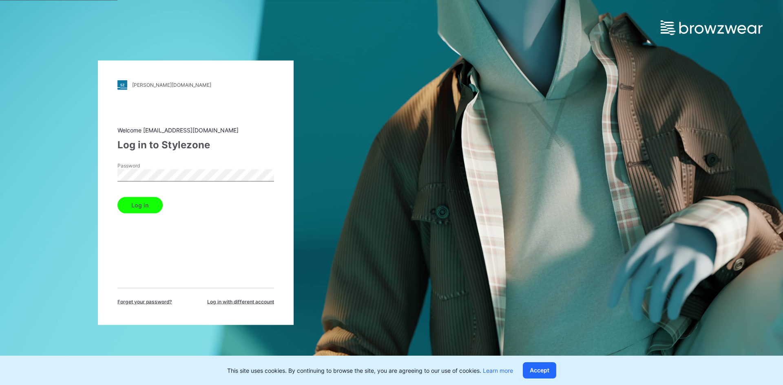
click at [137, 202] on button "Log in" at bounding box center [139, 205] width 45 height 16
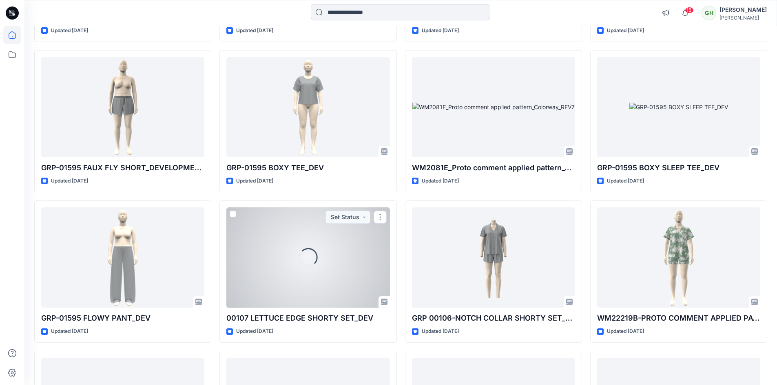
scroll to position [826, 0]
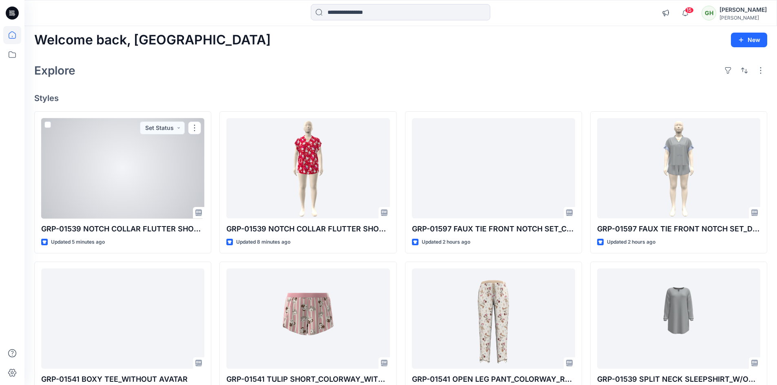
scroll to position [0, 0]
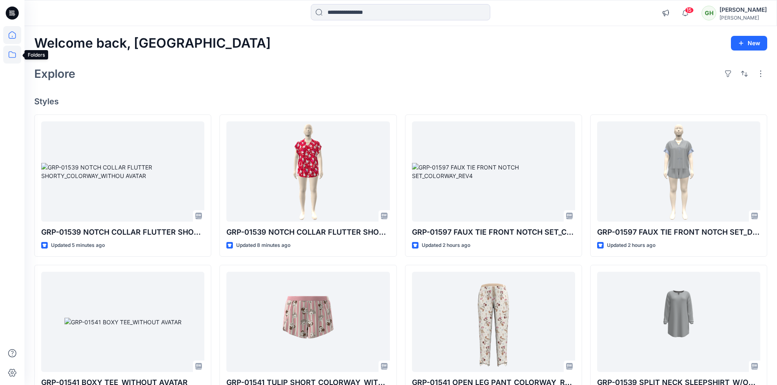
click at [9, 55] on icon at bounding box center [12, 54] width 7 height 7
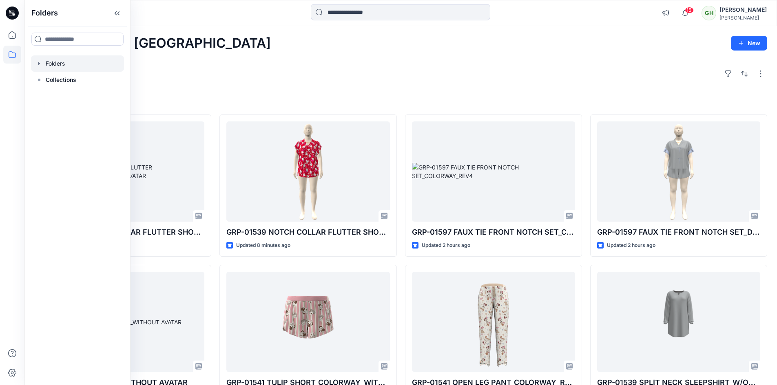
click at [45, 61] on div at bounding box center [77, 63] width 93 height 16
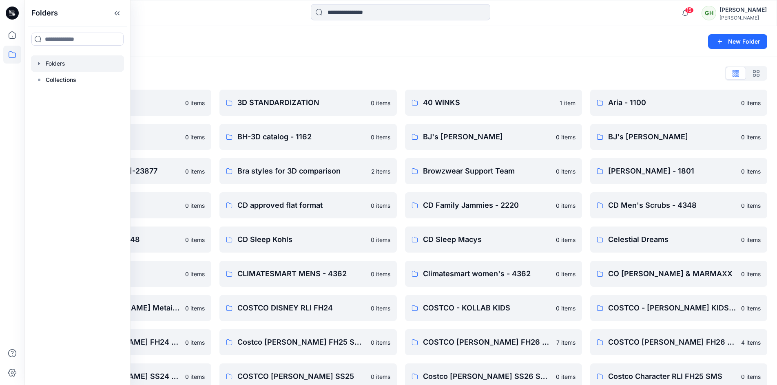
click at [322, 76] on div "Folders List" at bounding box center [400, 73] width 733 height 13
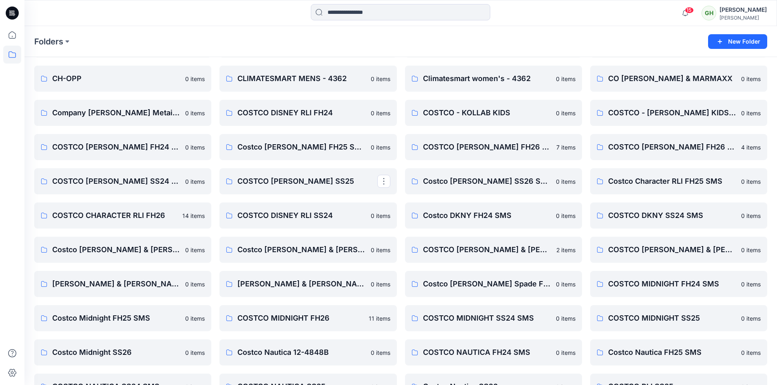
scroll to position [245, 0]
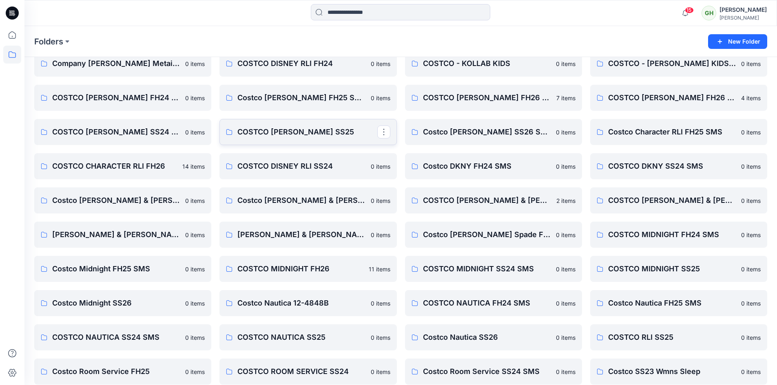
click at [270, 135] on p "COSTCO [PERSON_NAME] SS25" at bounding box center [306, 131] width 139 height 11
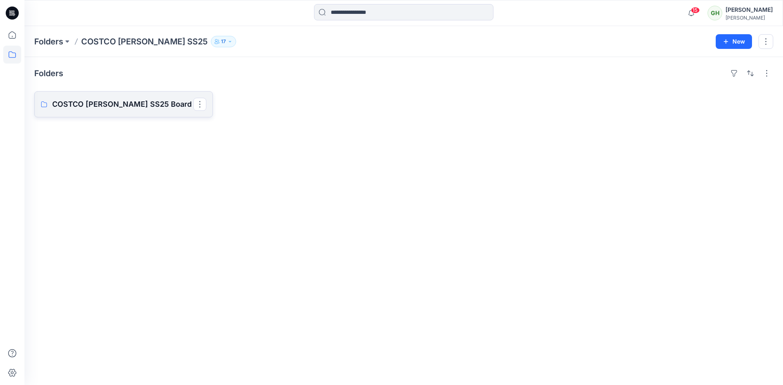
click at [151, 105] on p "COSTCO [PERSON_NAME] SS25 Board" at bounding box center [122, 104] width 141 height 11
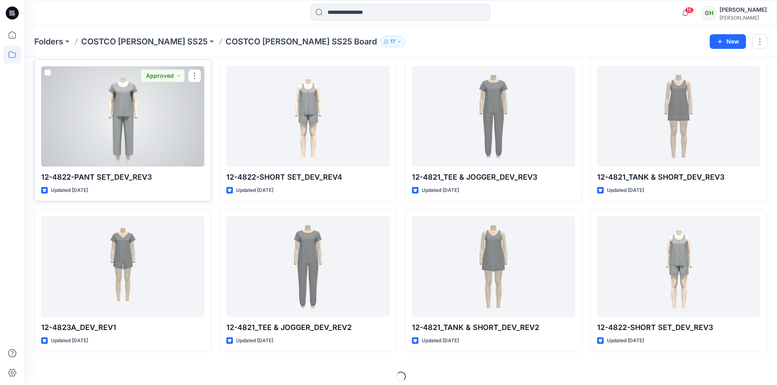
scroll to position [189, 0]
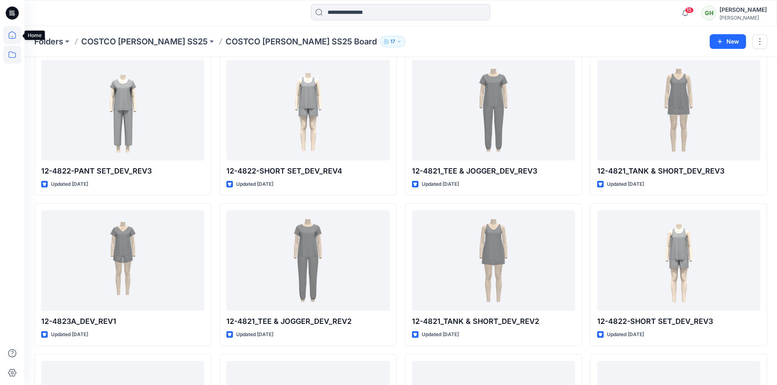
click at [11, 35] on icon at bounding box center [12, 35] width 18 height 18
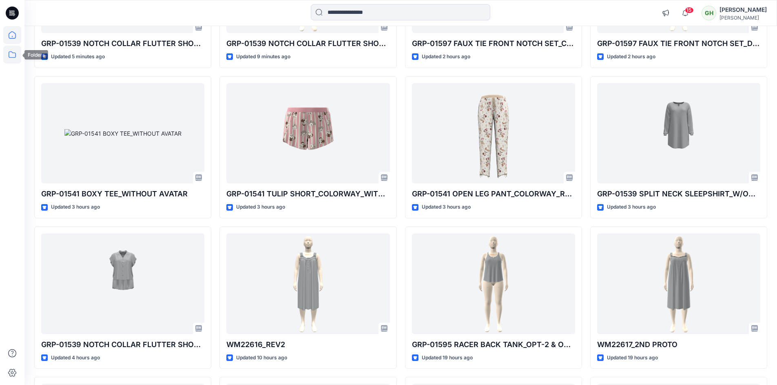
click at [12, 55] on icon at bounding box center [12, 55] width 18 height 18
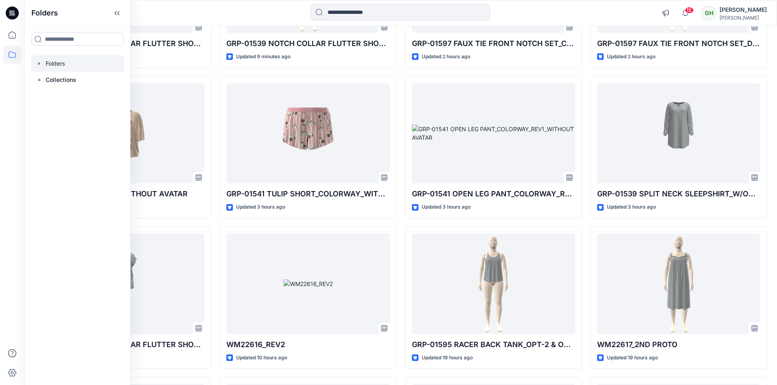
click at [62, 66] on div at bounding box center [77, 63] width 93 height 16
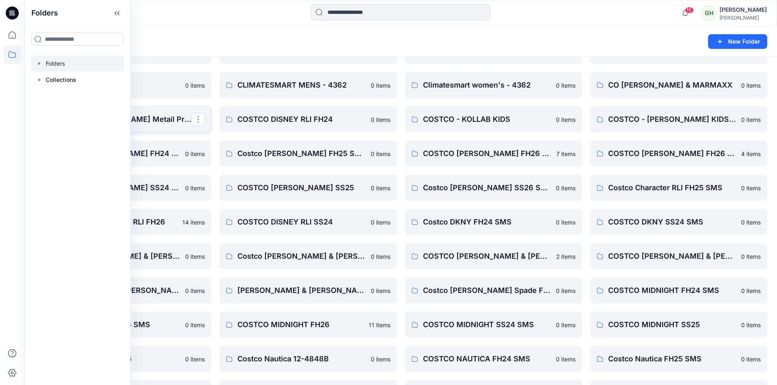
click at [152, 119] on p "Company [PERSON_NAME] Metail Project" at bounding box center [121, 119] width 139 height 11
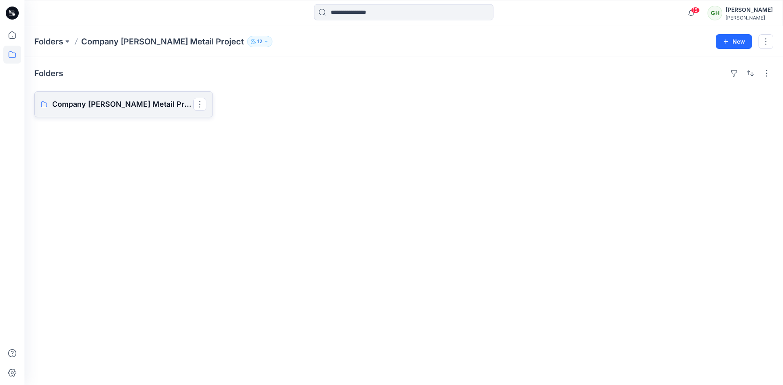
click at [146, 109] on p "Company [PERSON_NAME] Metail Project Board" at bounding box center [122, 104] width 141 height 11
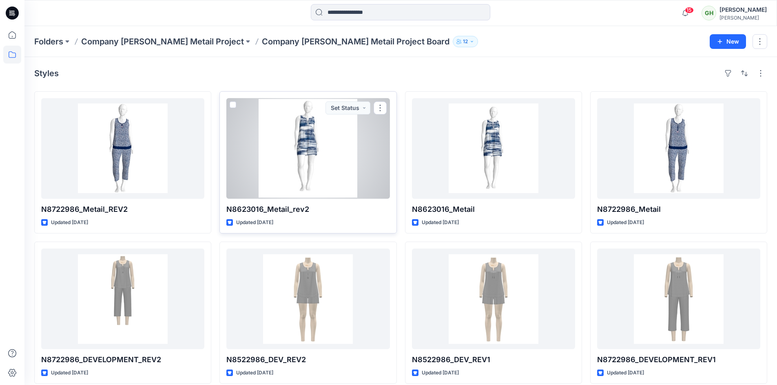
click at [295, 153] on div at bounding box center [307, 148] width 163 height 101
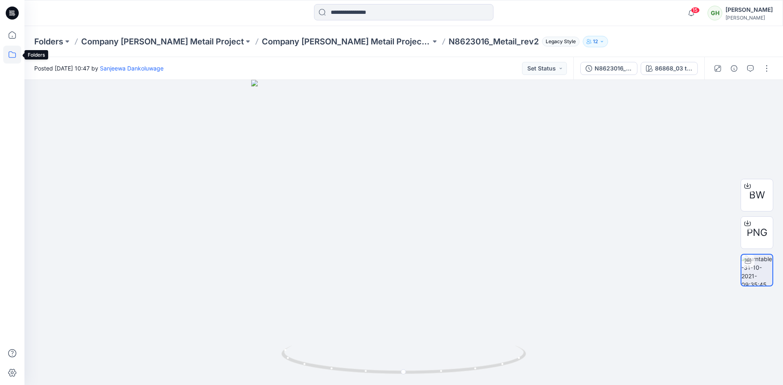
click at [12, 50] on icon at bounding box center [12, 55] width 18 height 18
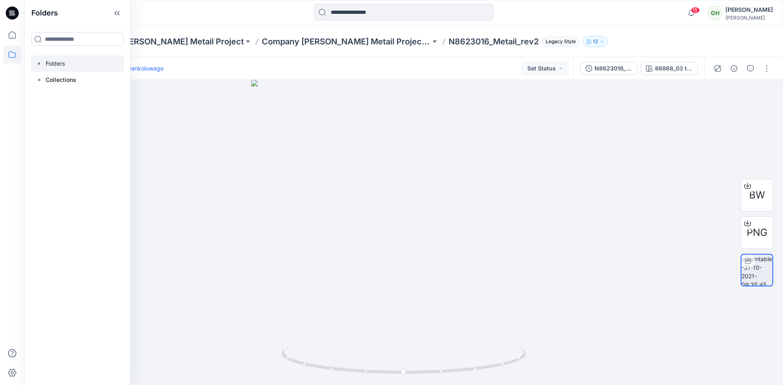
click at [58, 62] on div at bounding box center [77, 63] width 93 height 16
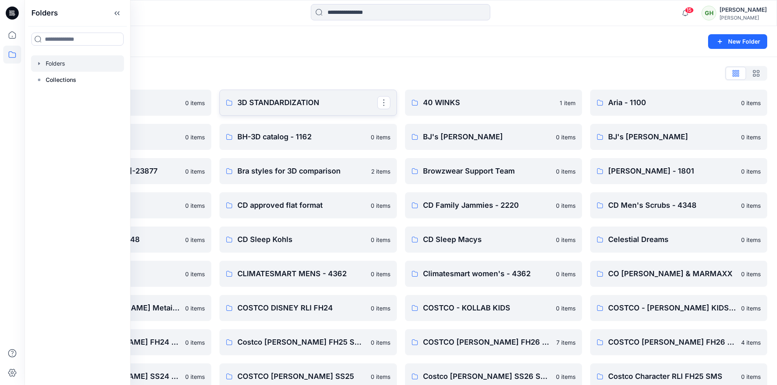
click at [294, 100] on p "3D STANDARDIZATION" at bounding box center [306, 102] width 139 height 11
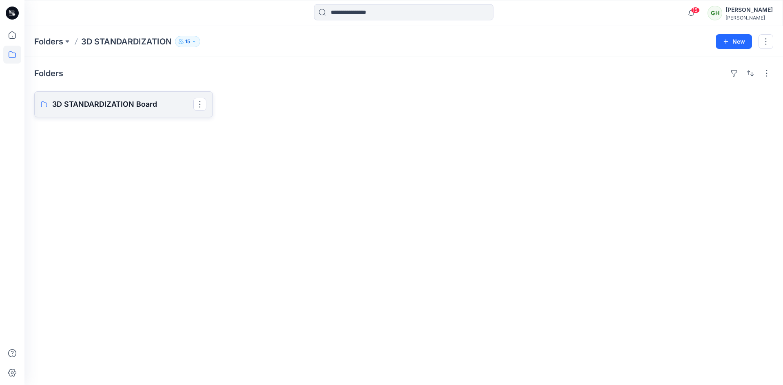
click at [128, 102] on p "3D STANDARDIZATION Board" at bounding box center [122, 104] width 141 height 11
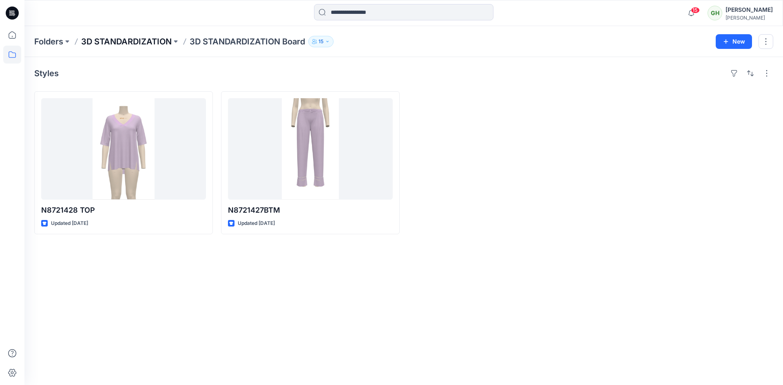
click at [117, 38] on p "3D STANDARDIZATION" at bounding box center [126, 41] width 91 height 11
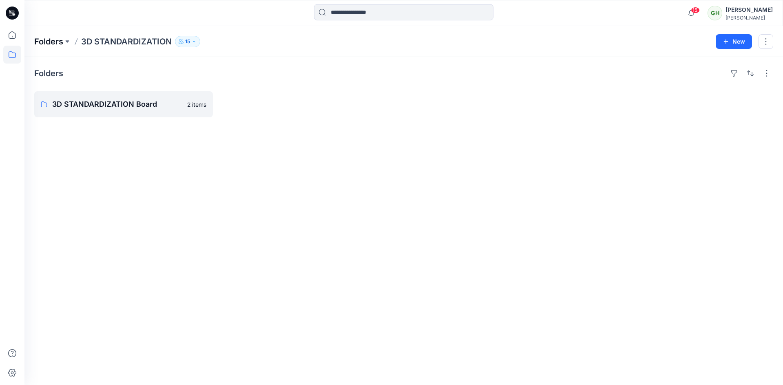
click at [47, 43] on p "Folders" at bounding box center [48, 41] width 29 height 11
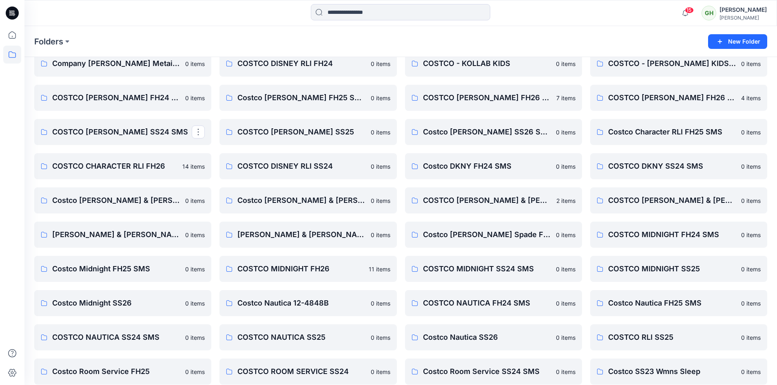
scroll to position [326, 0]
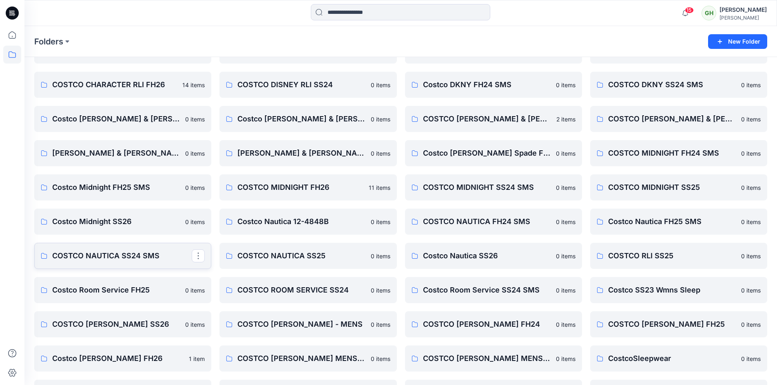
click at [116, 254] on p "COSTCO NAUTICA SS24 SMS" at bounding box center [121, 255] width 139 height 11
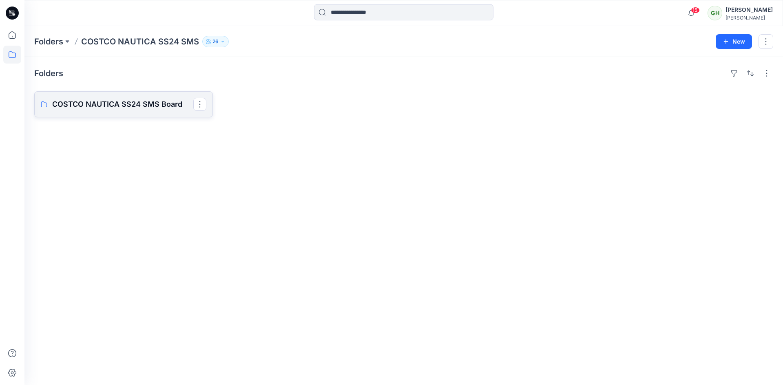
click at [143, 103] on p "COSTCO NAUTICA SS24 SMS Board" at bounding box center [122, 104] width 141 height 11
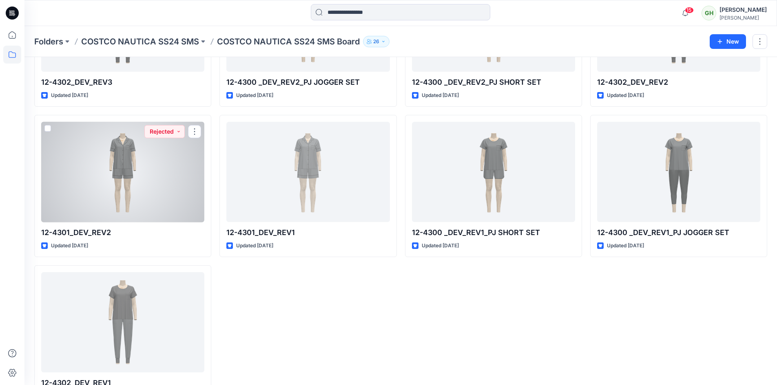
scroll to position [460, 0]
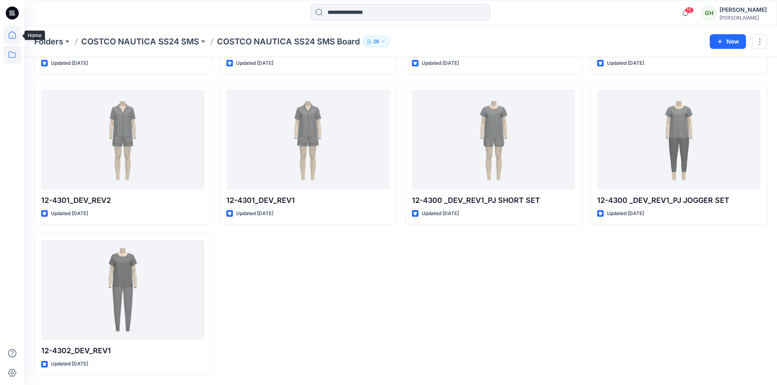
click at [11, 34] on icon at bounding box center [12, 35] width 18 height 18
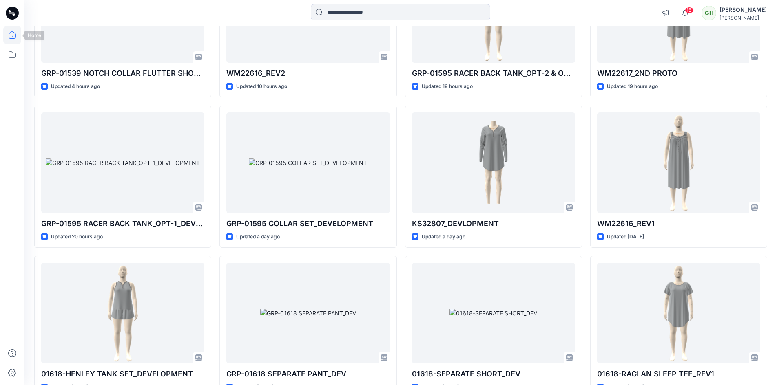
click at [13, 36] on icon at bounding box center [12, 35] width 18 height 18
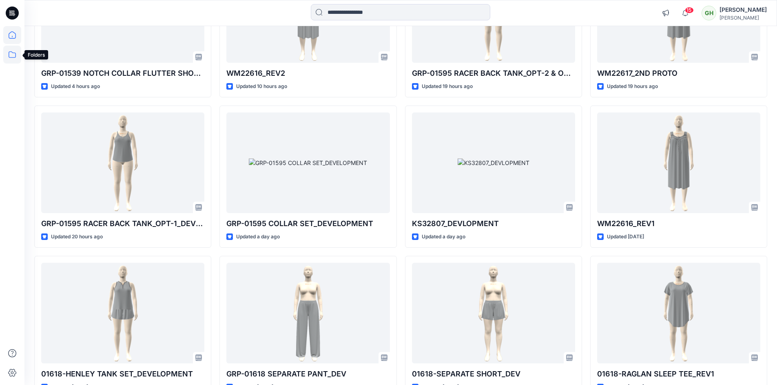
click at [11, 56] on icon at bounding box center [12, 55] width 18 height 18
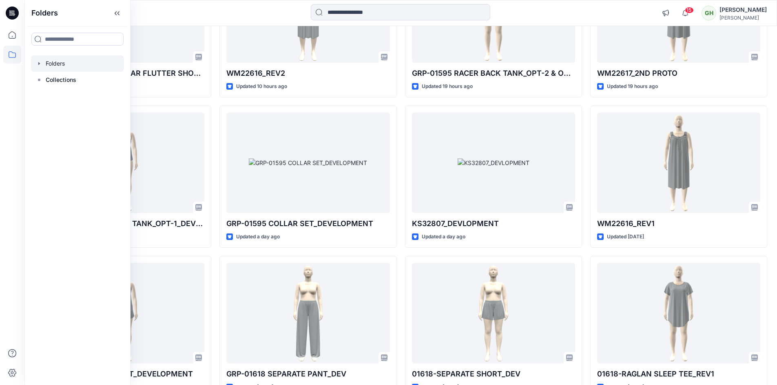
drag, startPoint x: 66, startPoint y: 71, endPoint x: 67, endPoint y: 66, distance: 5.8
click at [66, 68] on div at bounding box center [77, 63] width 93 height 16
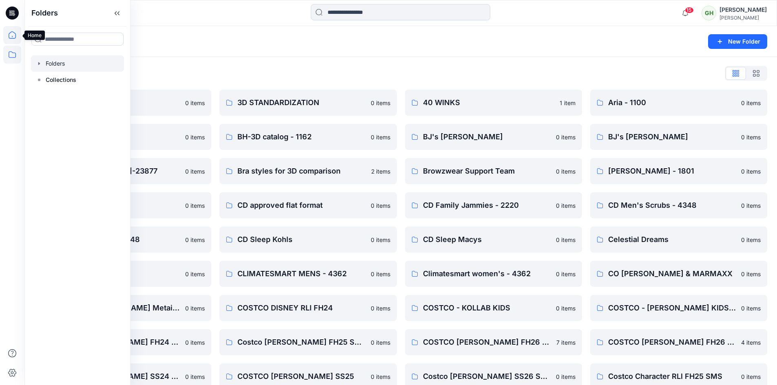
click at [13, 31] on icon at bounding box center [12, 35] width 18 height 18
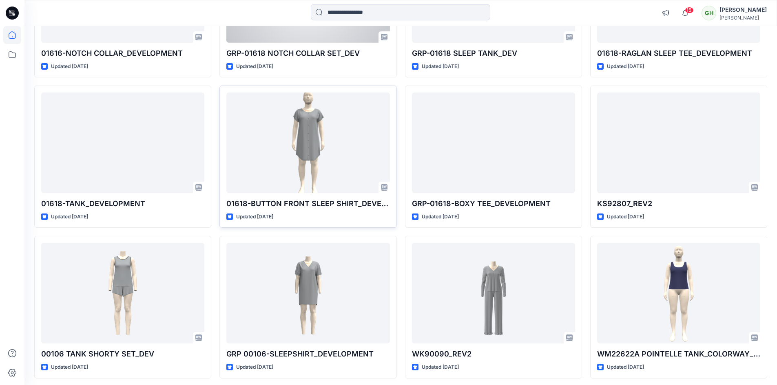
scroll to position [1386, 0]
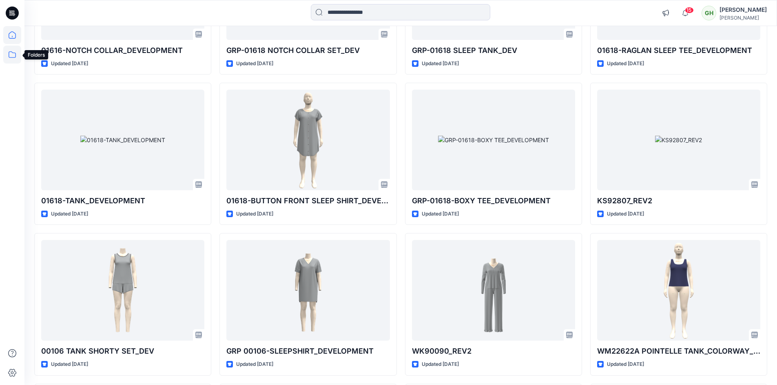
click at [9, 53] on icon at bounding box center [12, 55] width 18 height 18
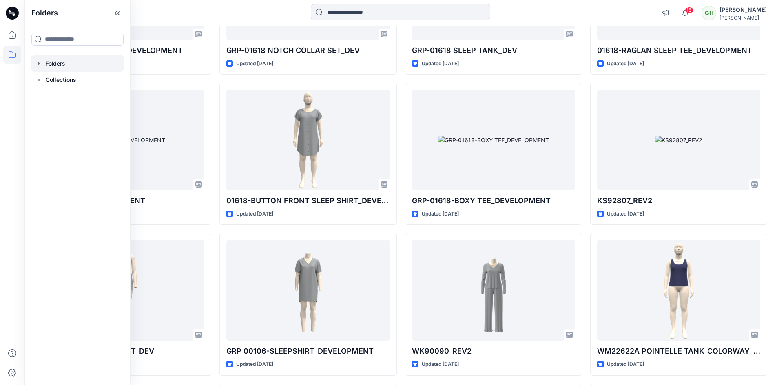
click at [57, 62] on div at bounding box center [77, 63] width 93 height 16
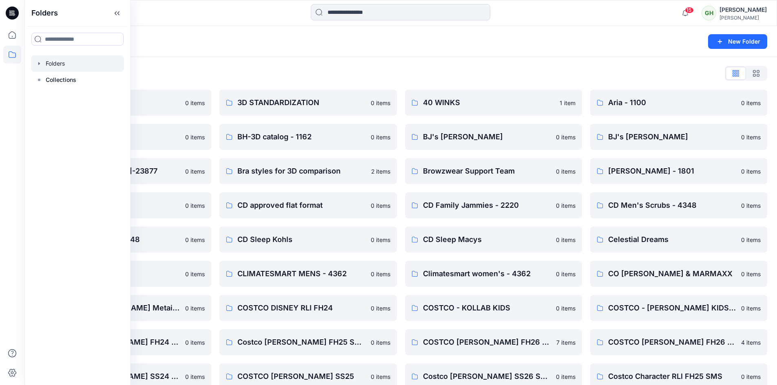
click at [362, 73] on div "Folders List" at bounding box center [400, 73] width 733 height 13
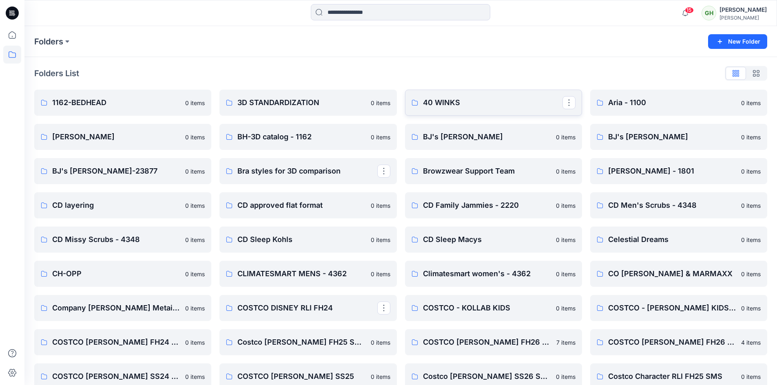
click at [440, 101] on p "40 WINKS" at bounding box center [492, 102] width 139 height 11
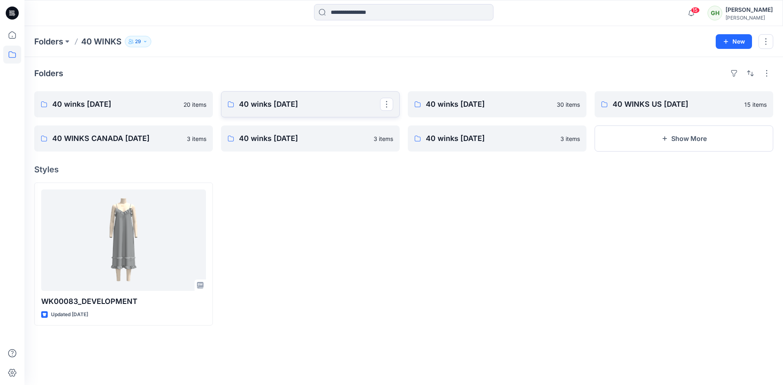
click at [279, 100] on p "40 winks [DATE]" at bounding box center [309, 104] width 141 height 11
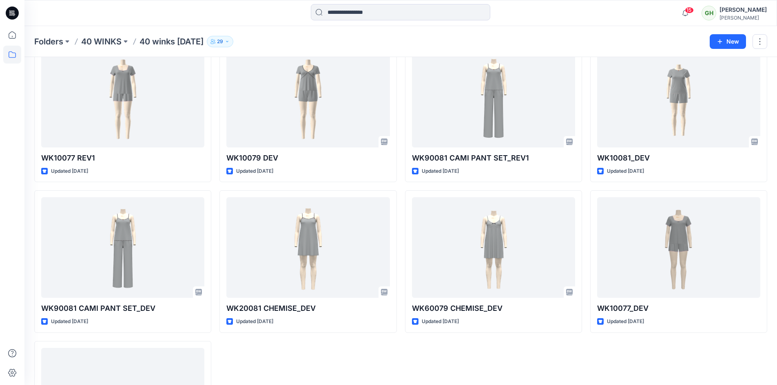
scroll to position [1062, 0]
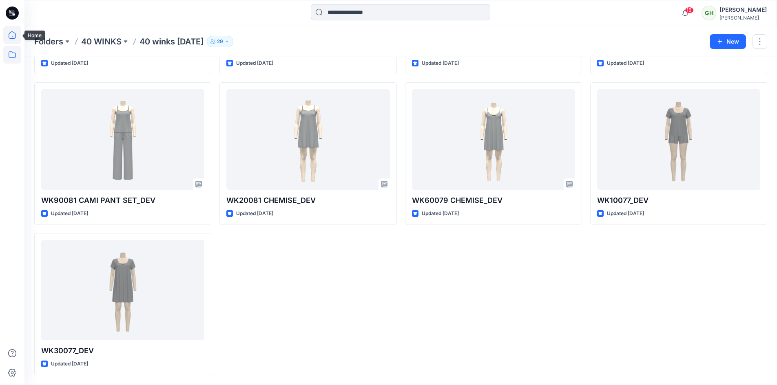
click at [13, 35] on icon at bounding box center [12, 35] width 18 height 18
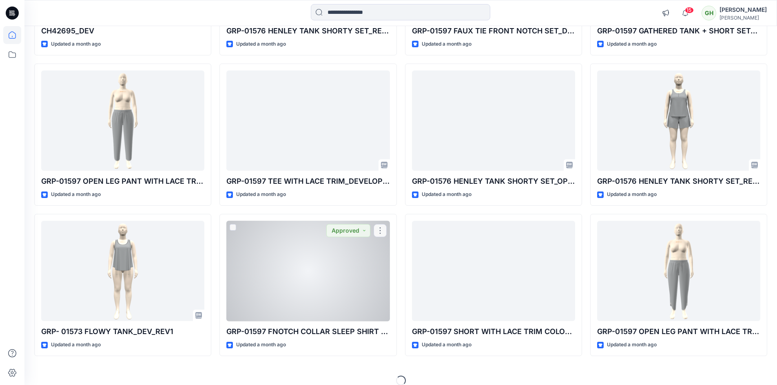
scroll to position [13758, 0]
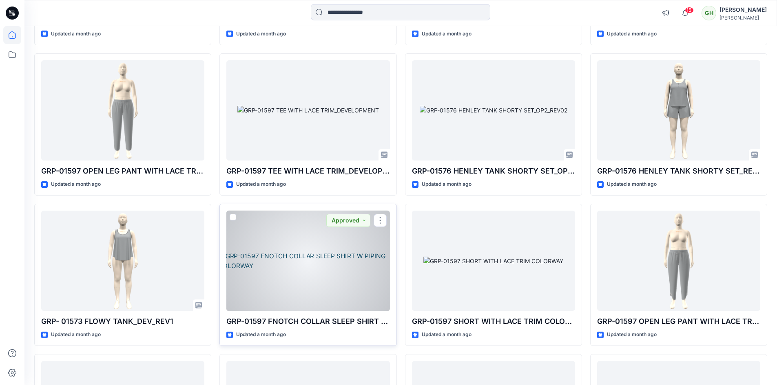
click at [311, 254] on div at bounding box center [307, 261] width 163 height 101
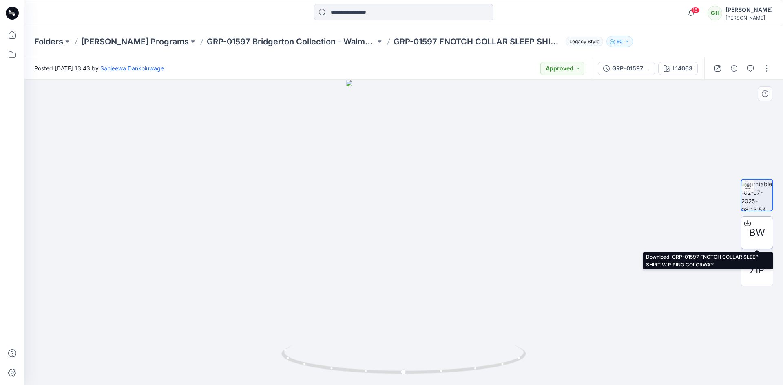
click at [748, 227] on div at bounding box center [747, 223] width 13 height 13
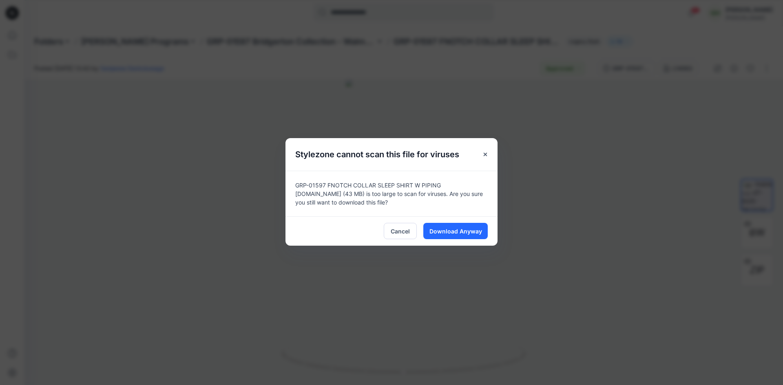
click at [607, 199] on div "Stylezone cannot scan this file for viruses GRP-01597 FNOTCH COLLAR SLEEP SHIRT…" at bounding box center [391, 192] width 783 height 385
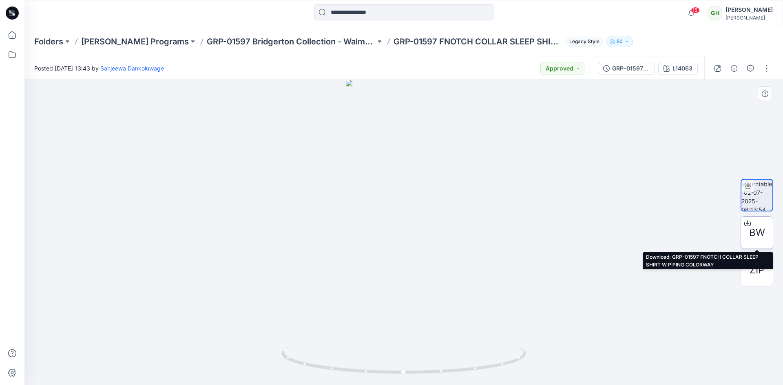
click at [751, 227] on div at bounding box center [747, 223] width 13 height 13
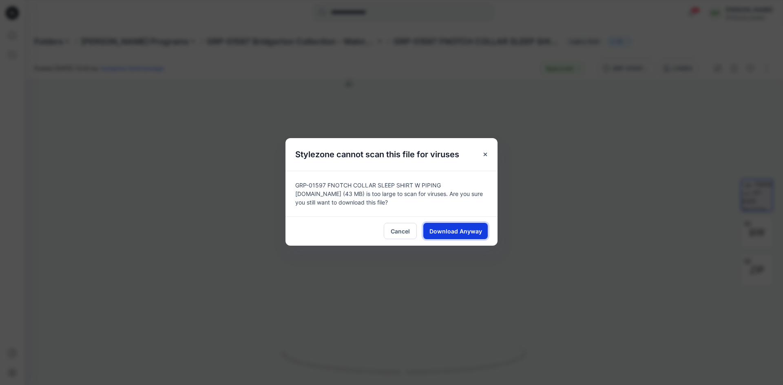
click at [470, 232] on span "Download Anyway" at bounding box center [455, 231] width 53 height 9
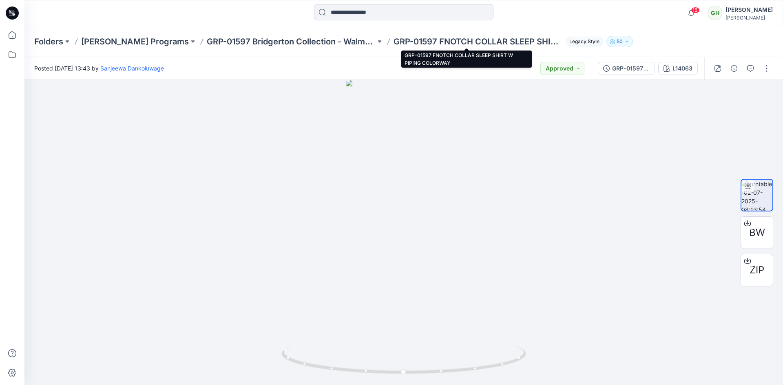
click at [444, 40] on p "GRP-01597 FNOTCH COLLAR SLEEP SHIRT W PIPING COLORWAY" at bounding box center [477, 41] width 169 height 11
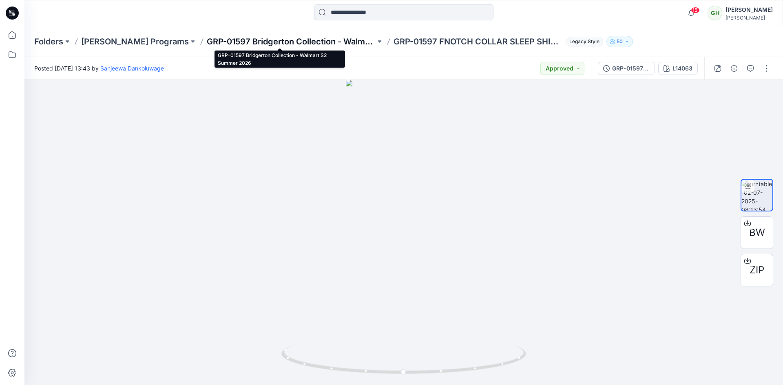
click at [339, 41] on p "GRP-01597 Bridgerton Collection - Walmart S2 Summer 2026" at bounding box center [291, 41] width 169 height 11
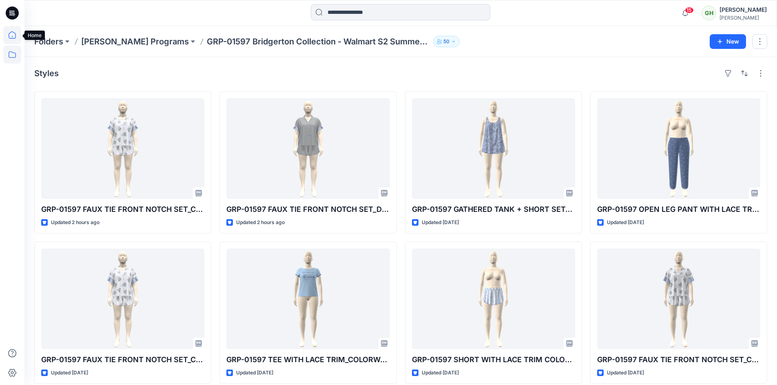
click at [14, 35] on icon at bounding box center [12, 35] width 18 height 18
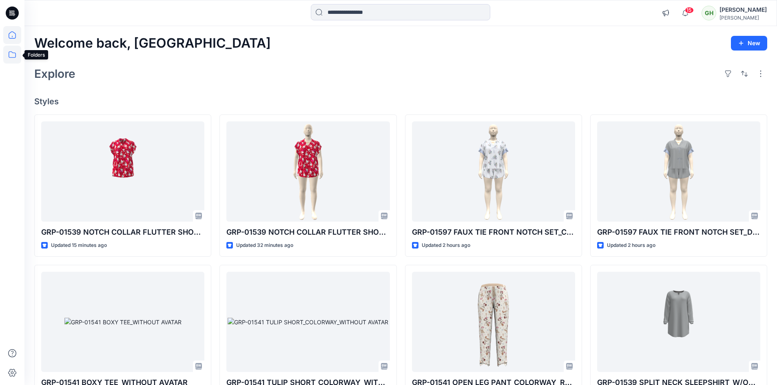
click at [10, 51] on icon at bounding box center [12, 55] width 18 height 18
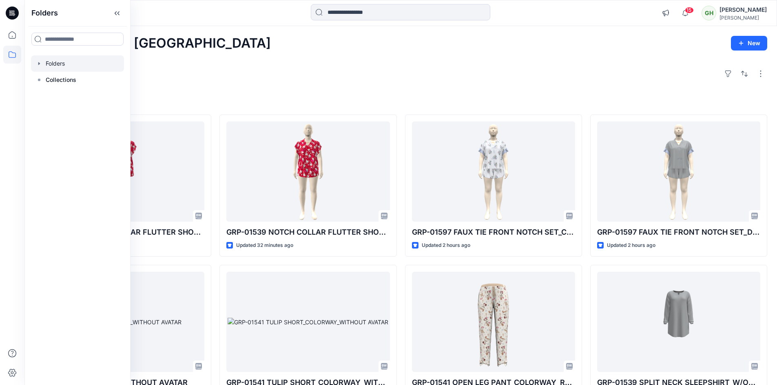
click at [79, 70] on div at bounding box center [77, 63] width 93 height 16
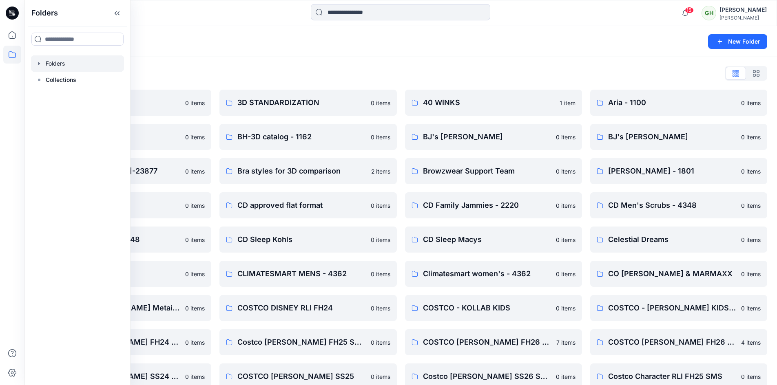
click at [98, 65] on div at bounding box center [77, 63] width 93 height 16
click at [297, 77] on div "Folders List" at bounding box center [400, 73] width 733 height 13
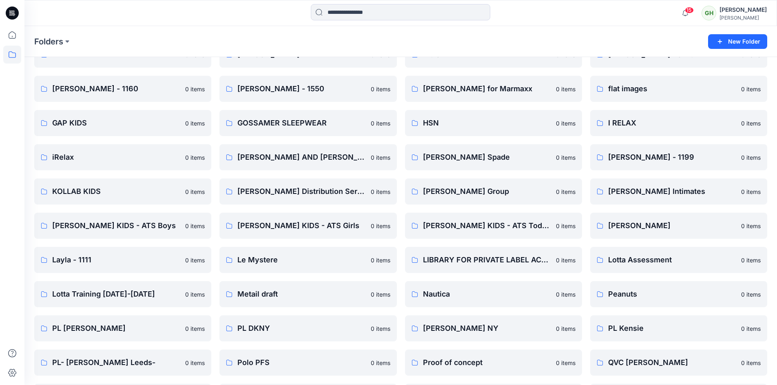
scroll to position [734, 0]
click at [64, 123] on p "GAP KIDS" at bounding box center [121, 122] width 139 height 11
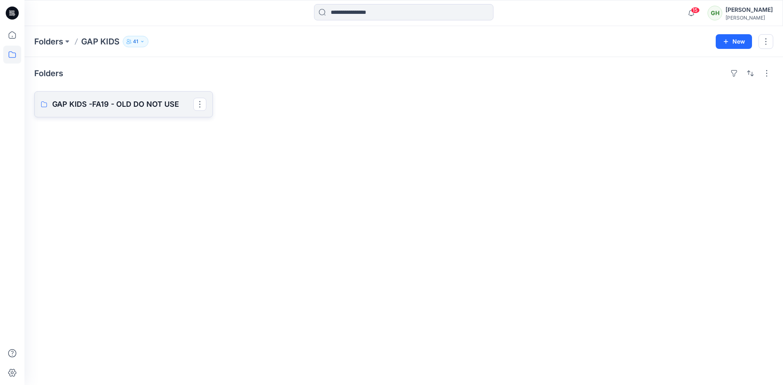
click at [96, 107] on p "GAP KIDS -FA19 - OLD DO NOT USE" at bounding box center [122, 104] width 141 height 11
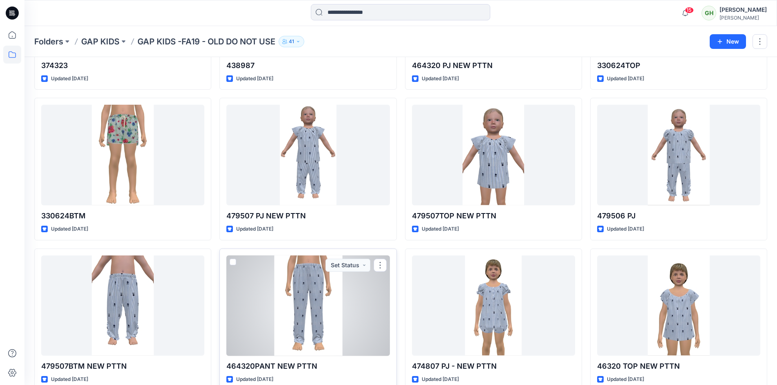
scroll to position [276, 0]
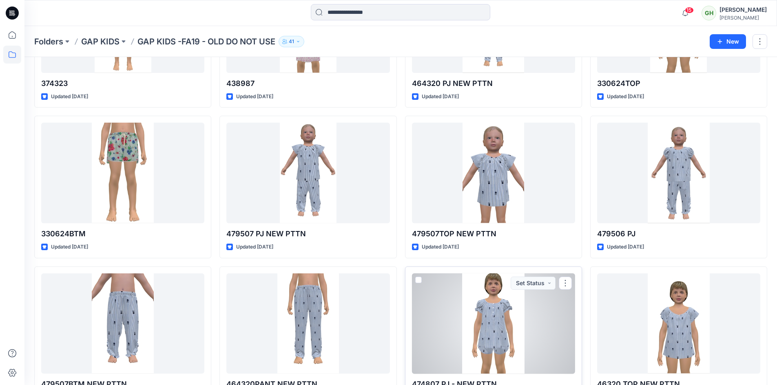
click at [481, 295] on div at bounding box center [493, 324] width 163 height 101
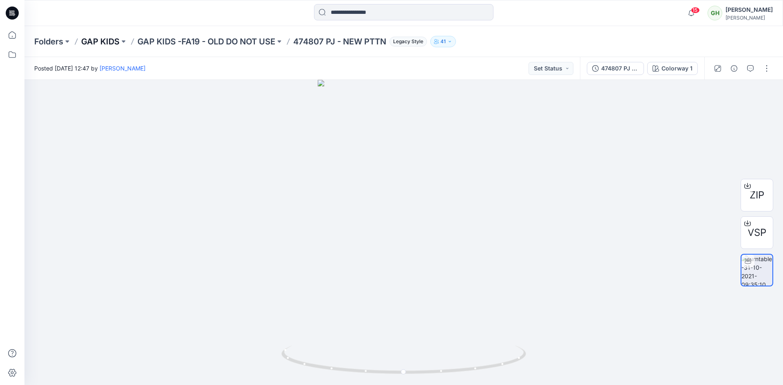
click at [106, 42] on p "GAP KIDS" at bounding box center [100, 41] width 38 height 11
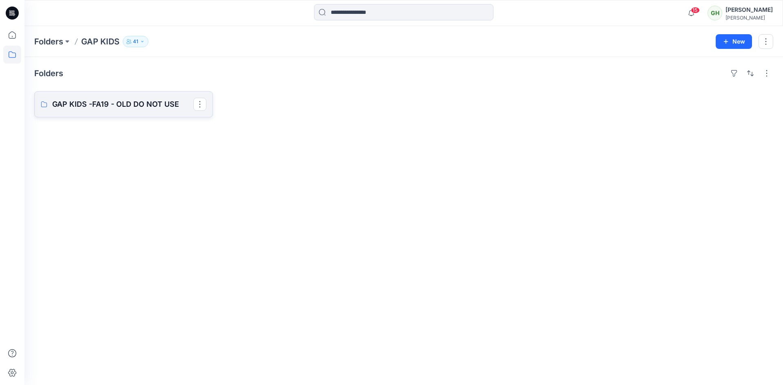
click at [125, 103] on p "GAP KIDS -FA19 - OLD DO NOT USE" at bounding box center [122, 104] width 141 height 11
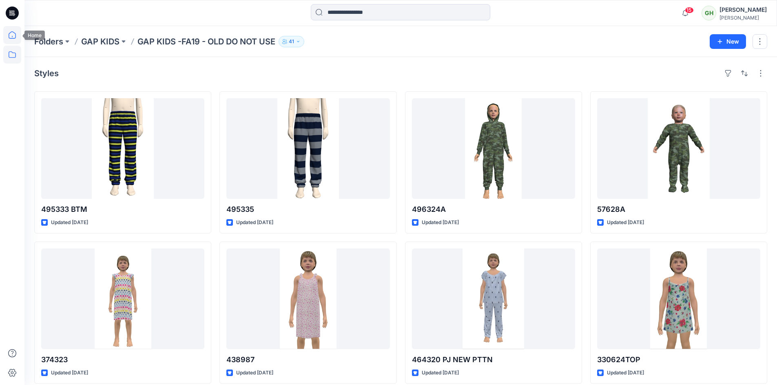
click at [13, 35] on icon at bounding box center [12, 35] width 18 height 18
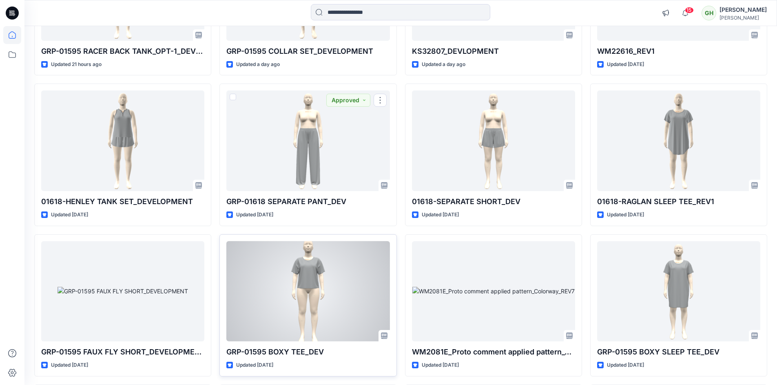
scroll to position [734, 0]
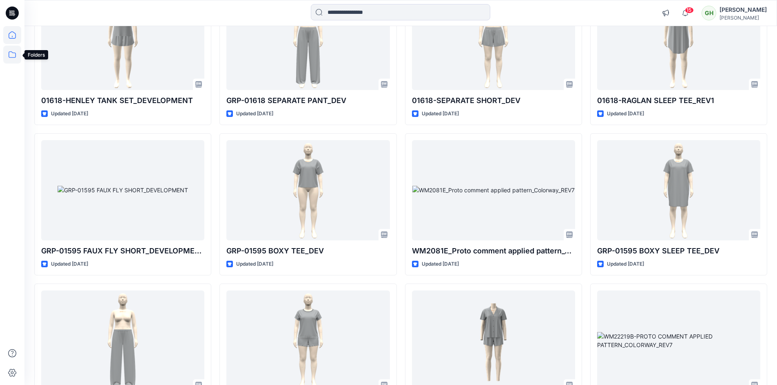
click at [8, 55] on icon at bounding box center [12, 55] width 18 height 18
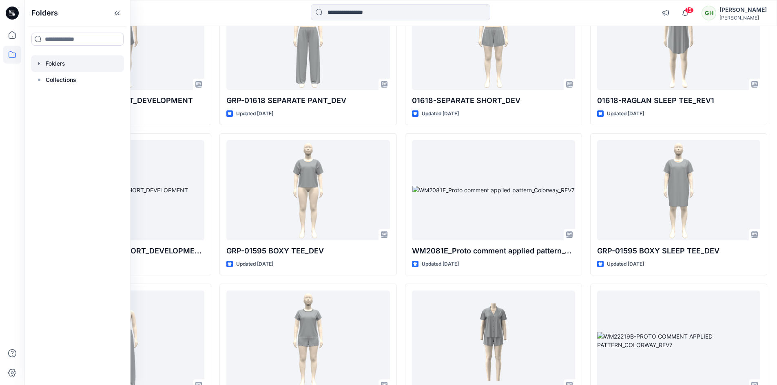
click at [60, 60] on div at bounding box center [77, 63] width 93 height 16
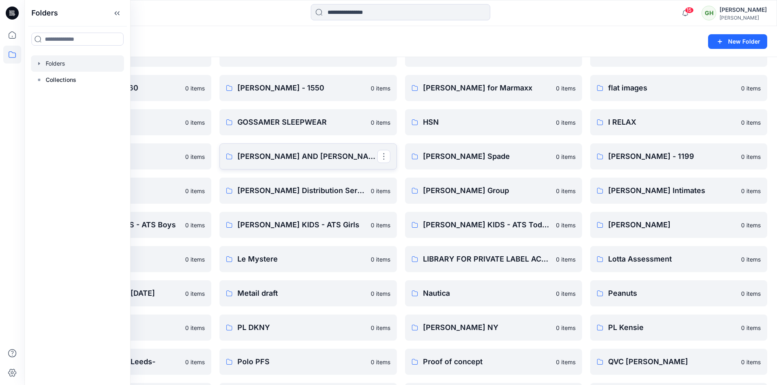
click at [281, 152] on p "[PERSON_NAME] AND [PERSON_NAME]" at bounding box center [306, 156] width 139 height 11
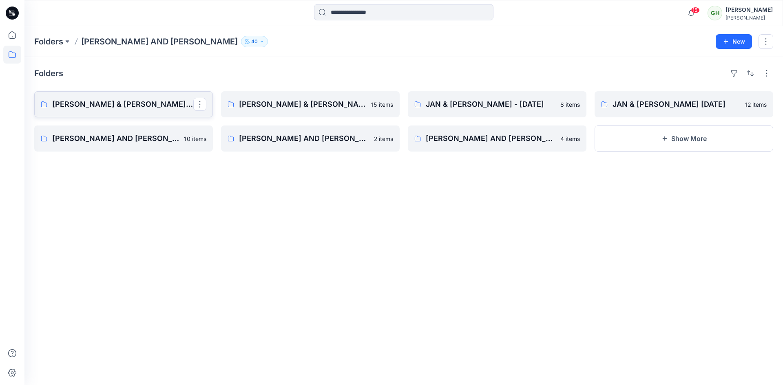
click at [107, 103] on p "[PERSON_NAME] & [PERSON_NAME] [DATE]" at bounding box center [122, 104] width 141 height 11
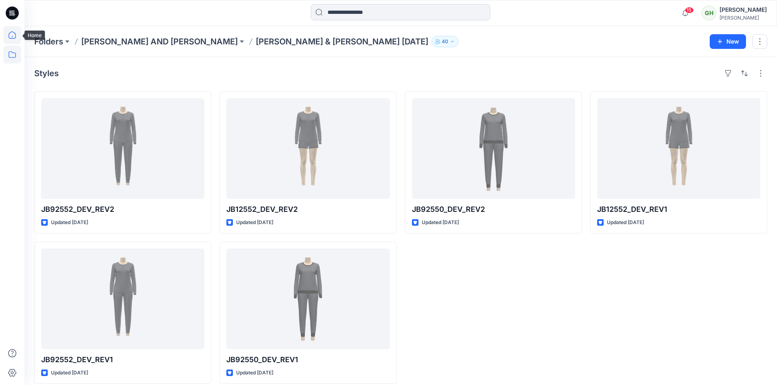
click at [12, 37] on icon at bounding box center [12, 37] width 0 height 2
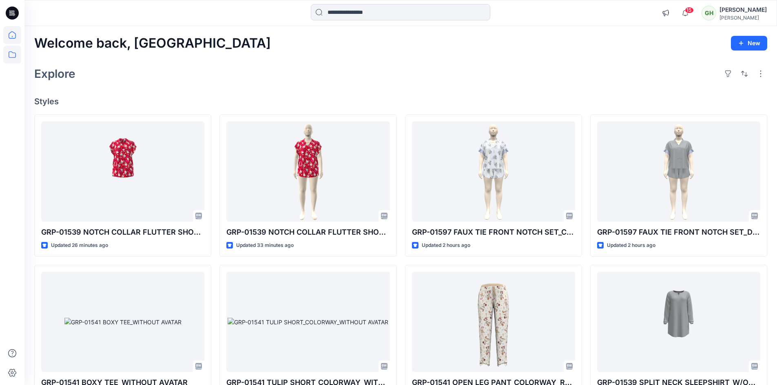
click at [15, 57] on icon at bounding box center [12, 54] width 7 height 7
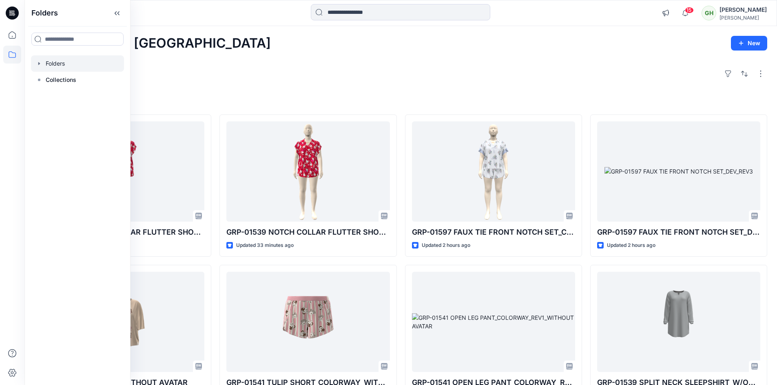
click at [62, 63] on div at bounding box center [77, 63] width 93 height 16
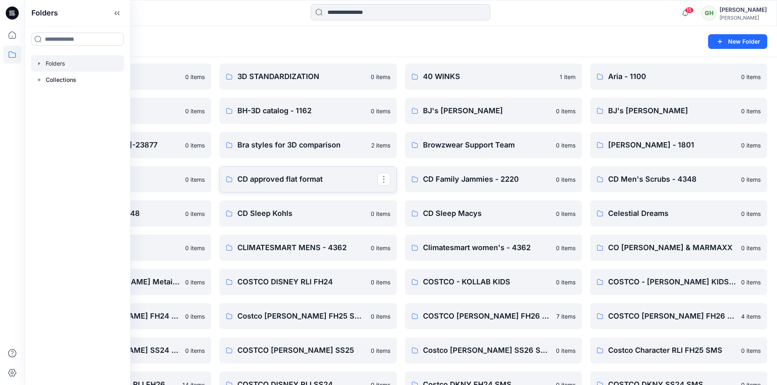
scroll to position [41, 0]
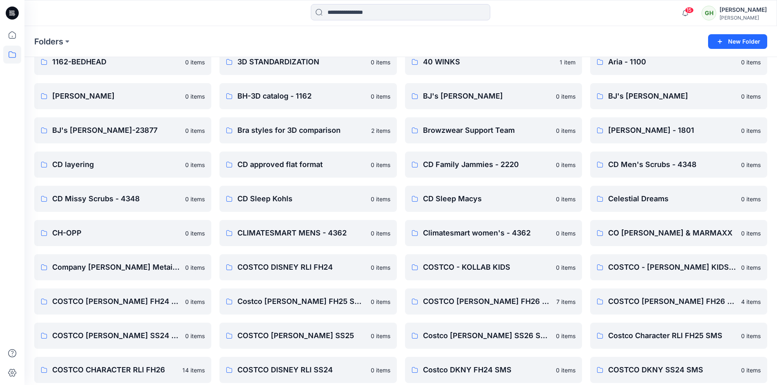
drag, startPoint x: 282, startPoint y: 193, endPoint x: 348, endPoint y: 183, distance: 66.9
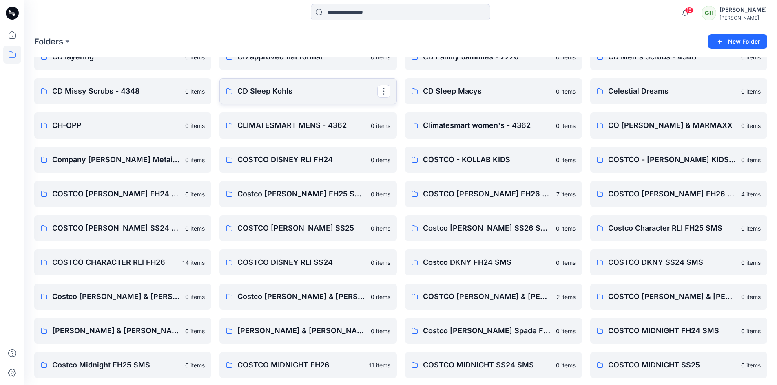
scroll to position [163, 0]
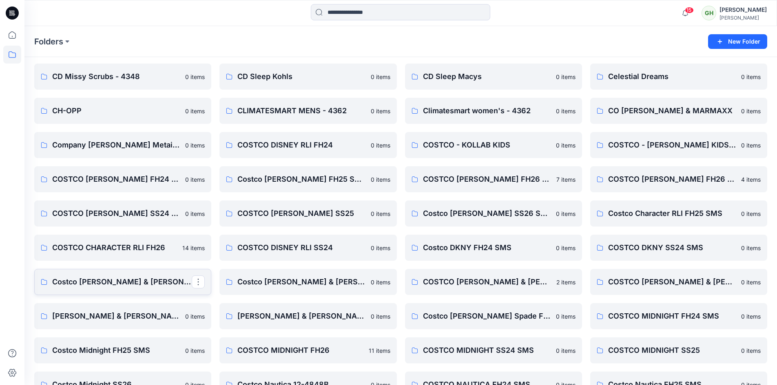
click at [130, 278] on p "Costco [PERSON_NAME] & [PERSON_NAME] FH24 SMS" at bounding box center [121, 281] width 139 height 11
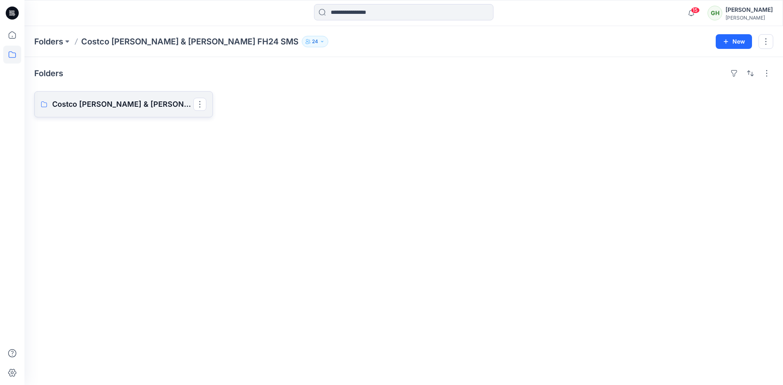
click at [135, 101] on p "Costco [PERSON_NAME] & [PERSON_NAME] FH24 Board" at bounding box center [122, 104] width 141 height 11
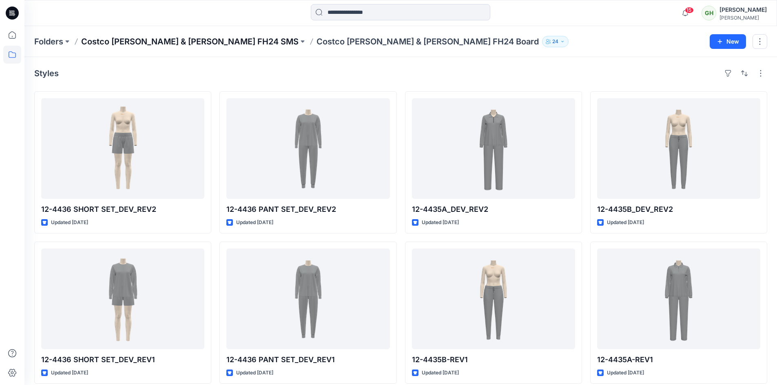
click at [171, 42] on p "Costco [PERSON_NAME] & [PERSON_NAME] FH24 SMS" at bounding box center [189, 41] width 217 height 11
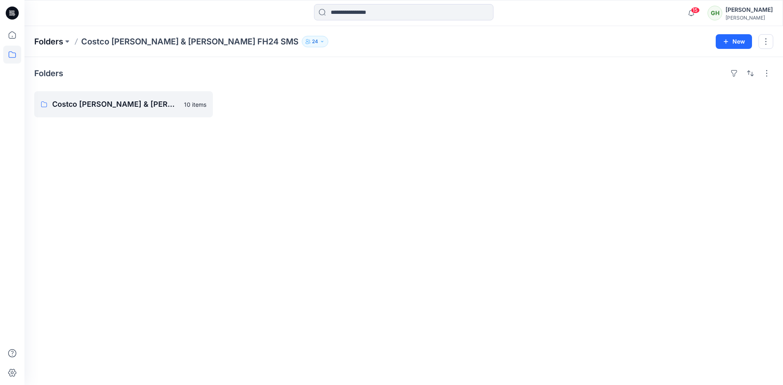
click at [51, 38] on p "Folders" at bounding box center [48, 41] width 29 height 11
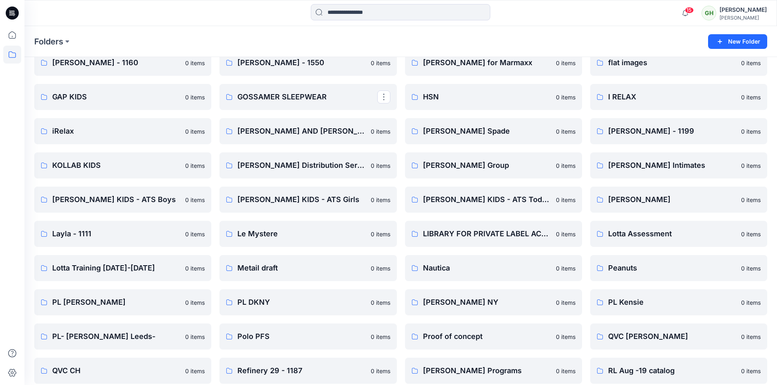
scroll to position [775, 0]
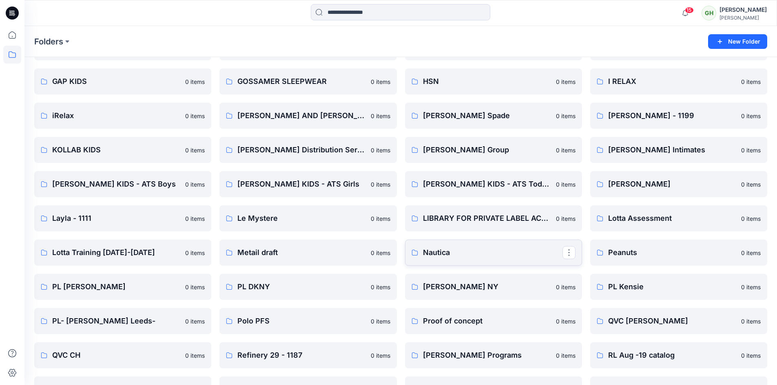
click at [438, 250] on p "Nautica" at bounding box center [492, 252] width 139 height 11
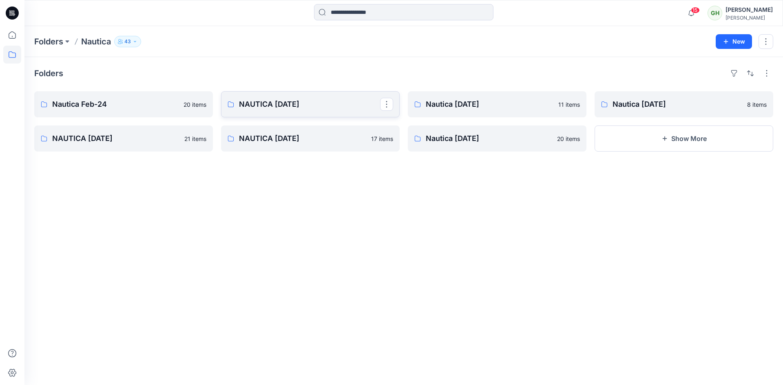
click at [252, 102] on p "NAUTICA [DATE]" at bounding box center [309, 104] width 141 height 11
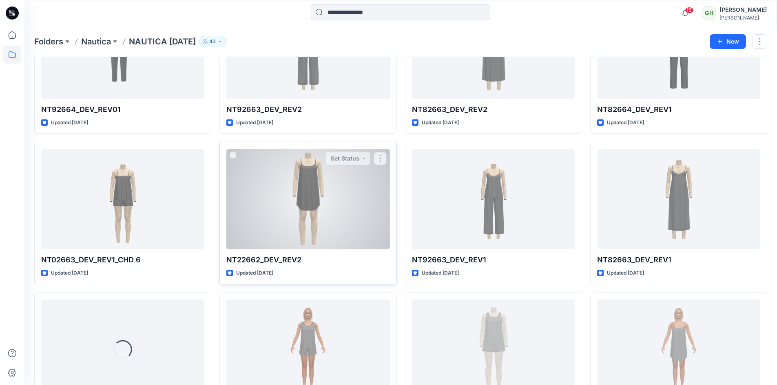
scroll to position [310, 0]
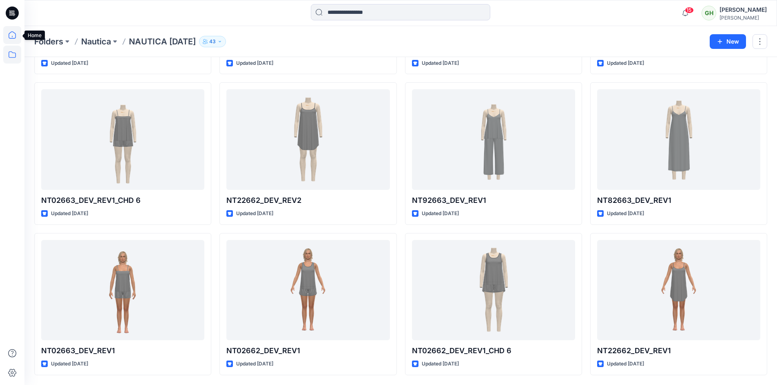
click at [8, 35] on icon at bounding box center [12, 35] width 18 height 18
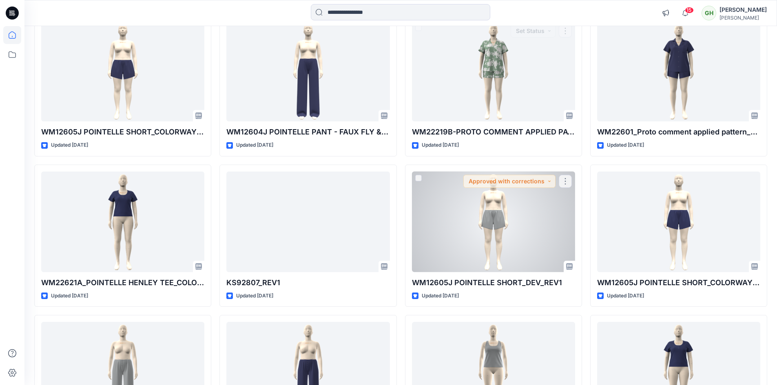
scroll to position [1916, 0]
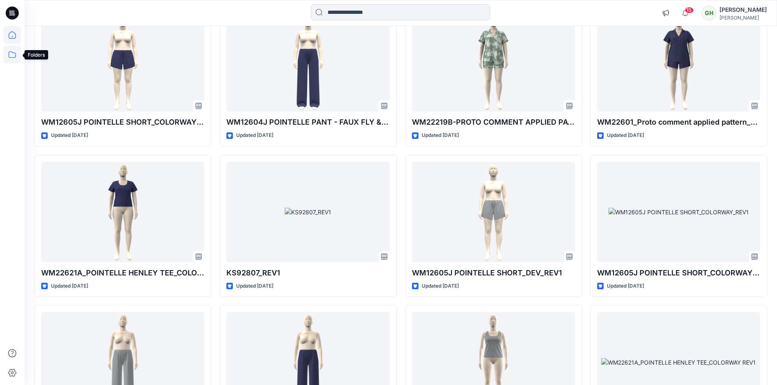
click at [11, 54] on icon at bounding box center [12, 55] width 18 height 18
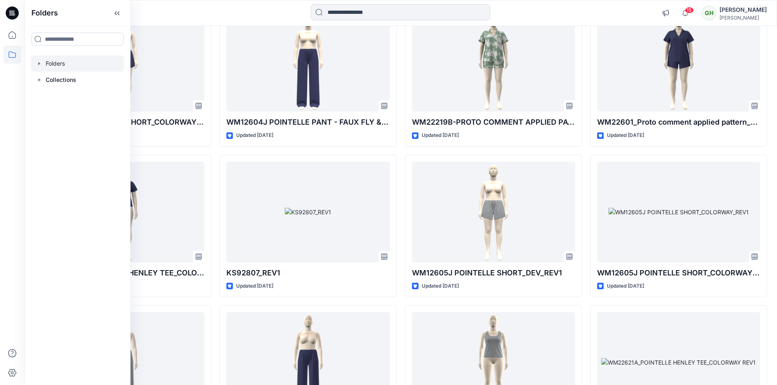
click at [64, 65] on div at bounding box center [77, 63] width 93 height 16
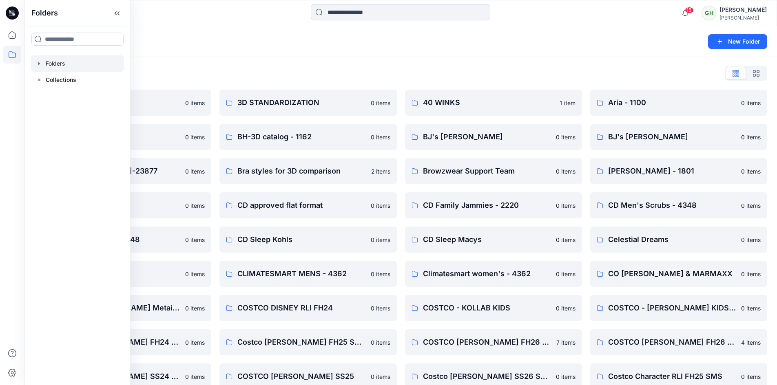
click at [358, 72] on div "Folders List" at bounding box center [400, 73] width 733 height 13
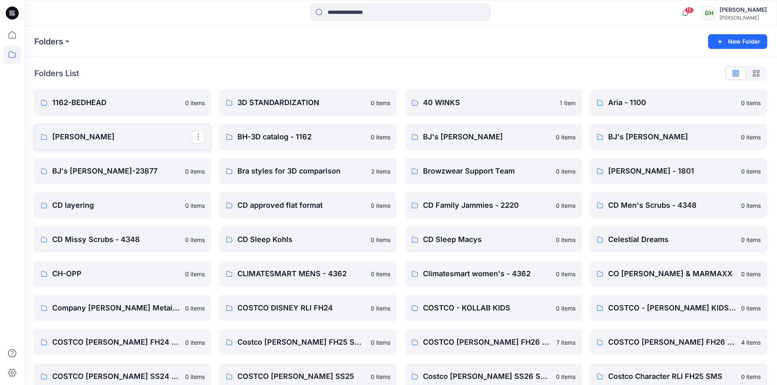
click at [104, 136] on p "[PERSON_NAME]" at bounding box center [121, 136] width 139 height 11
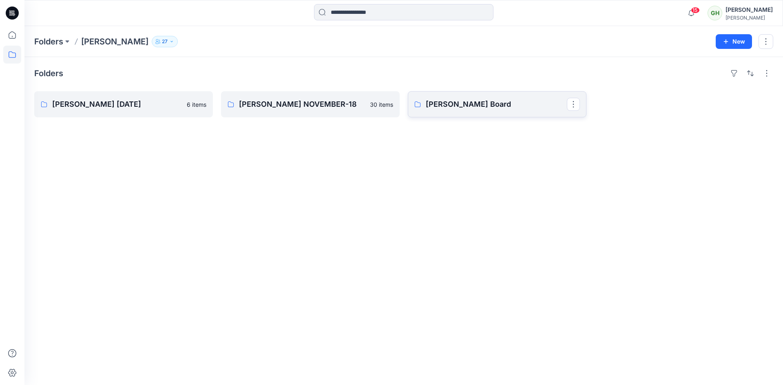
click at [465, 104] on p "[PERSON_NAME] Board" at bounding box center [496, 104] width 141 height 11
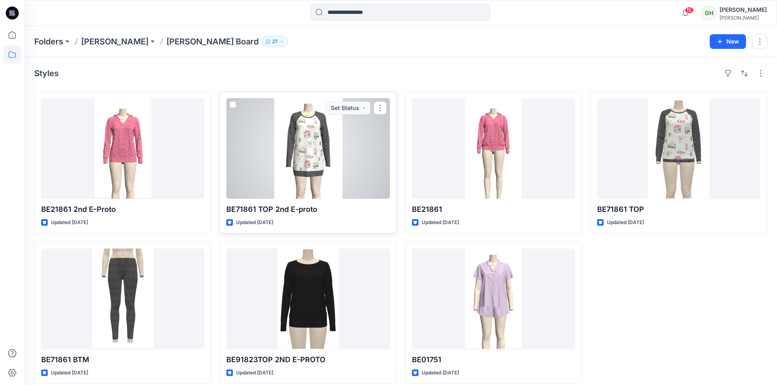
scroll to position [9, 0]
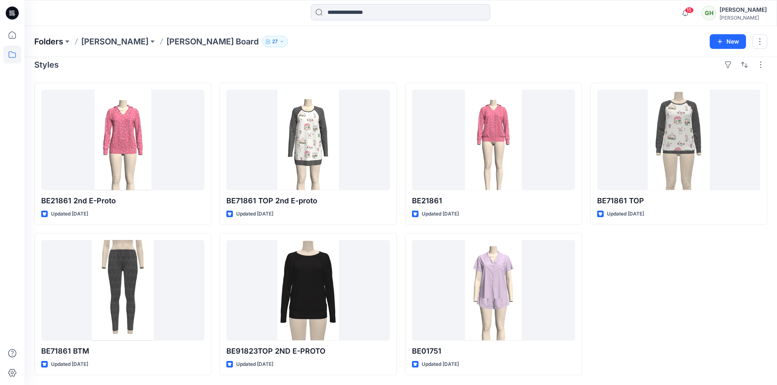
click at [41, 39] on p "Folders" at bounding box center [48, 41] width 29 height 11
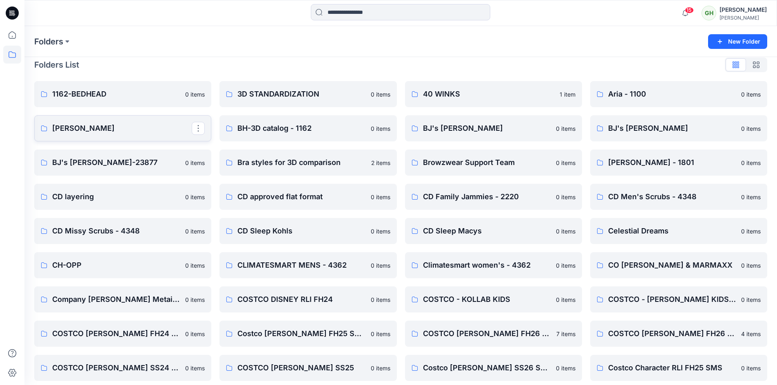
click at [85, 128] on p "[PERSON_NAME]" at bounding box center [121, 128] width 139 height 11
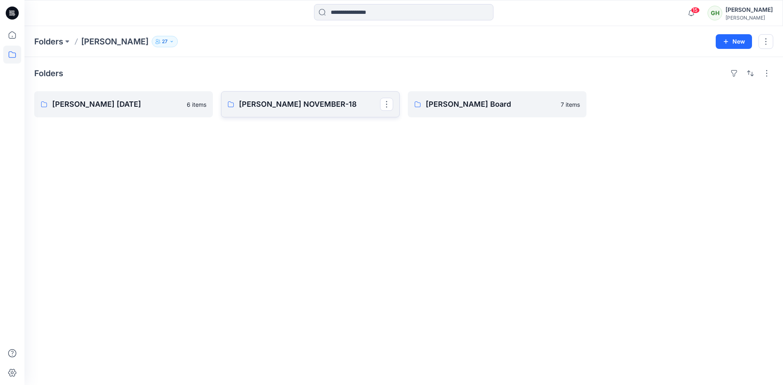
click at [269, 106] on p "[PERSON_NAME] NOVEMBER-18" at bounding box center [309, 104] width 141 height 11
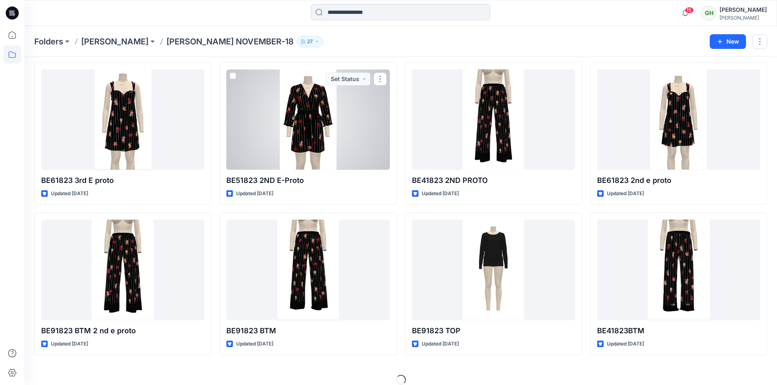
scroll to position [189, 0]
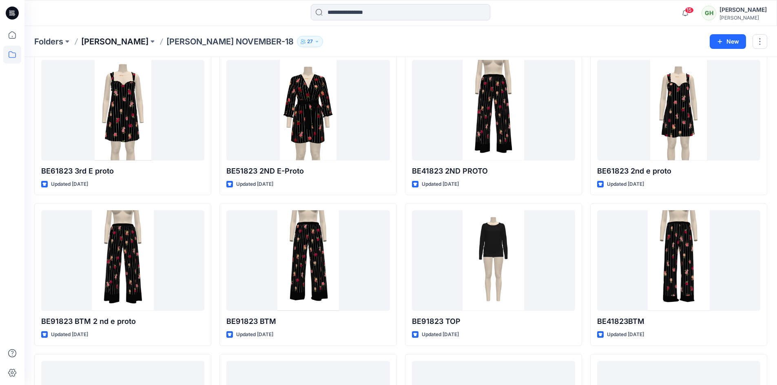
click at [118, 41] on p "[PERSON_NAME]" at bounding box center [114, 41] width 67 height 11
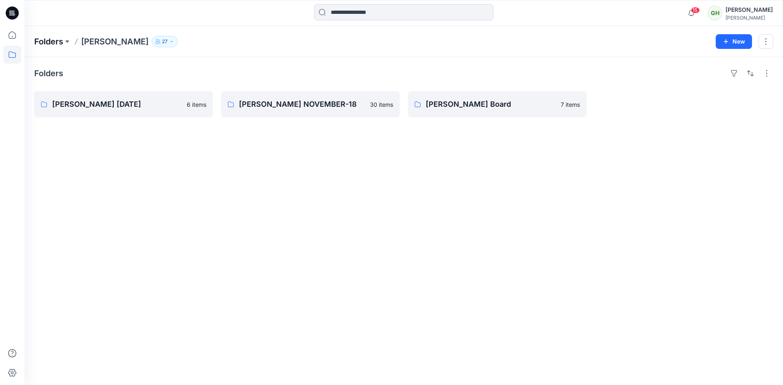
click at [57, 40] on p "Folders" at bounding box center [48, 41] width 29 height 11
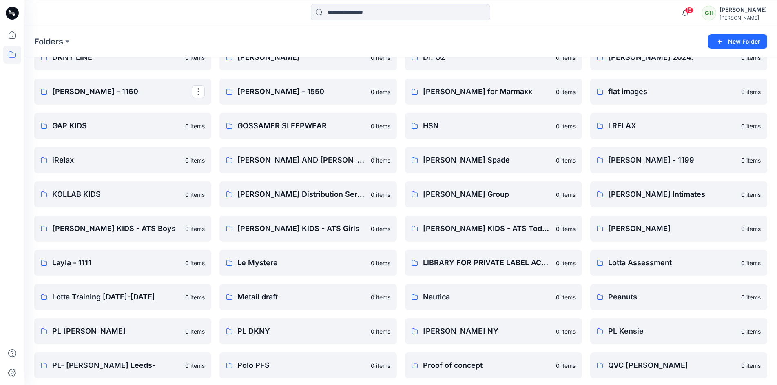
scroll to position [734, 0]
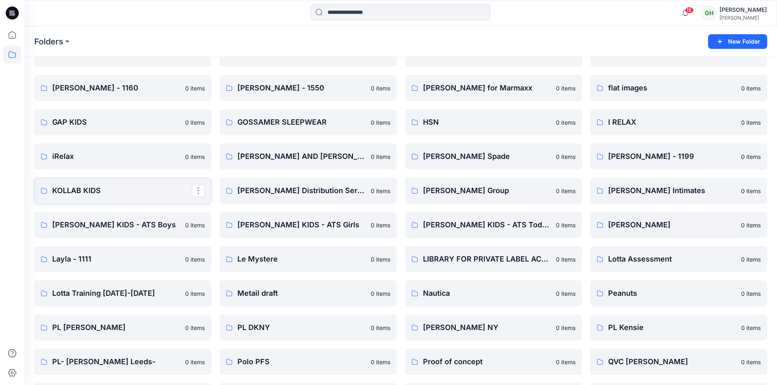
click at [83, 192] on p "KOLLAB KIDS" at bounding box center [121, 190] width 139 height 11
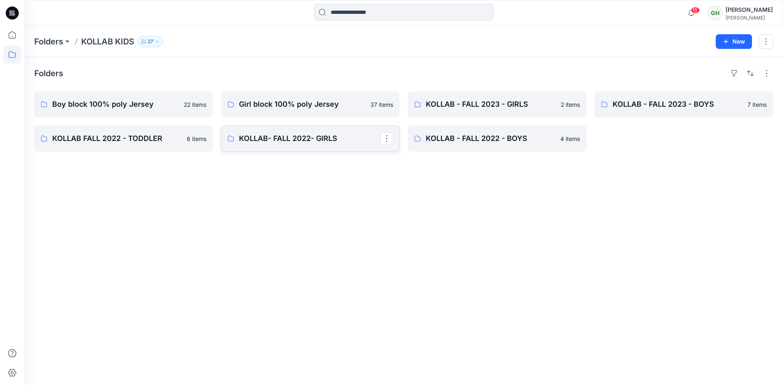
click at [313, 139] on p "KOLLAB- FALL 2022- GIRLS" at bounding box center [309, 138] width 141 height 11
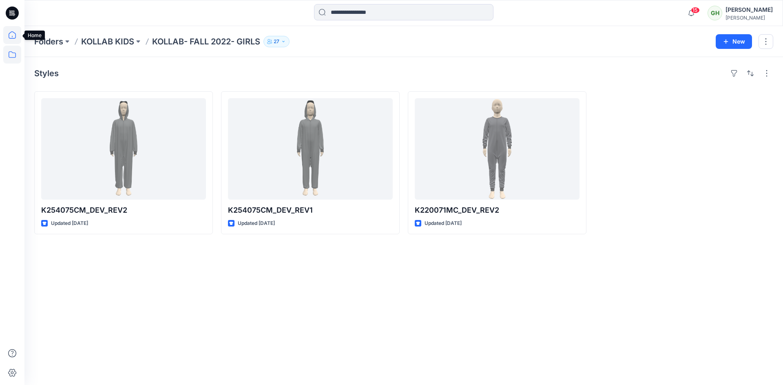
click at [12, 35] on icon at bounding box center [12, 35] width 18 height 18
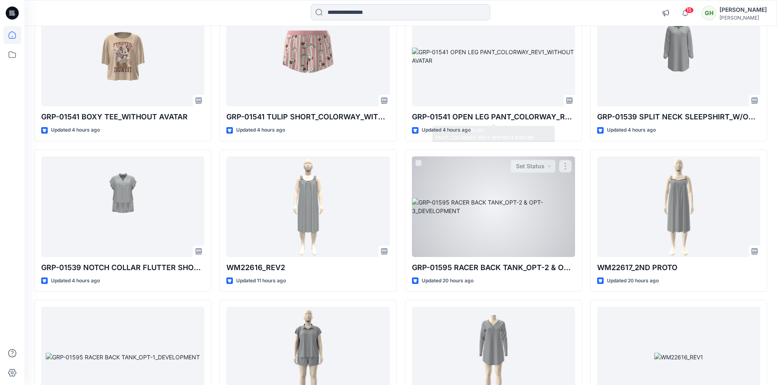
scroll to position [285, 0]
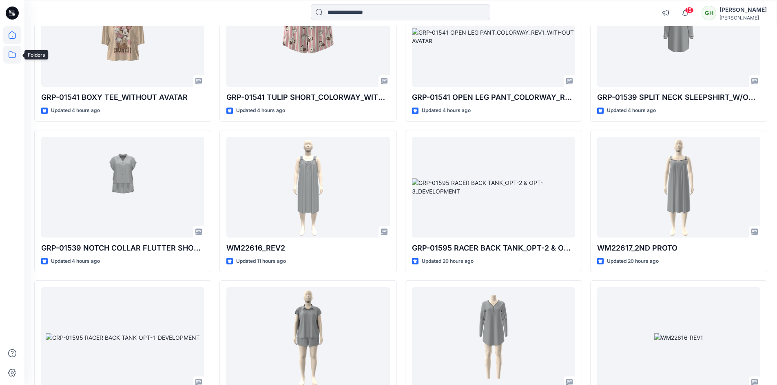
click at [11, 51] on icon at bounding box center [12, 55] width 18 height 18
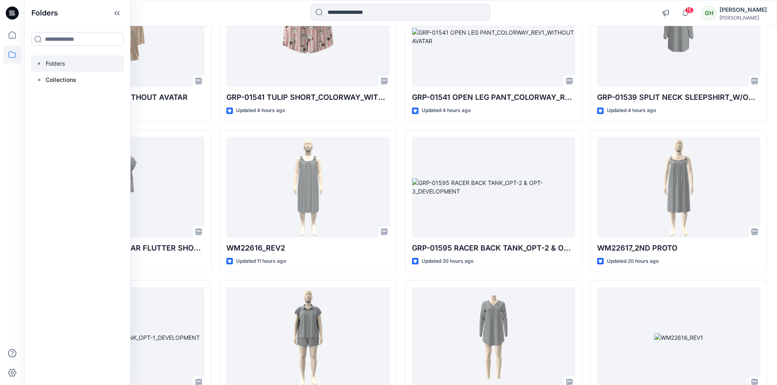
click at [82, 63] on div at bounding box center [77, 63] width 93 height 16
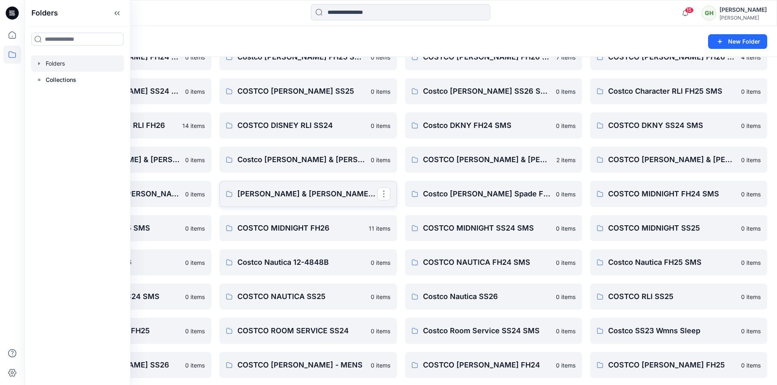
click at [307, 194] on p "[PERSON_NAME] & [PERSON_NAME] SS26" at bounding box center [306, 193] width 139 height 11
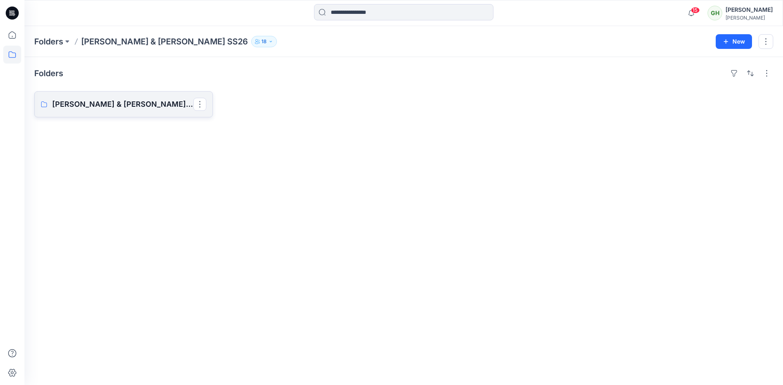
click at [144, 105] on p "[PERSON_NAME] & [PERSON_NAME] SS26 Board" at bounding box center [122, 104] width 141 height 11
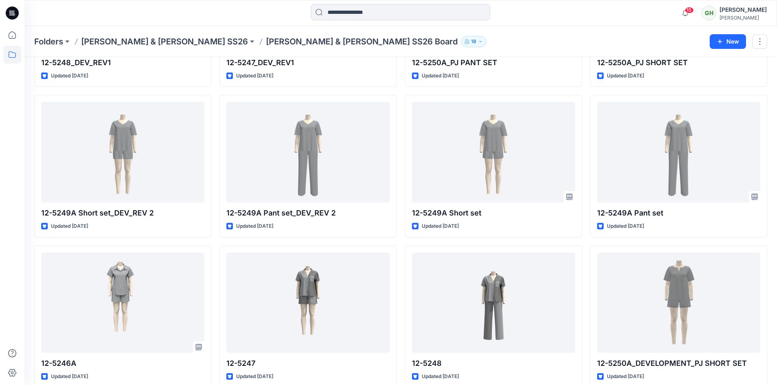
scroll to position [134, 0]
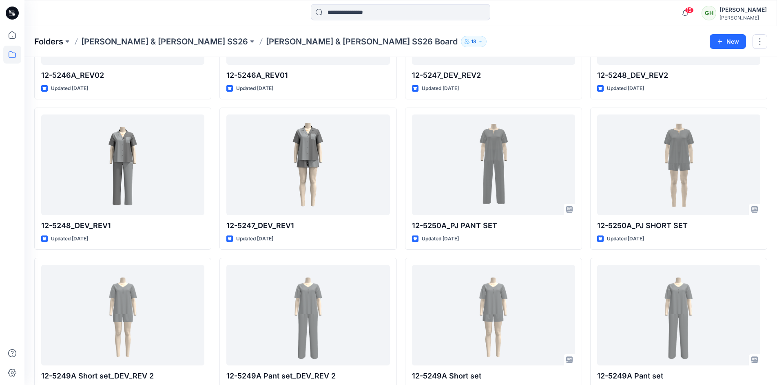
click at [53, 42] on p "Folders" at bounding box center [48, 41] width 29 height 11
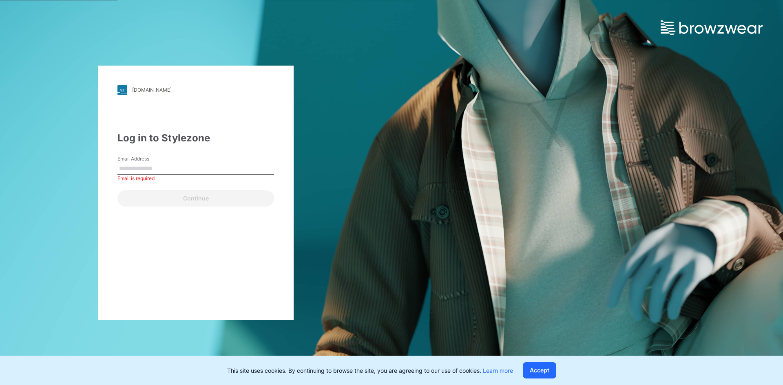
click at [197, 164] on input "Email Address" at bounding box center [195, 169] width 157 height 12
paste input "**********"
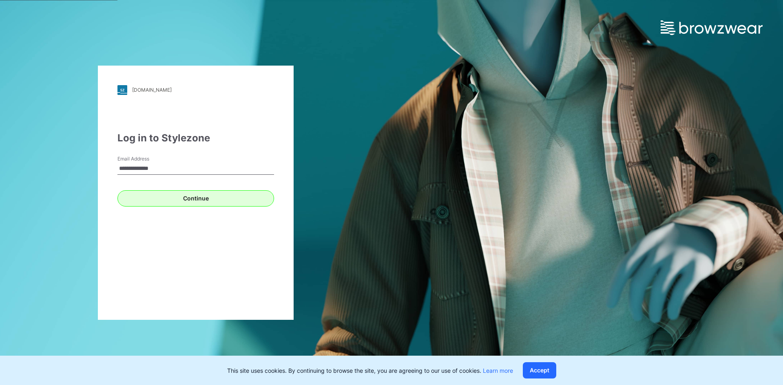
type input "**********"
click at [184, 196] on button "Continue" at bounding box center [195, 198] width 157 height 16
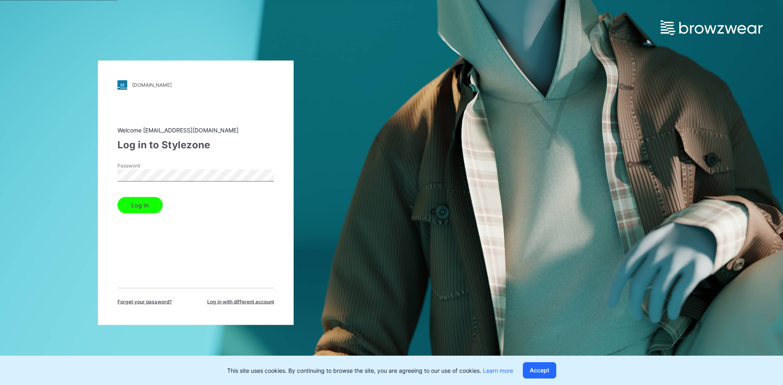
click at [137, 206] on button "Log in" at bounding box center [139, 205] width 45 height 16
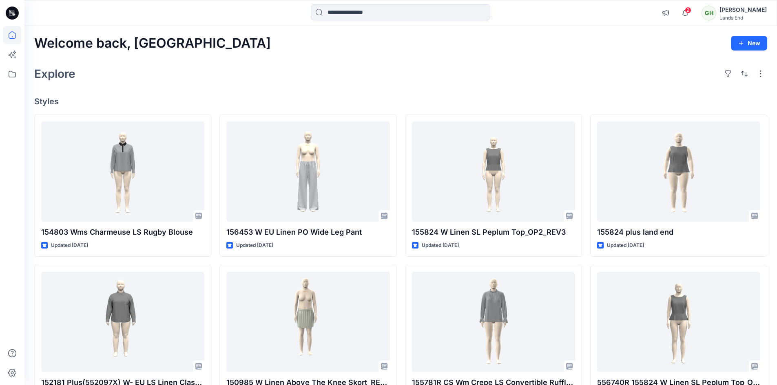
click at [15, 13] on icon at bounding box center [12, 13] width 13 height 13
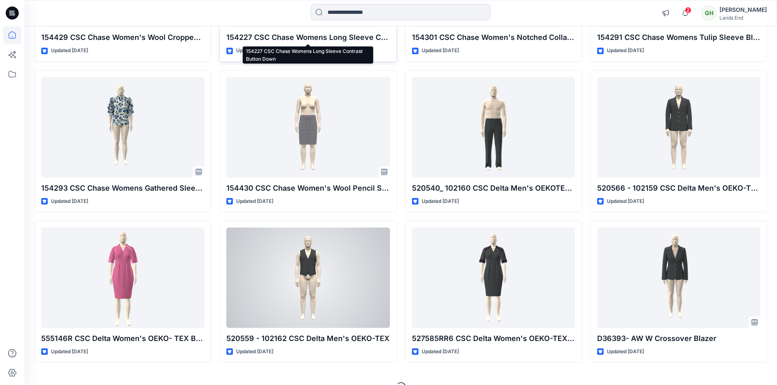
scroll to position [2015, 0]
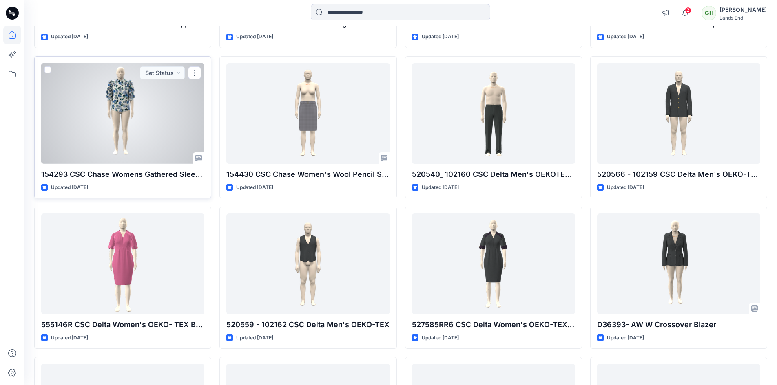
click at [148, 137] on div at bounding box center [122, 113] width 163 height 101
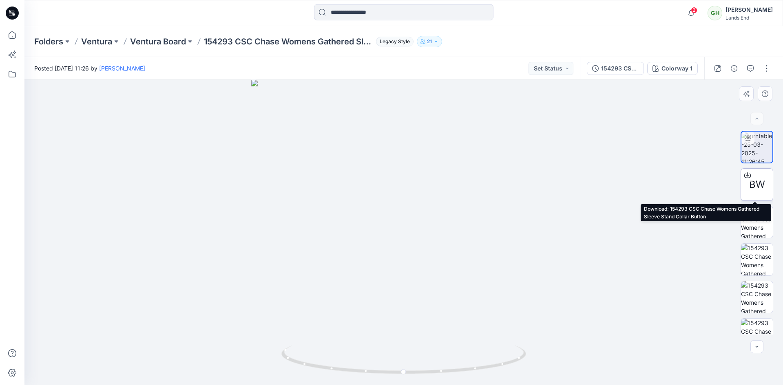
click at [757, 182] on span "BW" at bounding box center [757, 184] width 16 height 15
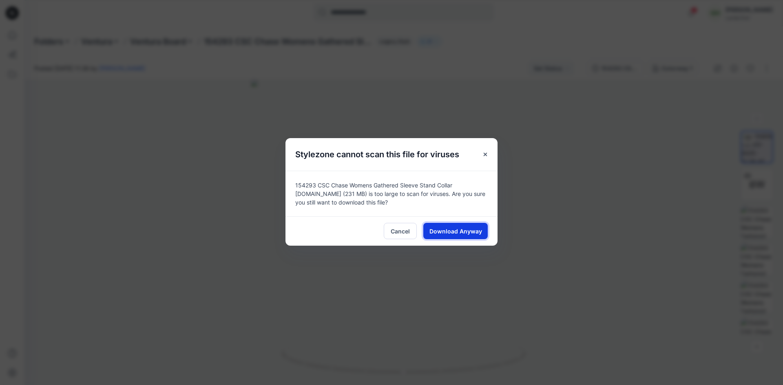
click at [447, 231] on span "Download Anyway" at bounding box center [455, 231] width 53 height 9
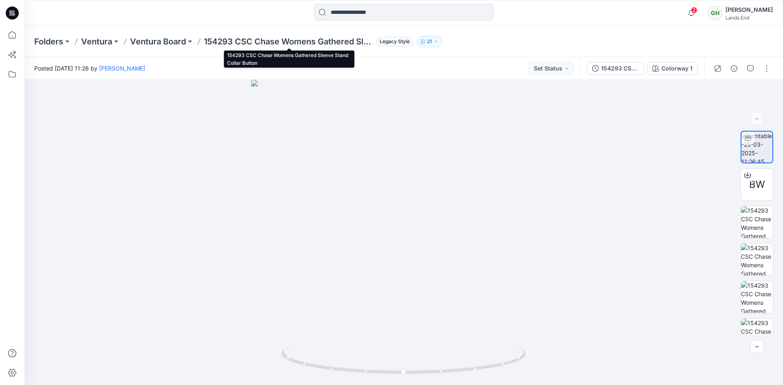
click at [261, 39] on p "154293 CSC Chase Womens Gathered Sleeve Stand Collar Button" at bounding box center [288, 41] width 169 height 11
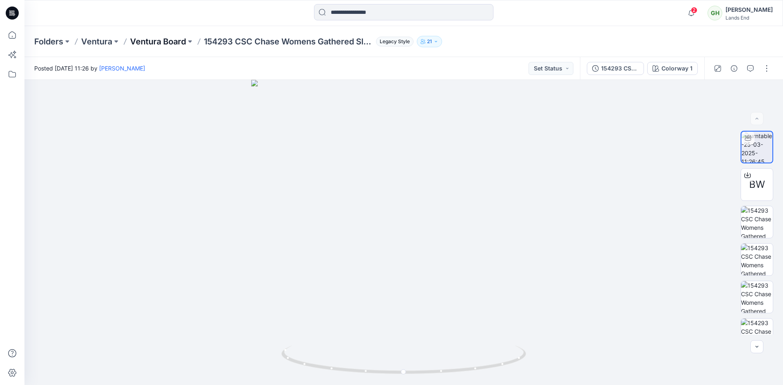
click at [155, 43] on p "Ventura Board" at bounding box center [158, 41] width 56 height 11
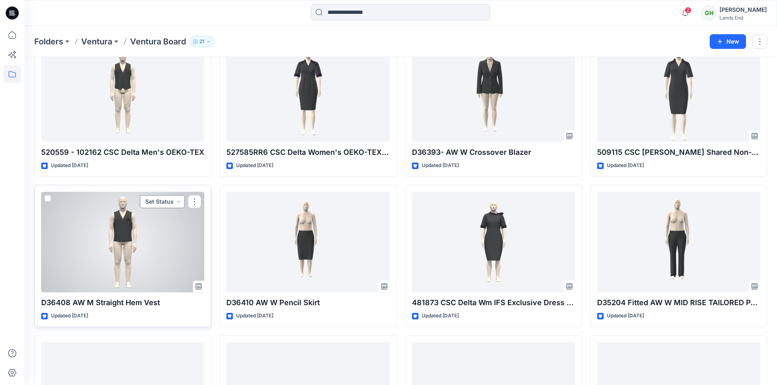
scroll to position [2161, 0]
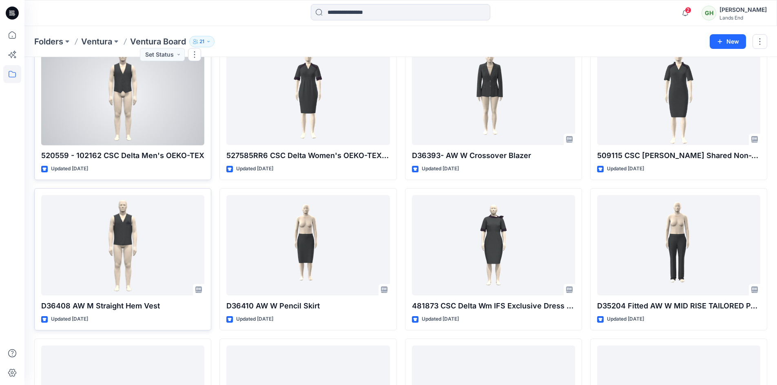
click at [132, 127] on div at bounding box center [122, 95] width 163 height 101
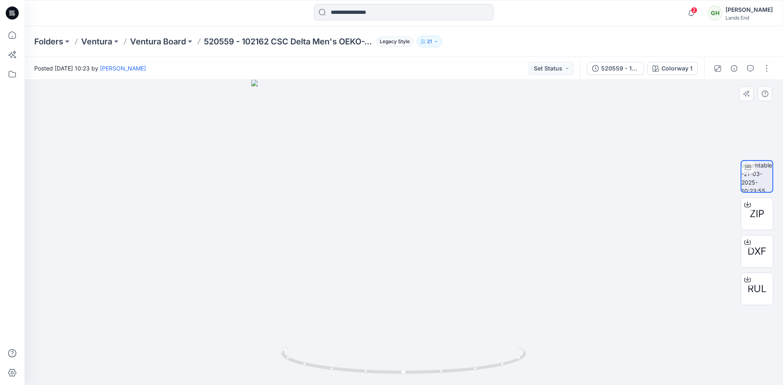
click at [544, 342] on div at bounding box center [403, 232] width 758 height 305
click at [173, 39] on p "Ventura Board" at bounding box center [158, 41] width 56 height 11
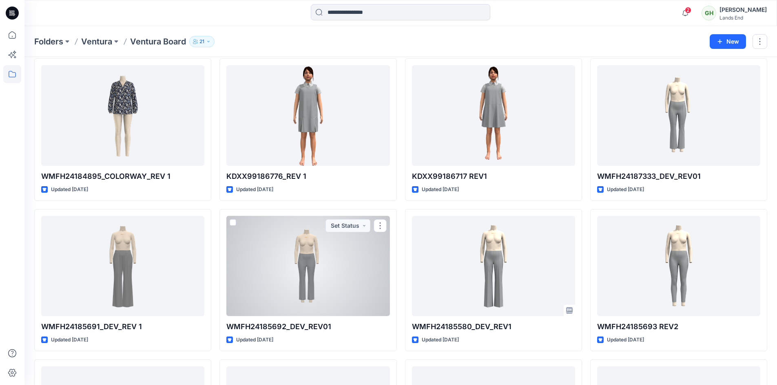
scroll to position [3472, 0]
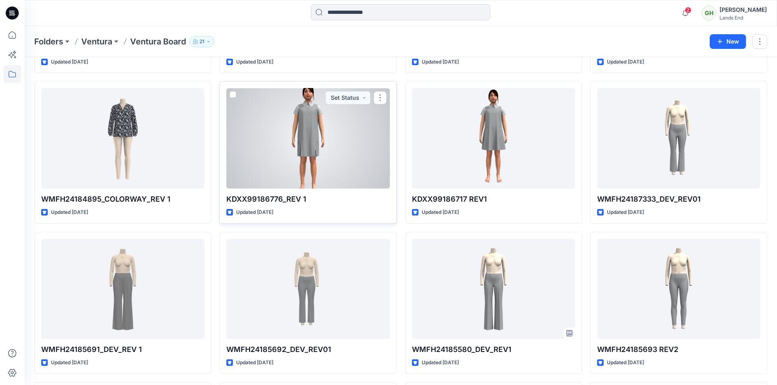
click at [322, 130] on div at bounding box center [307, 138] width 163 height 101
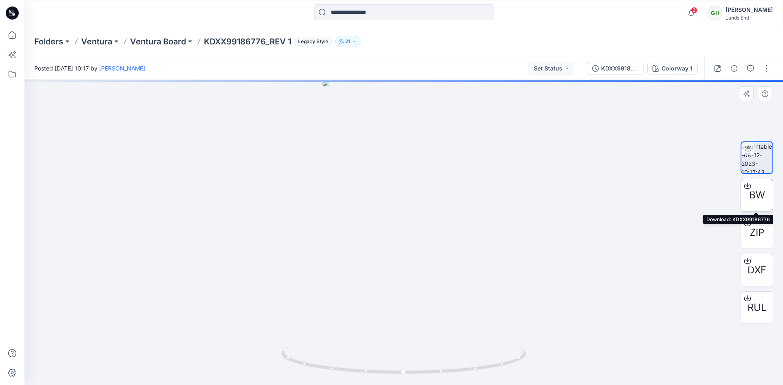
click at [749, 191] on div at bounding box center [747, 185] width 13 height 13
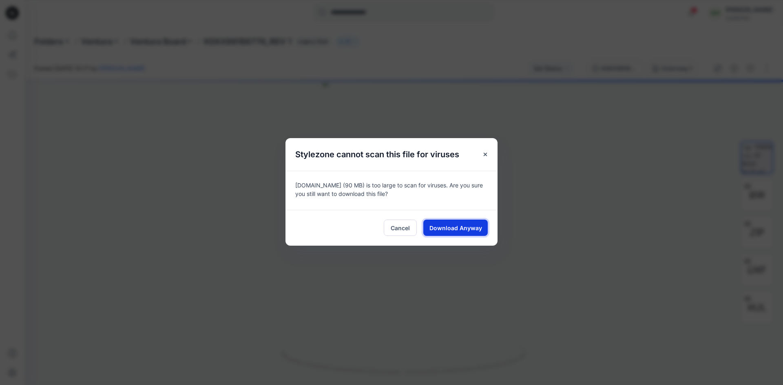
click at [440, 227] on span "Download Anyway" at bounding box center [455, 228] width 53 height 9
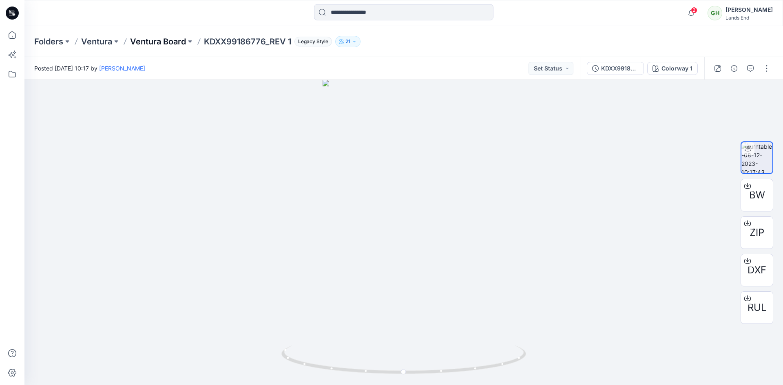
click at [160, 42] on p "Ventura Board" at bounding box center [158, 41] width 56 height 11
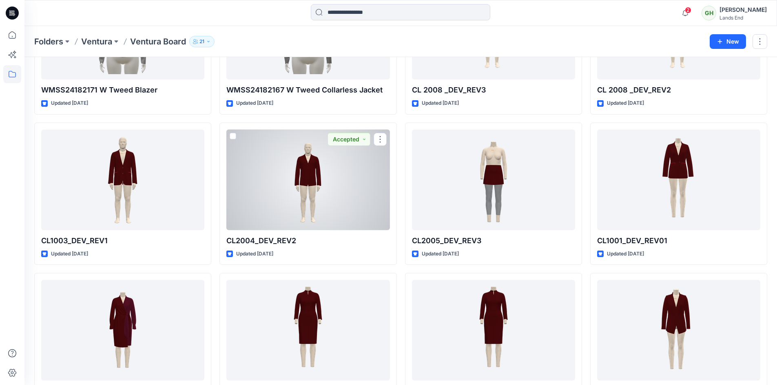
scroll to position [5607, 0]
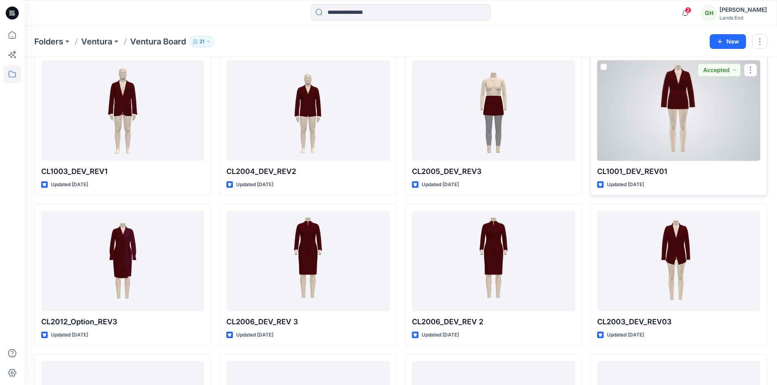
click at [704, 181] on div "Updated [DATE]" at bounding box center [678, 185] width 163 height 9
